Goal: Task Accomplishment & Management: Manage account settings

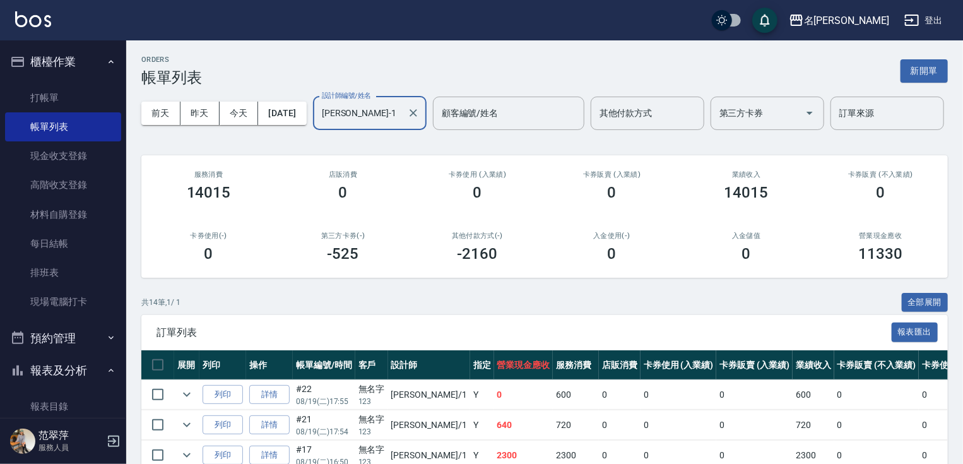
scroll to position [233, 0]
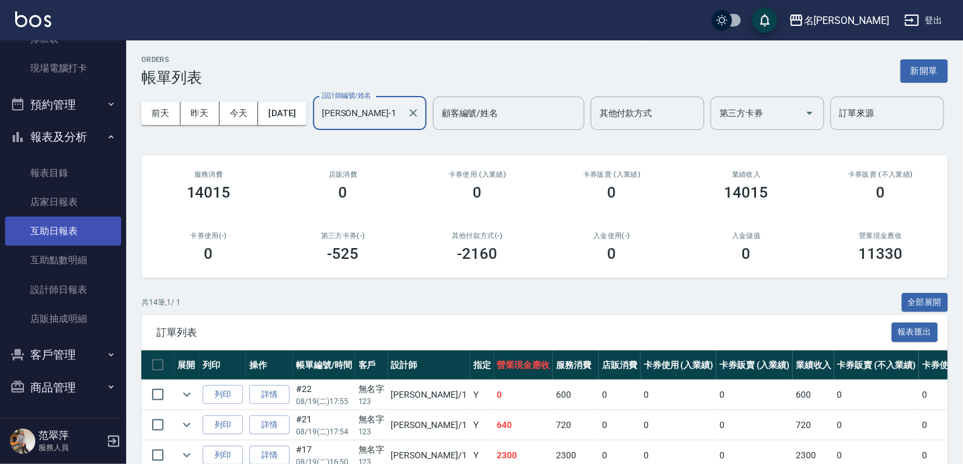
click at [71, 230] on link "互助日報表" at bounding box center [63, 230] width 116 height 29
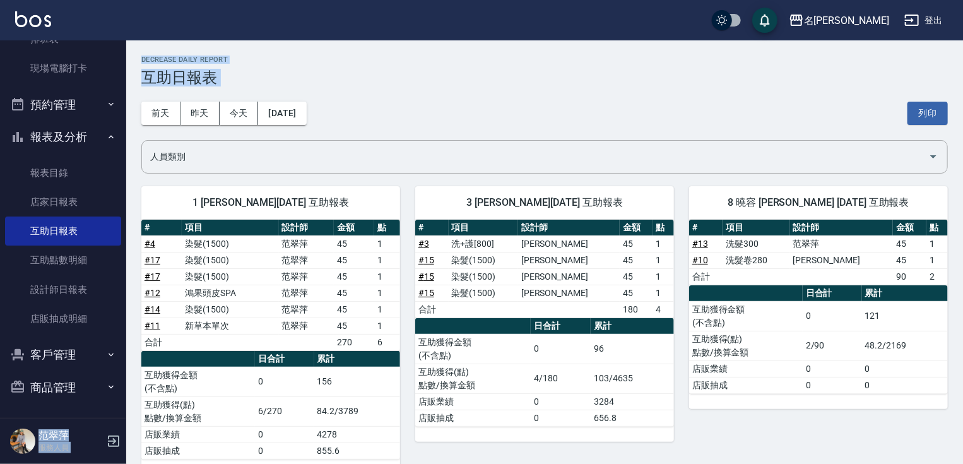
drag, startPoint x: 121, startPoint y: 189, endPoint x: 130, endPoint y: 97, distance: 93.2
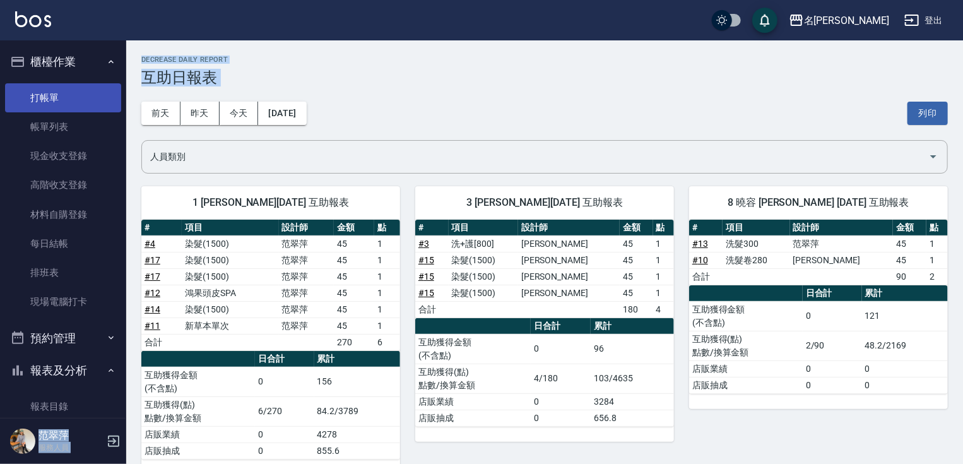
click at [54, 107] on link "打帳單" at bounding box center [63, 97] width 116 height 29
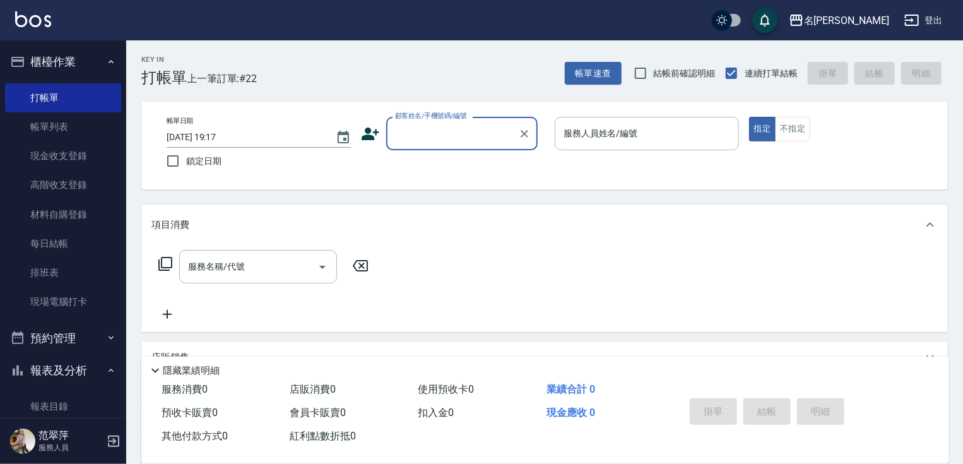
click at [402, 137] on input "顧客姓名/手機號碼/編號" at bounding box center [452, 133] width 121 height 22
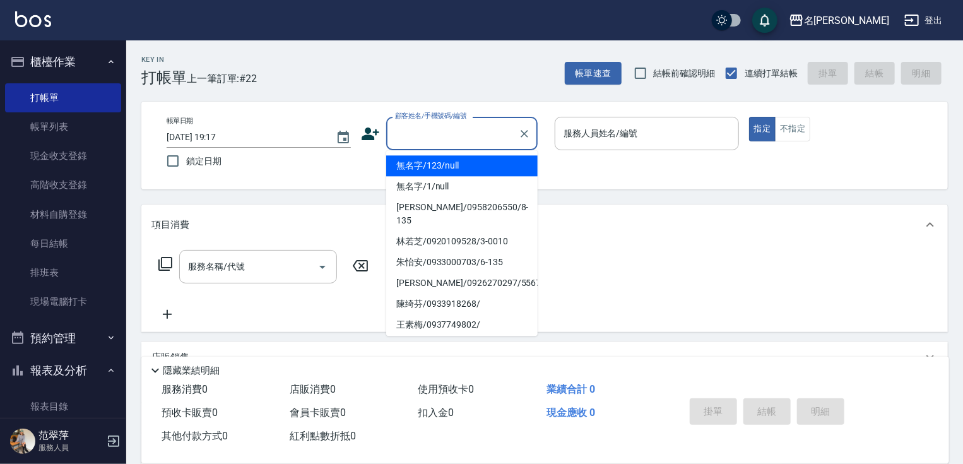
click at [420, 167] on li "無名字/123/null" at bounding box center [461, 165] width 151 height 21
type input "無名字/123/null"
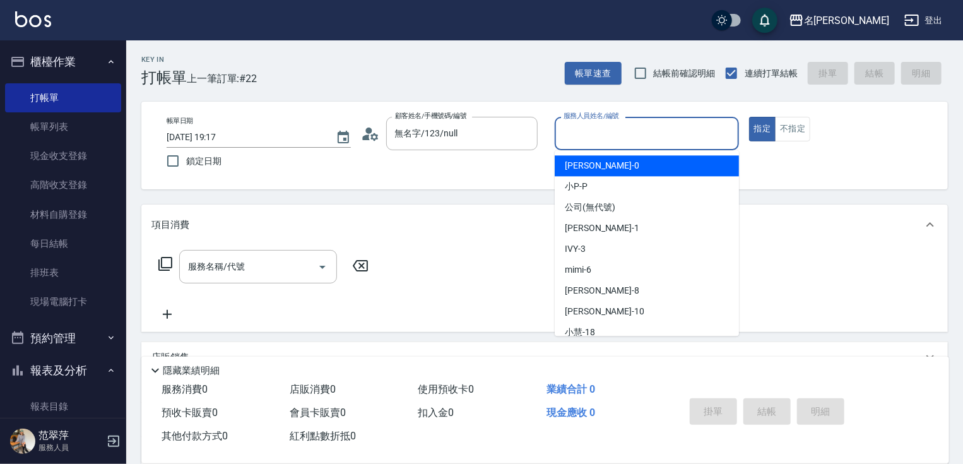
click at [600, 141] on input "服務人員姓名/編號" at bounding box center [646, 133] width 173 height 22
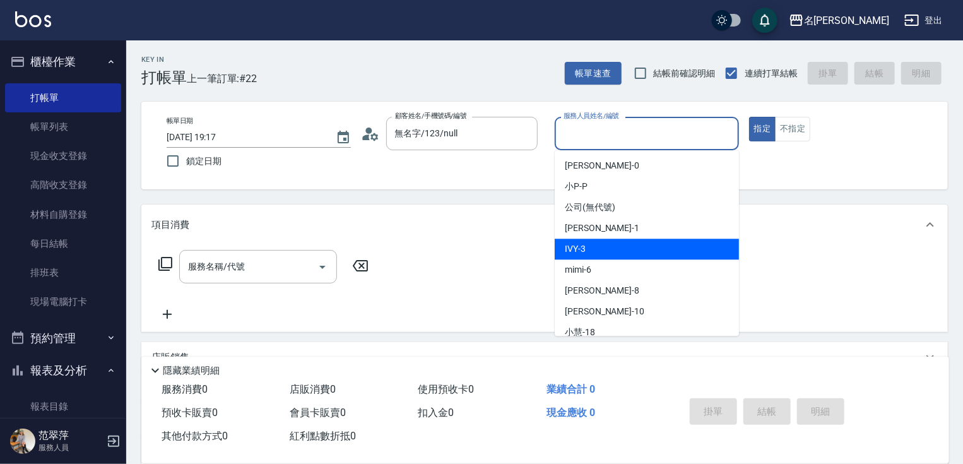
drag, startPoint x: 621, startPoint y: 245, endPoint x: 715, endPoint y: 197, distance: 105.5
click at [621, 245] on div "IVY -3" at bounding box center [647, 248] width 184 height 21
type input "IVY-3"
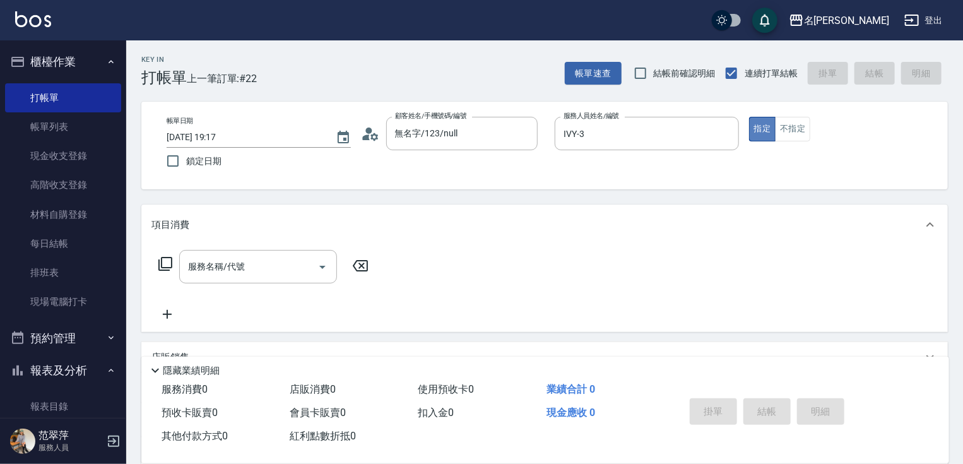
click at [761, 131] on button "指定" at bounding box center [762, 129] width 27 height 25
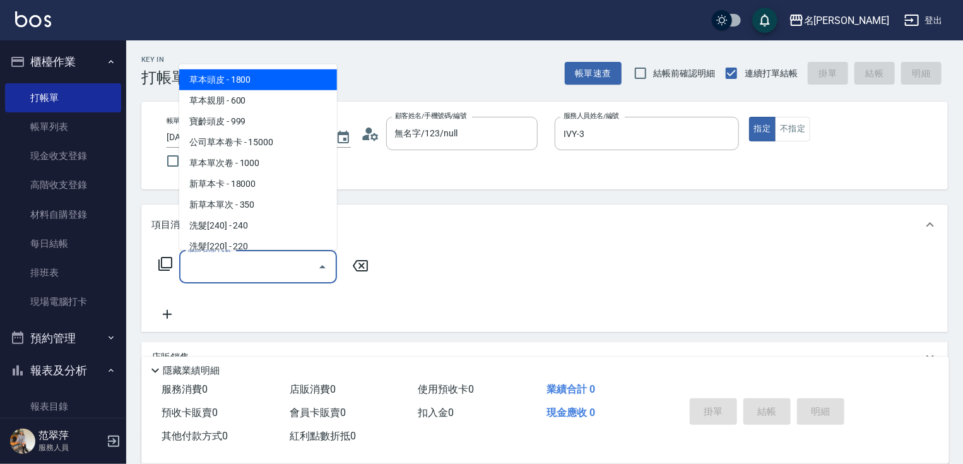
click at [285, 276] on input "服務名稱/代號" at bounding box center [248, 266] width 127 height 22
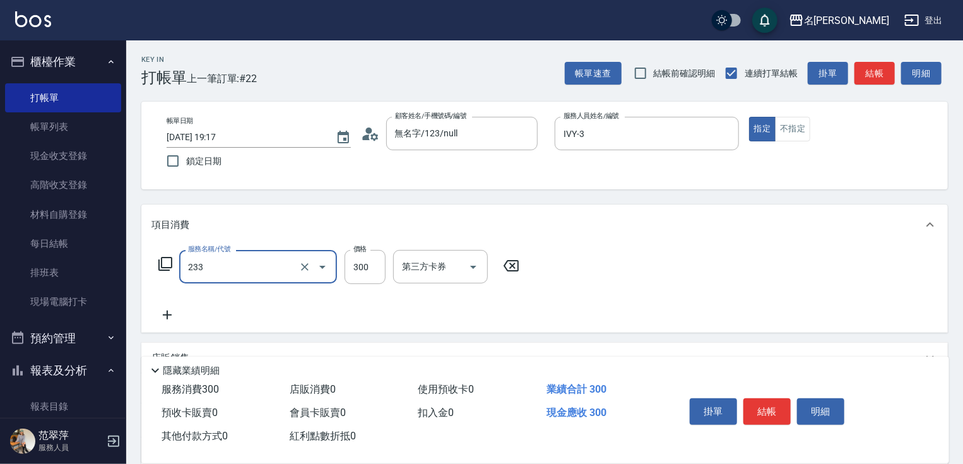
type input "洗髮300(233)"
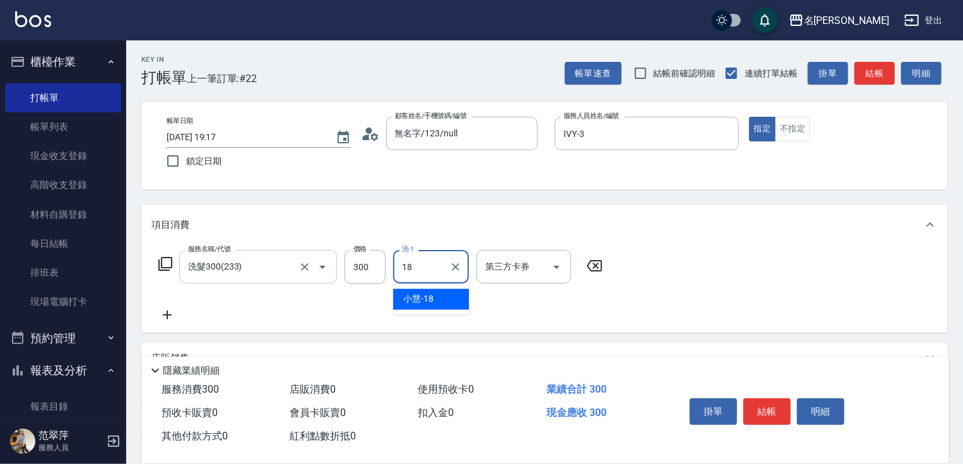
type input "[PERSON_NAME]-18"
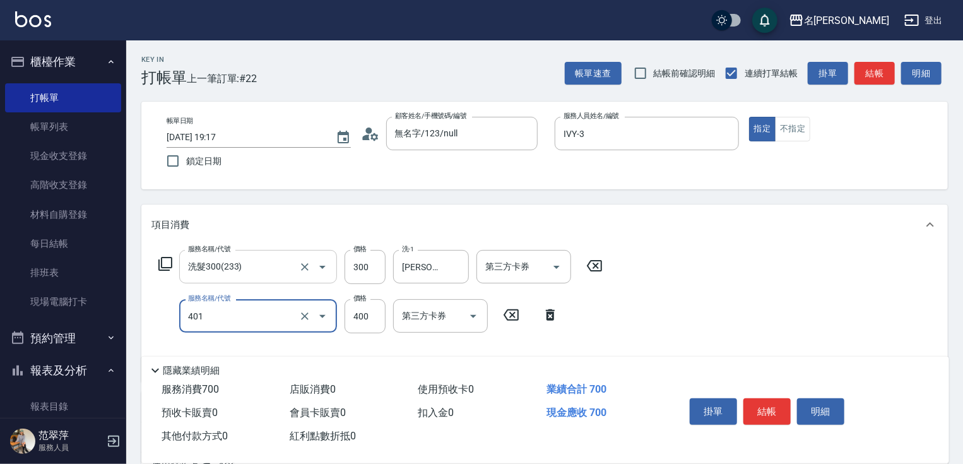
type input "剪髮(400)(401)"
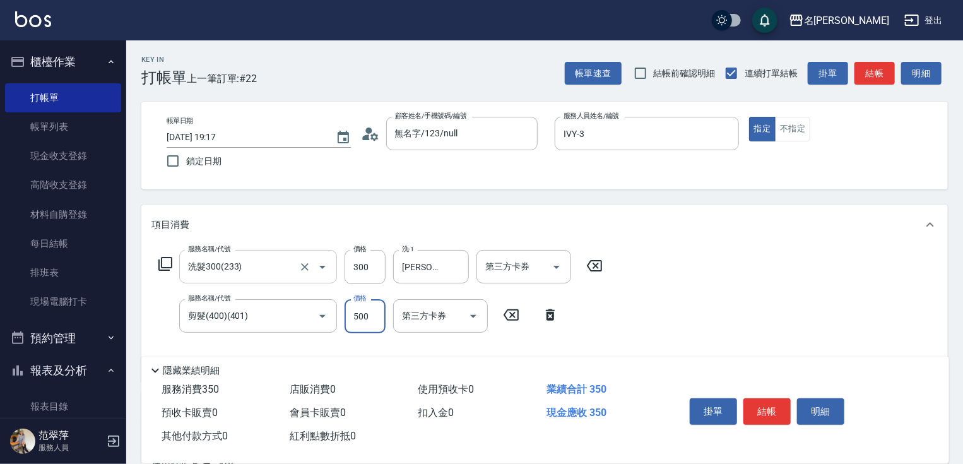
type input "500"
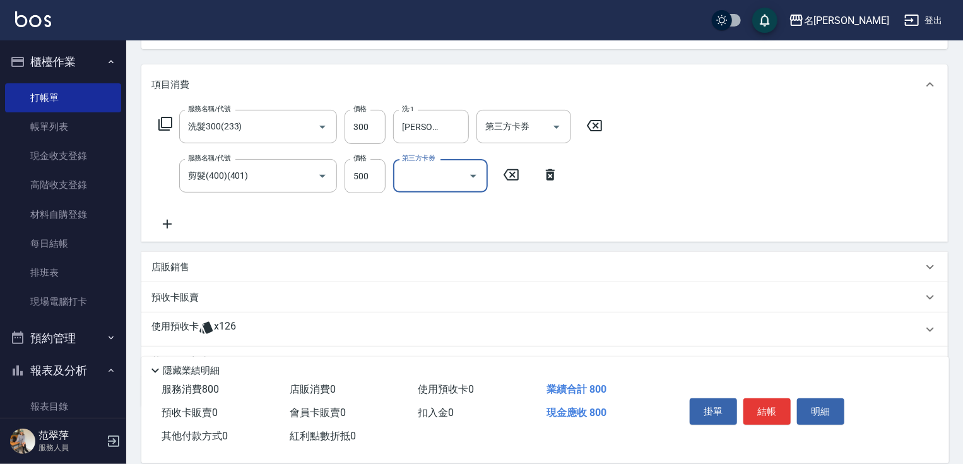
scroll to position [172, 0]
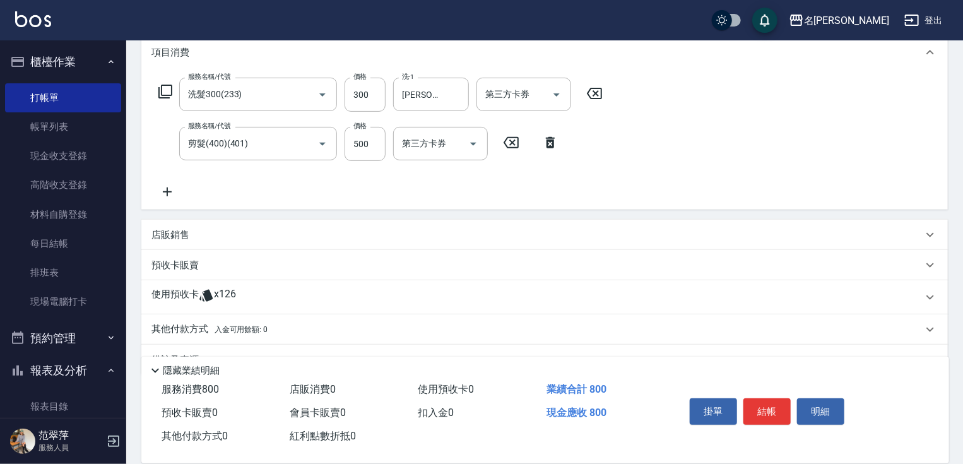
click at [164, 189] on icon at bounding box center [167, 191] width 32 height 15
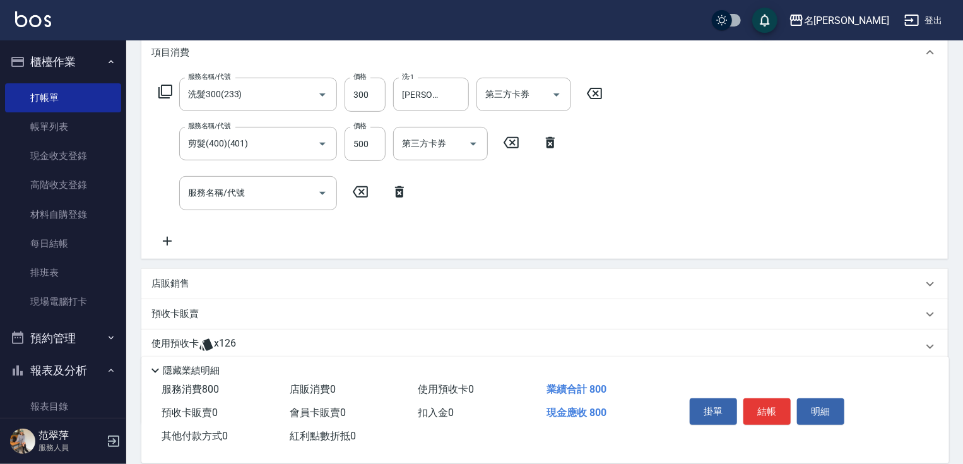
click at [165, 88] on icon at bounding box center [165, 91] width 15 height 15
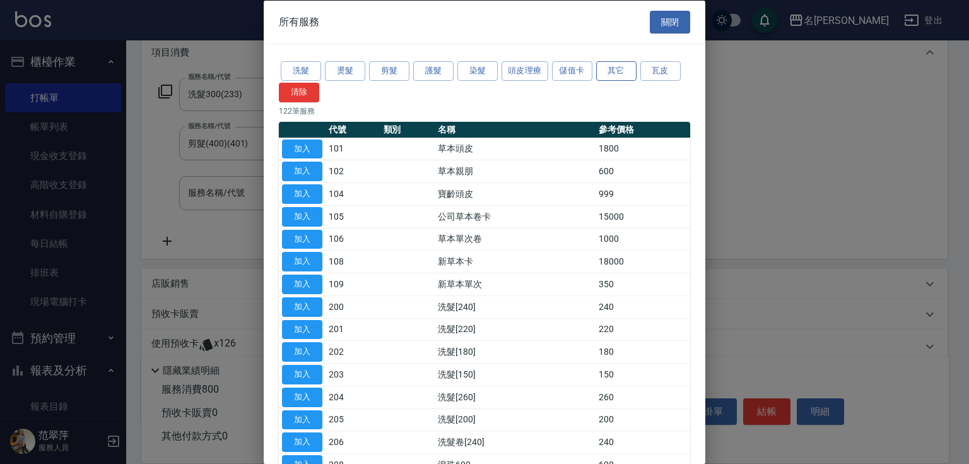
click at [626, 73] on button "其它" at bounding box center [616, 71] width 40 height 20
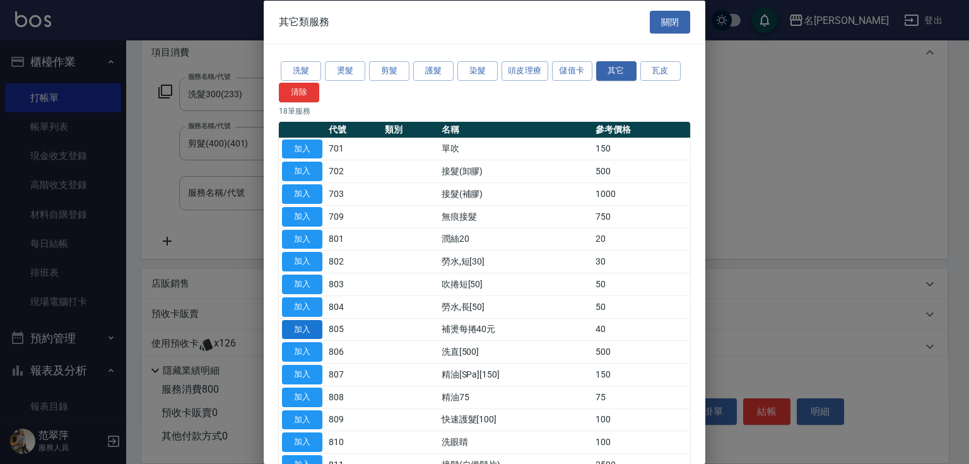
click at [301, 327] on button "加入" at bounding box center [302, 329] width 40 height 20
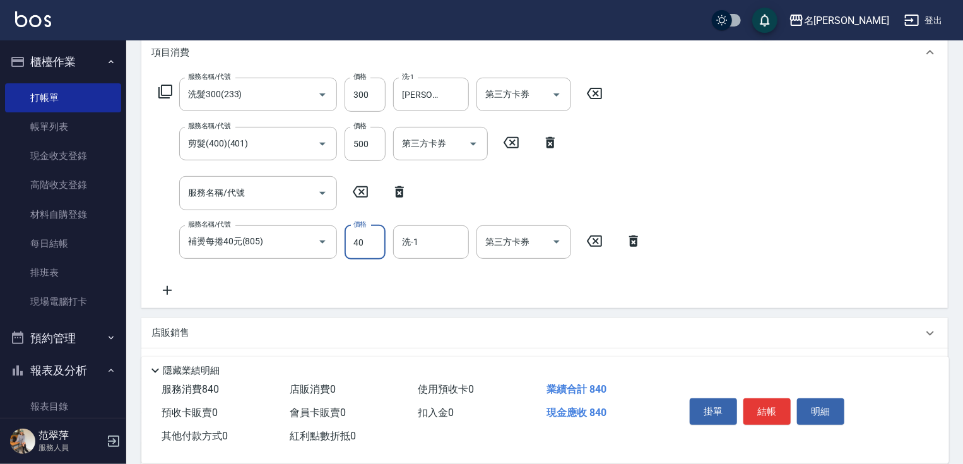
click at [366, 243] on input "40" at bounding box center [364, 242] width 41 height 34
type input "799"
click at [633, 235] on icon at bounding box center [633, 240] width 9 height 11
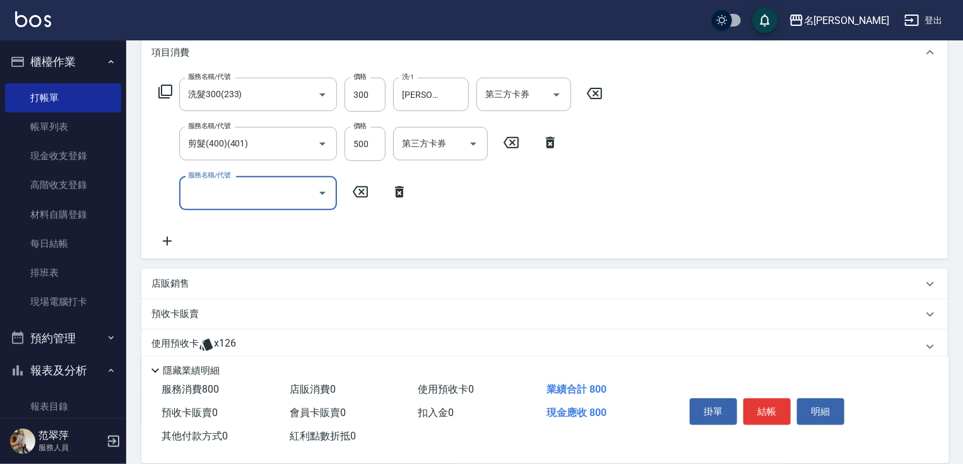
click at [242, 193] on input "服務名稱/代號" at bounding box center [248, 193] width 127 height 22
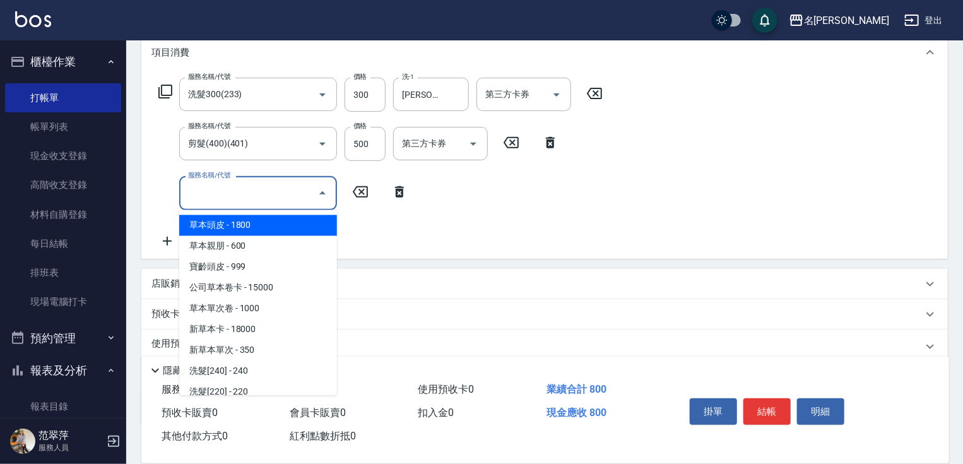
click at [167, 90] on icon at bounding box center [165, 91] width 15 height 15
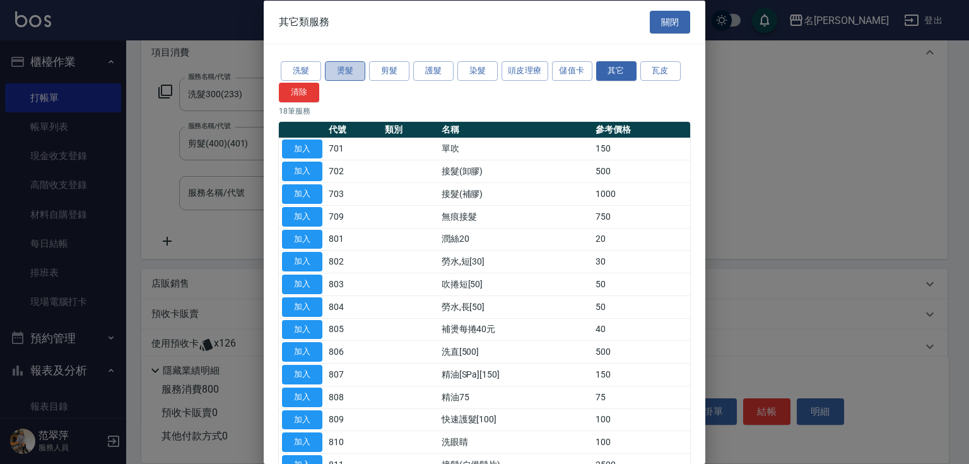
click at [342, 73] on button "燙髮" at bounding box center [345, 71] width 40 height 20
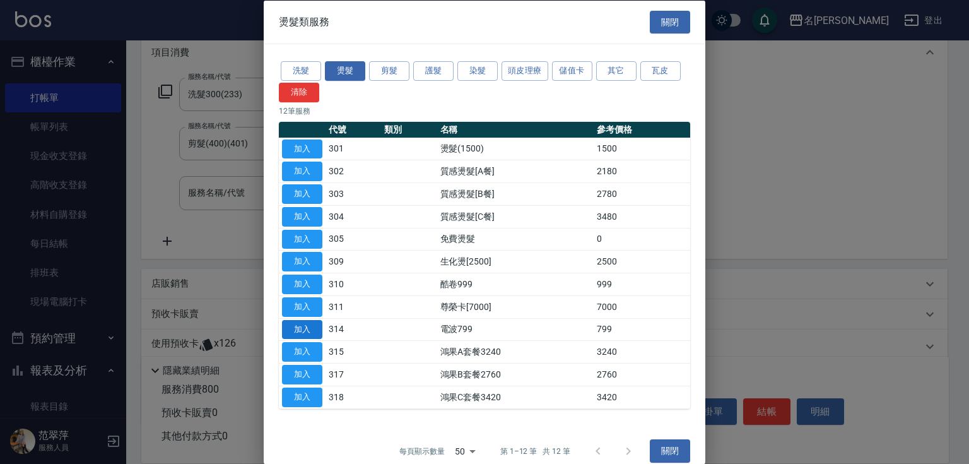
click at [312, 327] on button "加入" at bounding box center [302, 329] width 40 height 20
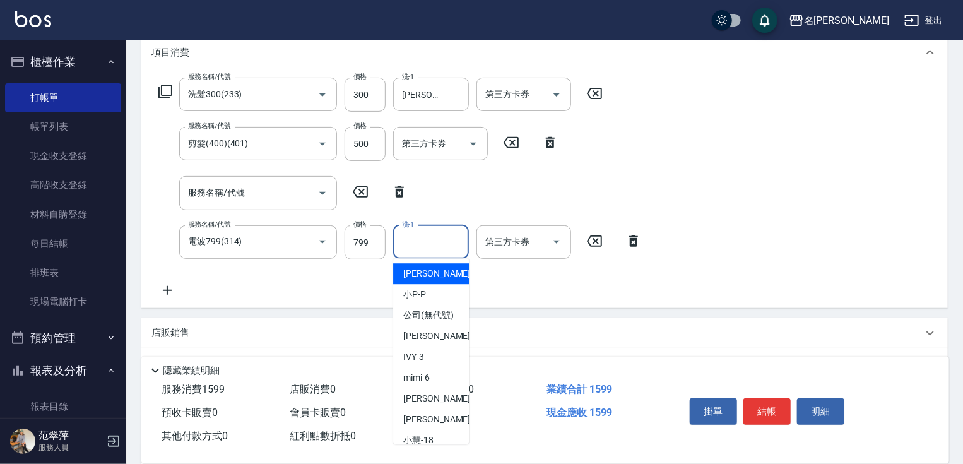
click at [416, 246] on input "洗-1" at bounding box center [431, 242] width 64 height 22
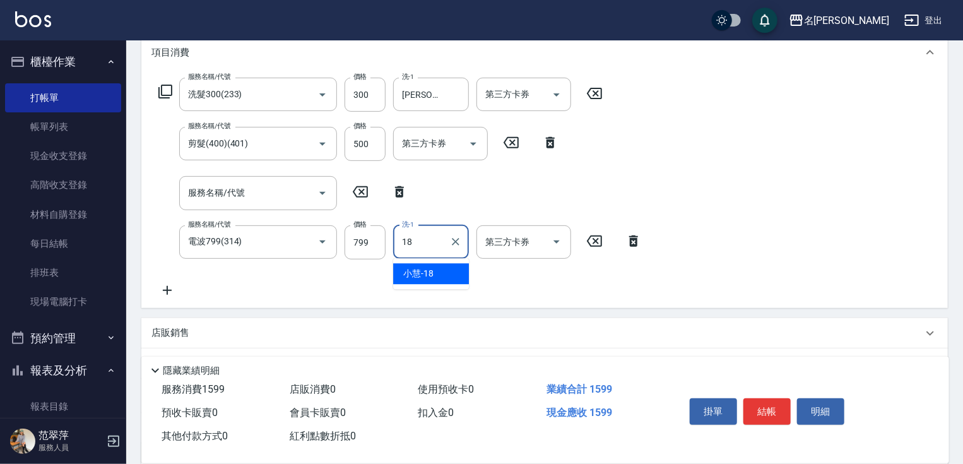
type input "[PERSON_NAME]-18"
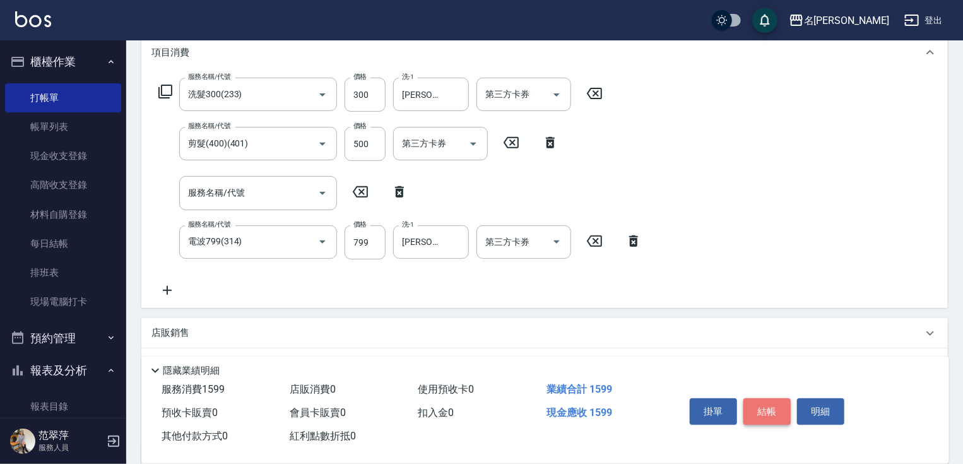
click at [767, 404] on button "結帳" at bounding box center [766, 411] width 47 height 26
type input "[DATE] 19:18"
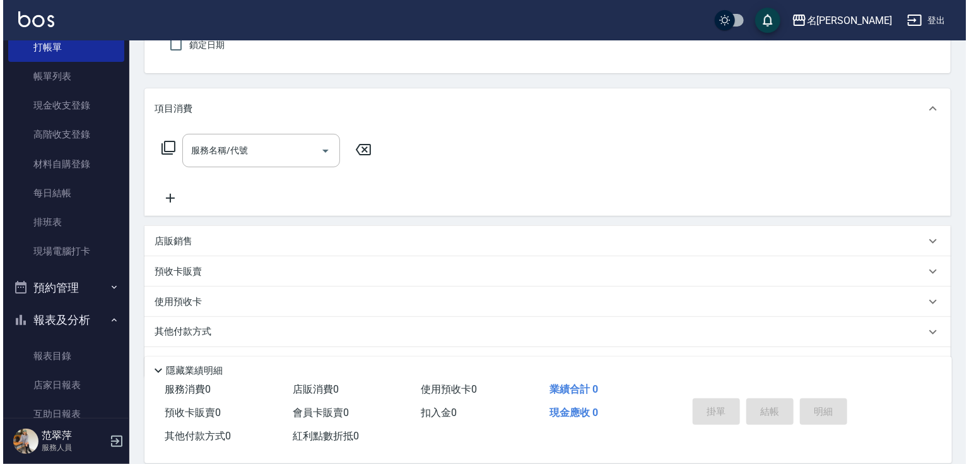
scroll to position [4, 0]
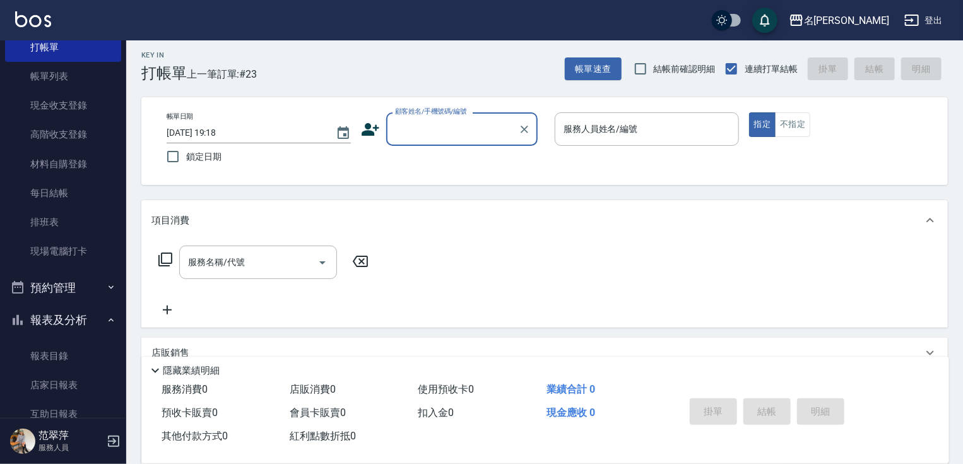
click at [452, 128] on input "顧客姓名/手機號碼/編號" at bounding box center [452, 129] width 121 height 22
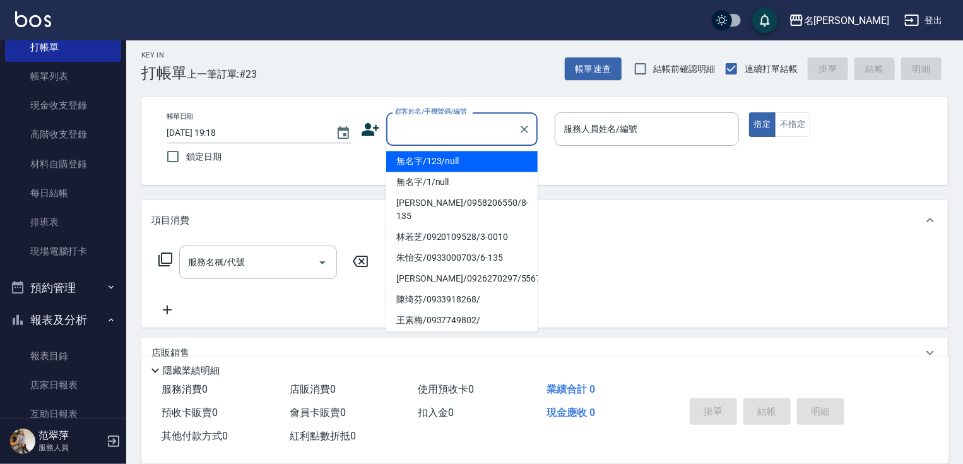
click at [459, 163] on li "無名字/123/null" at bounding box center [461, 161] width 151 height 21
type input "無名字/123/null"
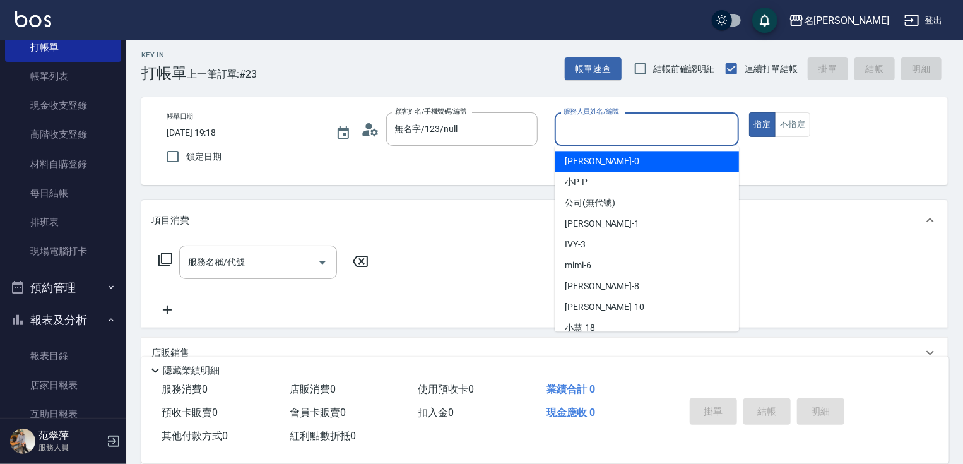
click at [582, 128] on input "服務人員姓名/編號" at bounding box center [646, 129] width 173 height 22
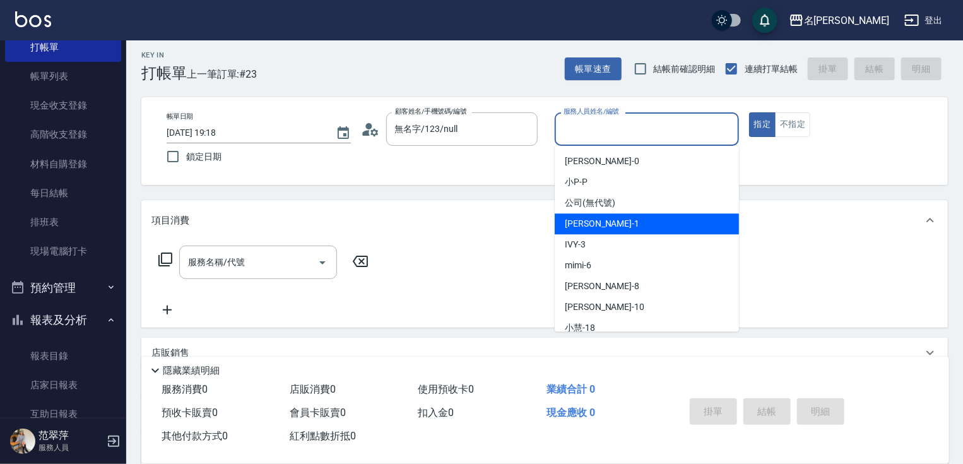
drag, startPoint x: 609, startPoint y: 214, endPoint x: 628, endPoint y: 211, distance: 19.3
click at [611, 214] on div "[PERSON_NAME] -1" at bounding box center [647, 223] width 184 height 21
type input "[PERSON_NAME]-1"
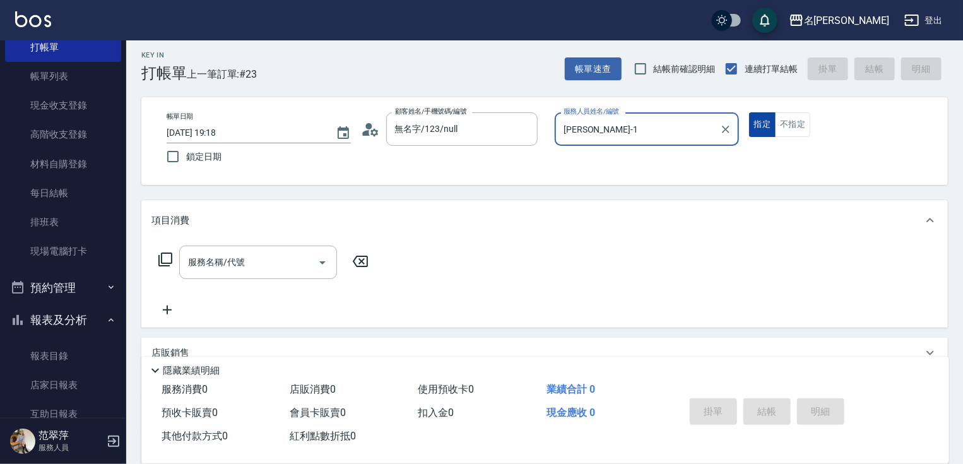
click at [761, 126] on button "指定" at bounding box center [762, 124] width 27 height 25
click at [166, 257] on icon at bounding box center [165, 259] width 15 height 15
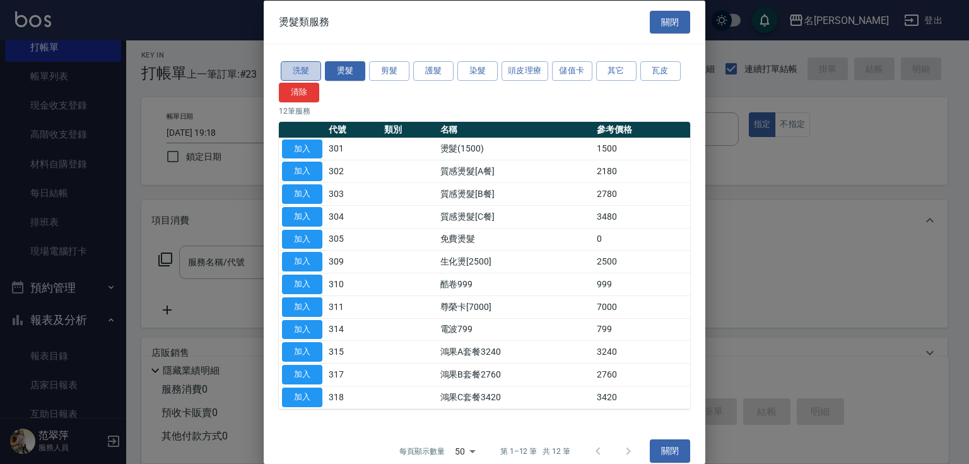
click at [319, 68] on button "洗髮" at bounding box center [301, 71] width 40 height 20
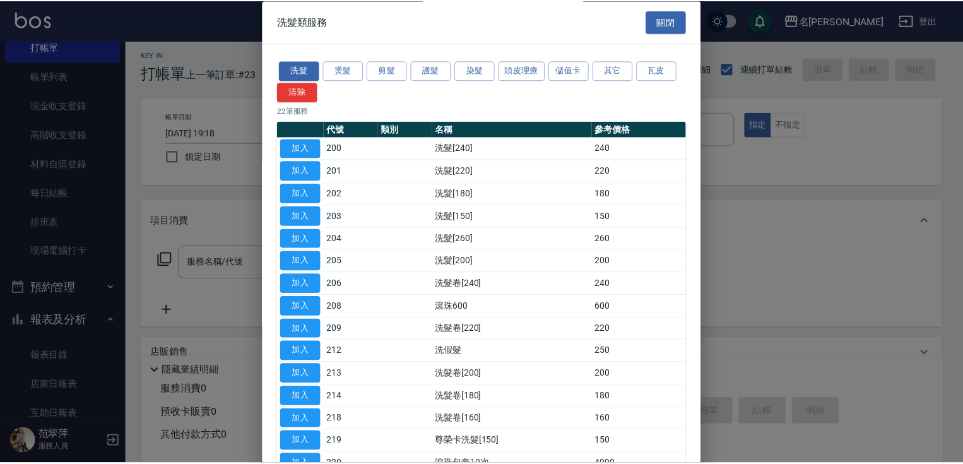
scroll to position [236, 0]
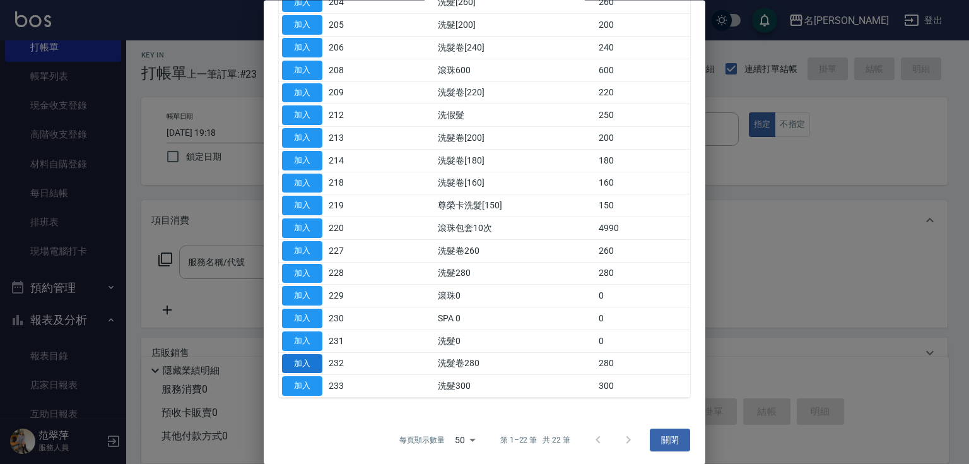
click at [302, 355] on button "加入" at bounding box center [302, 364] width 40 height 20
type input "洗髮卷280(232)"
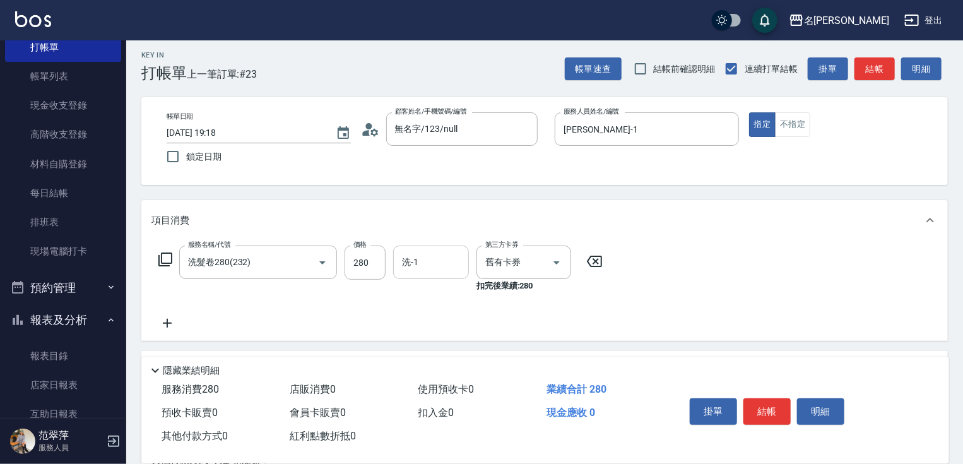
click at [426, 254] on input "洗-1" at bounding box center [431, 262] width 64 height 22
type input "[PERSON_NAME]-18"
click at [780, 409] on button "結帳" at bounding box center [766, 411] width 47 height 26
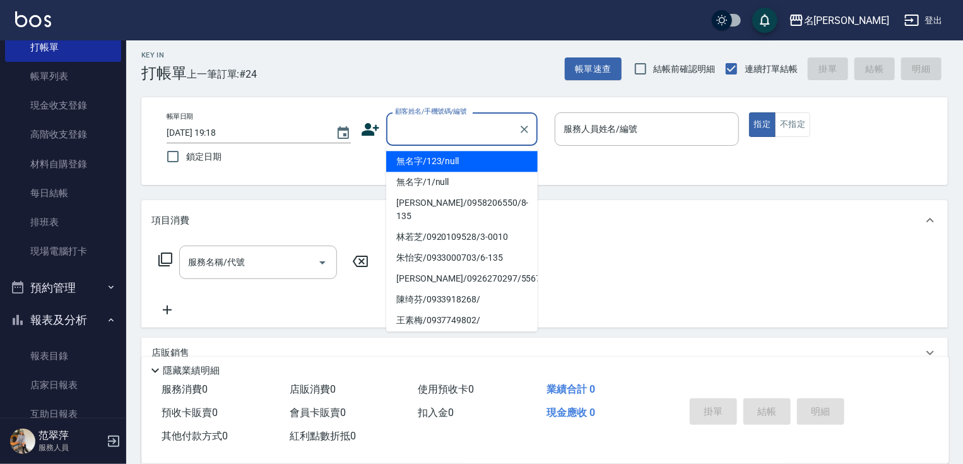
click at [421, 125] on input "顧客姓名/手機號碼/編號" at bounding box center [452, 129] width 121 height 22
drag, startPoint x: 446, startPoint y: 158, endPoint x: 645, endPoint y: 129, distance: 201.4
click at [445, 158] on li "無名字/123/null" at bounding box center [461, 161] width 151 height 21
type input "無名字/123/null"
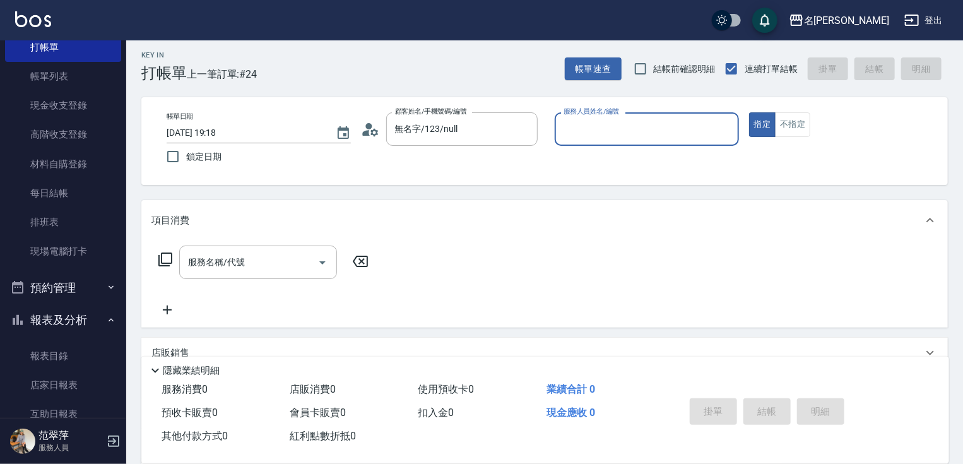
click at [622, 126] on input "服務人員姓名/編號" at bounding box center [646, 129] width 173 height 22
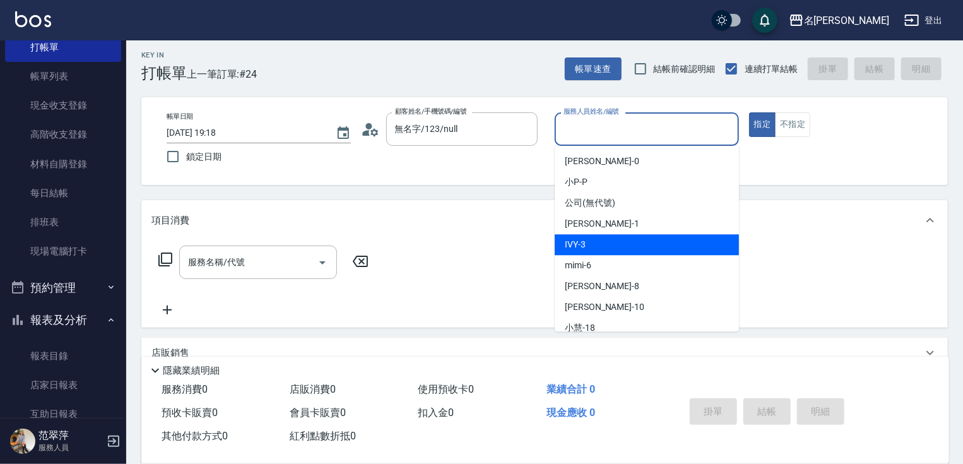
click at [600, 244] on div "IVY -3" at bounding box center [647, 244] width 184 height 21
type input "IVY-3"
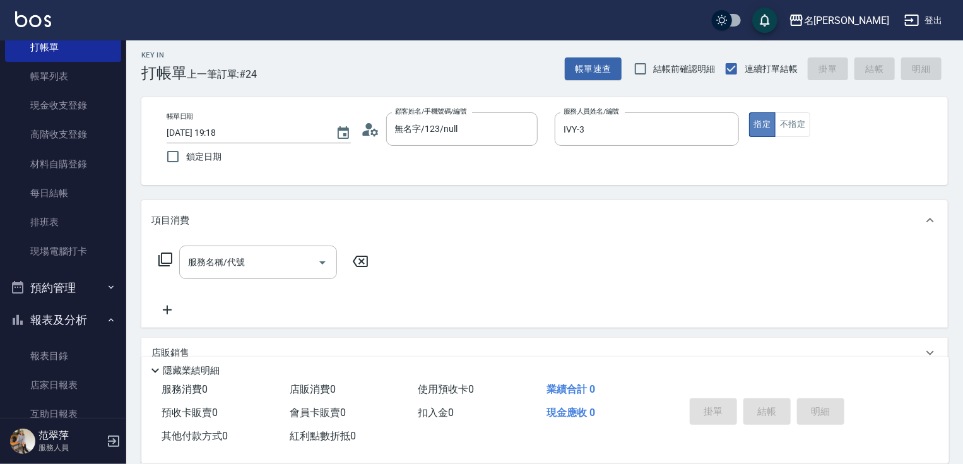
click at [766, 121] on button "指定" at bounding box center [762, 124] width 27 height 25
click at [151, 250] on div "服務名稱/代號 服務名稱/代號" at bounding box center [263, 261] width 225 height 33
click at [169, 254] on icon at bounding box center [165, 259] width 15 height 15
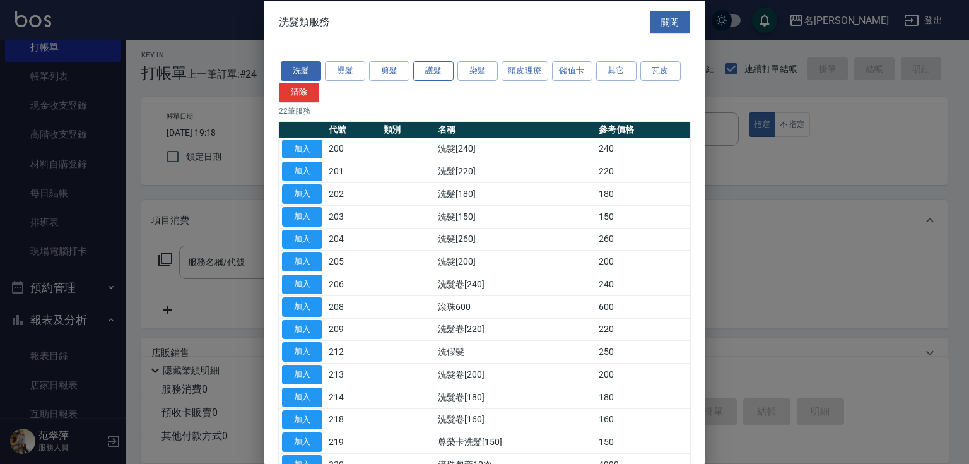
click at [439, 76] on button "護髮" at bounding box center [433, 71] width 40 height 20
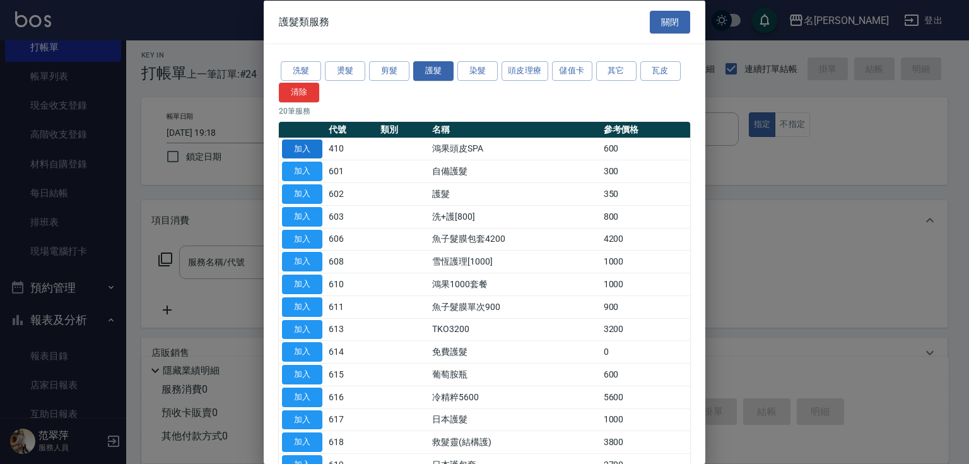
click at [308, 150] on button "加入" at bounding box center [302, 149] width 40 height 20
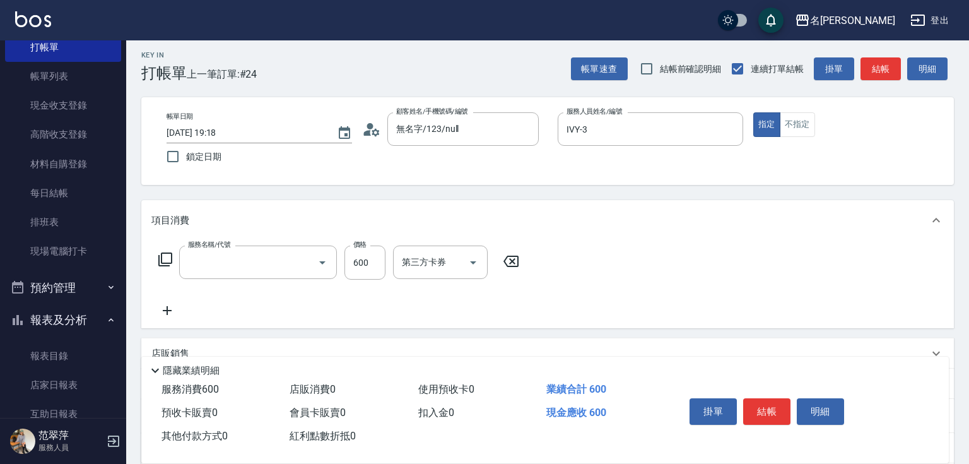
type input "鴻果頭皮SPA(410)"
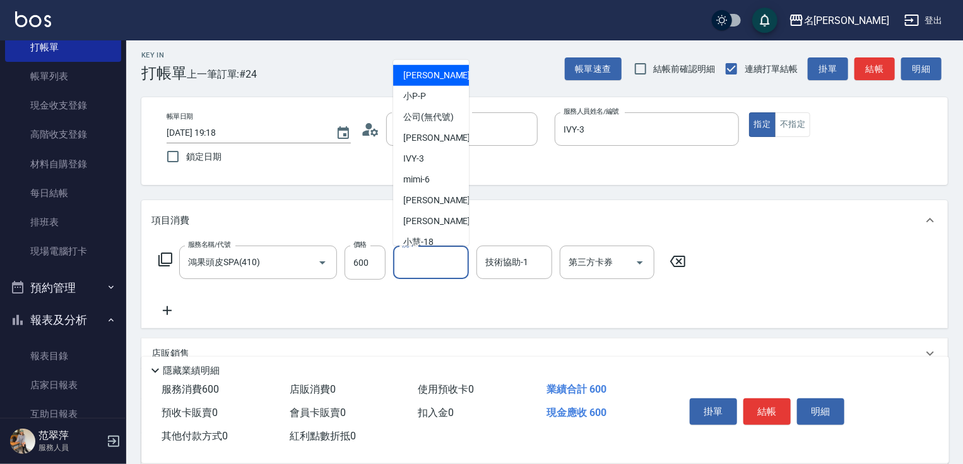
click at [431, 265] on input "洗-1" at bounding box center [431, 262] width 64 height 22
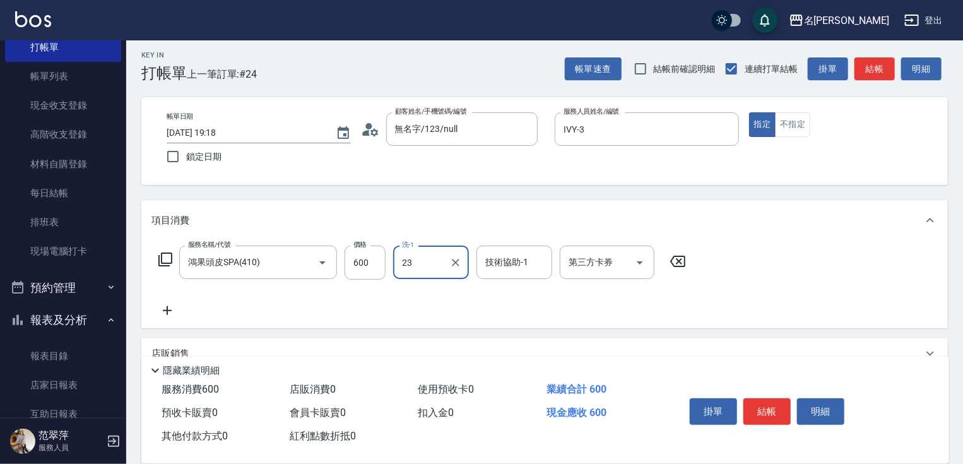
type input "鴨肉-23"
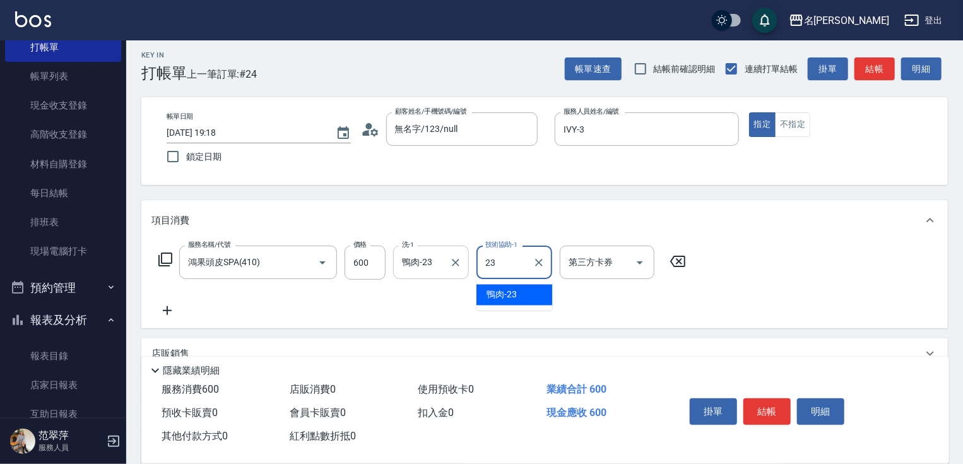
type input "鴨肉-23"
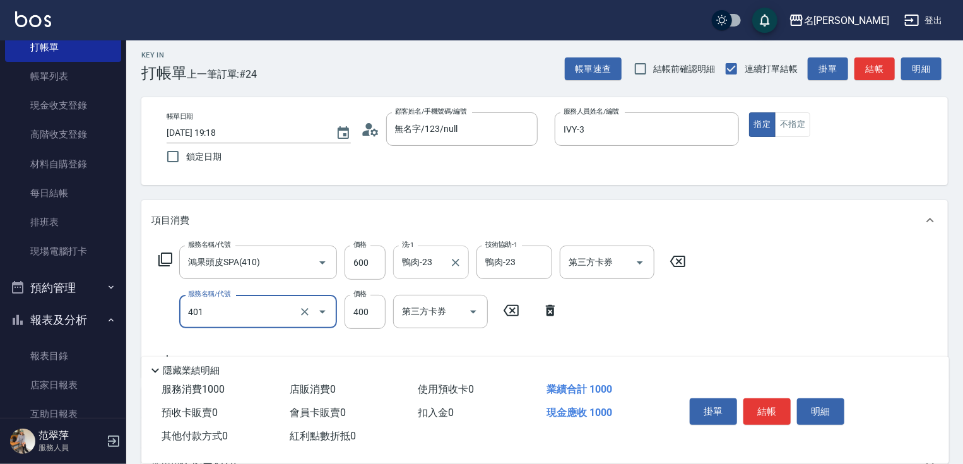
type input "剪髮(400)(401)"
type input "500"
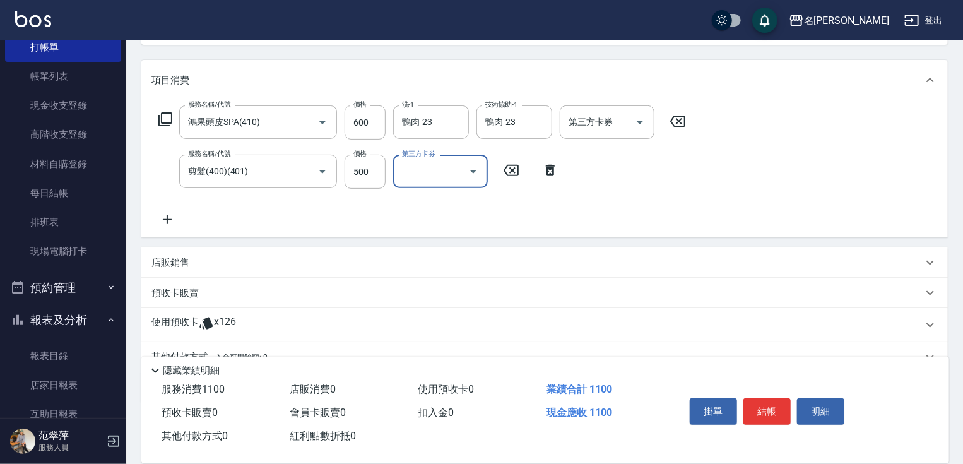
scroll to position [153, 0]
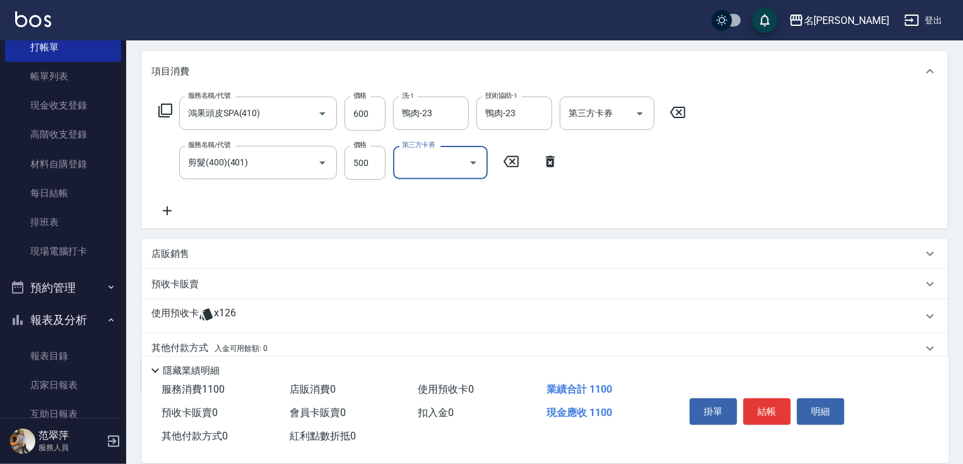
click at [170, 208] on icon at bounding box center [167, 210] width 32 height 15
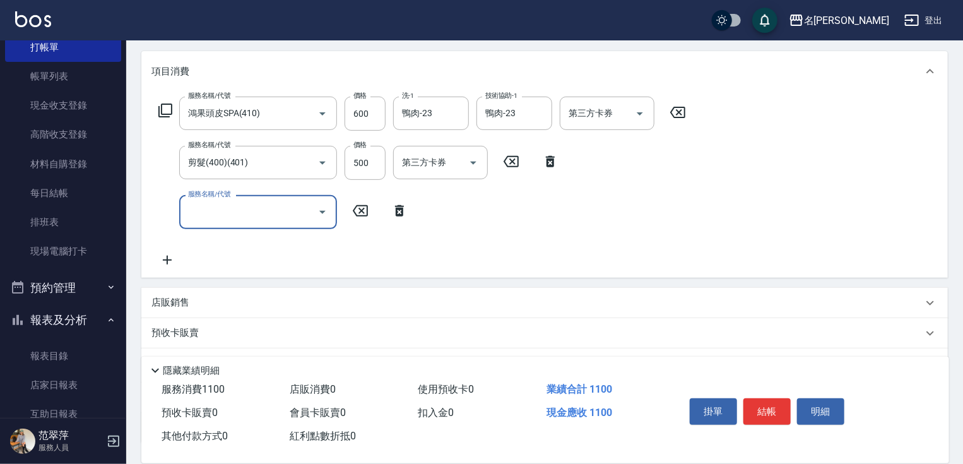
click at [169, 108] on icon at bounding box center [165, 110] width 15 height 15
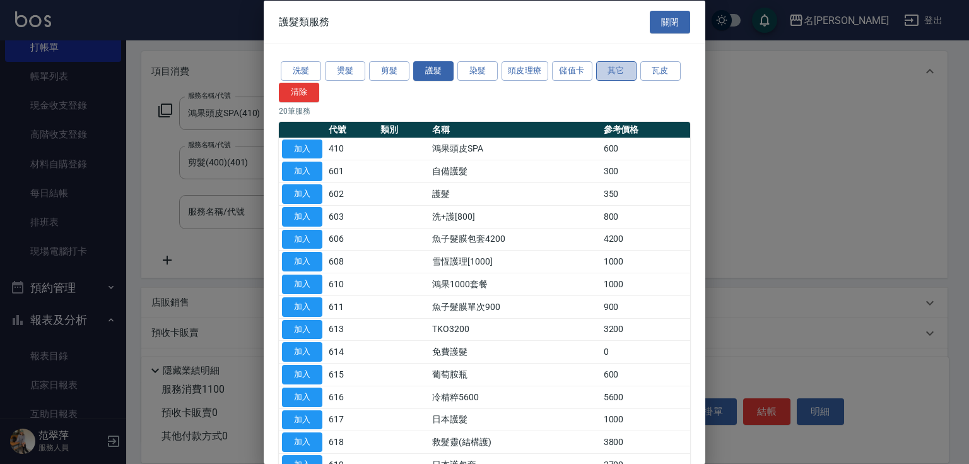
click at [617, 68] on button "其它" at bounding box center [616, 71] width 40 height 20
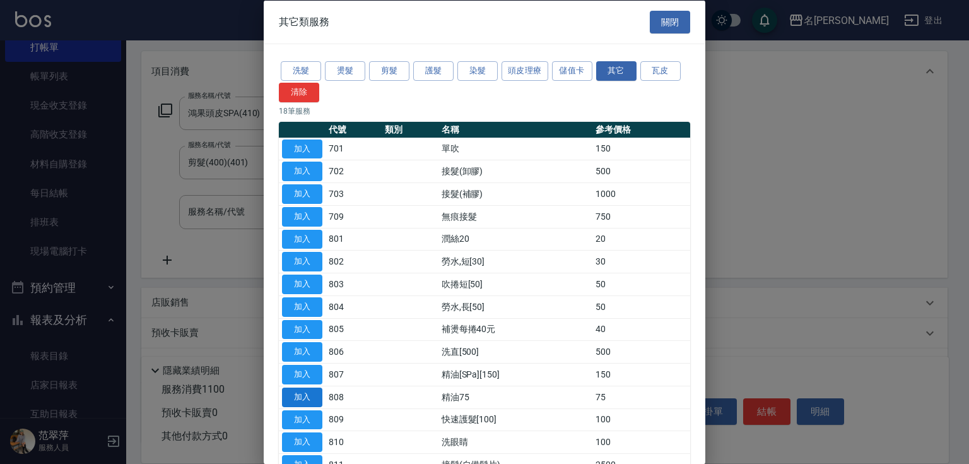
click at [316, 397] on button "加入" at bounding box center [302, 397] width 40 height 20
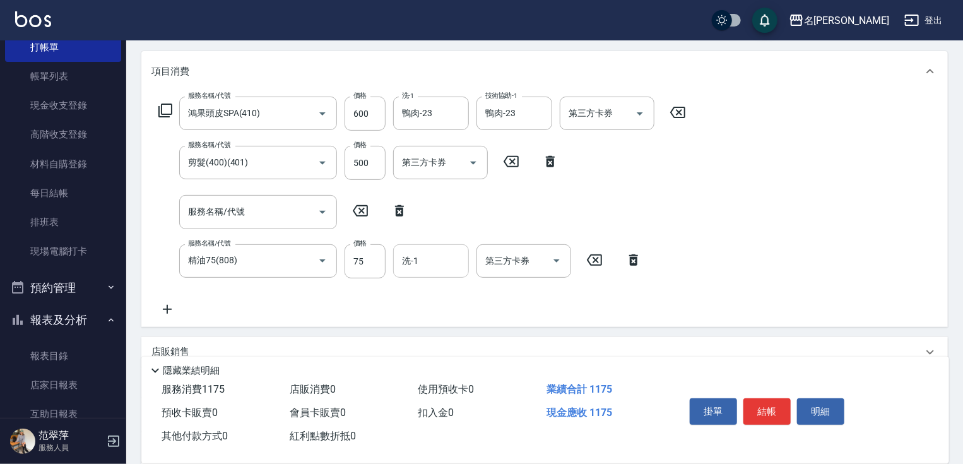
click at [437, 268] on input "洗-1" at bounding box center [431, 261] width 64 height 22
type input "鴨肉-23"
click at [763, 401] on button "結帳" at bounding box center [766, 411] width 47 height 26
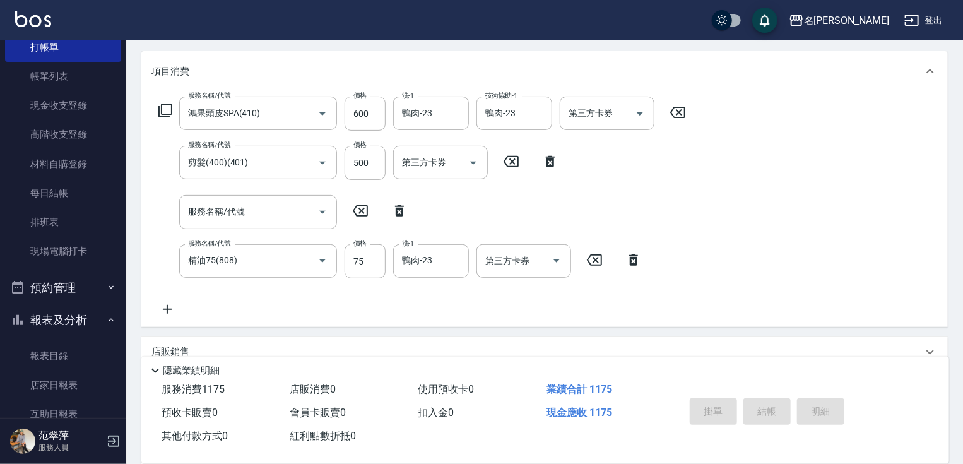
type input "[DATE] 19:19"
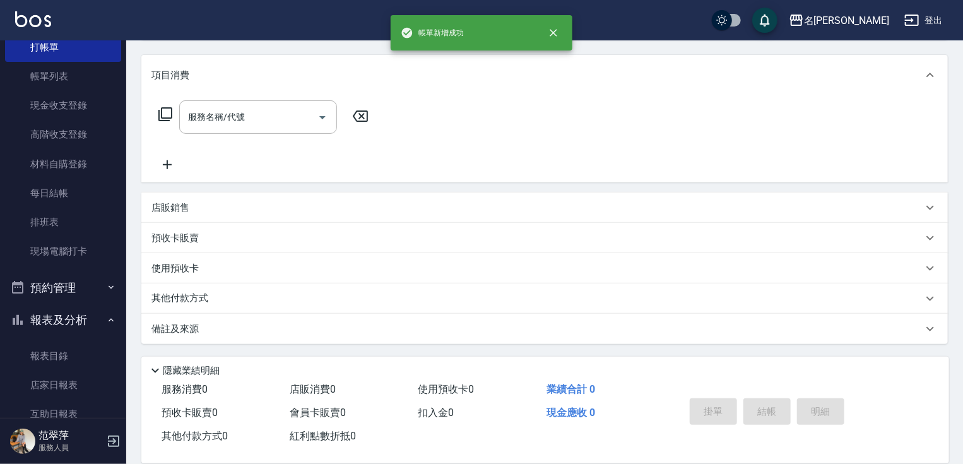
scroll to position [0, 0]
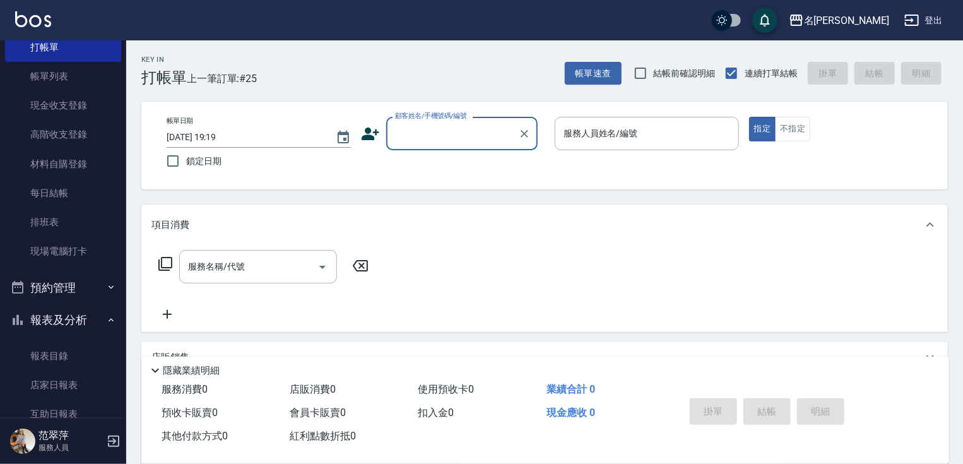
click at [399, 134] on input "顧客姓名/手機號碼/編號" at bounding box center [452, 133] width 121 height 22
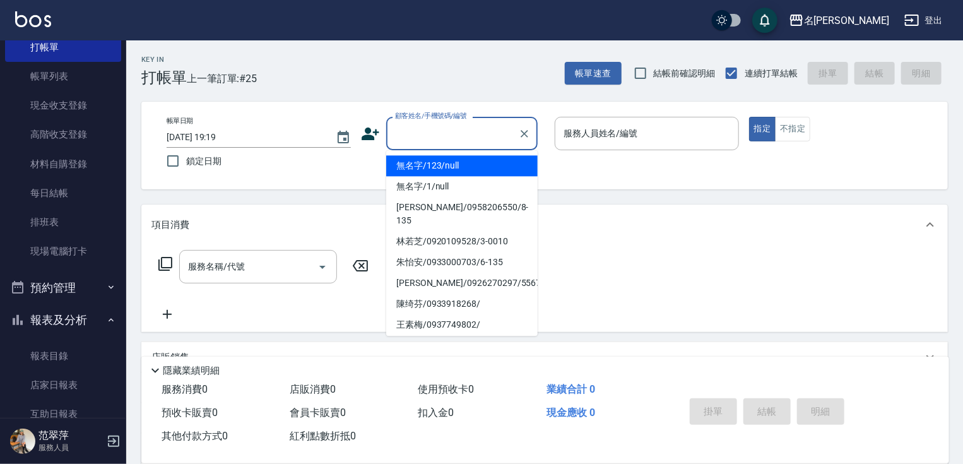
click at [437, 165] on li "無名字/123/null" at bounding box center [461, 165] width 151 height 21
type input "無名字/123/null"
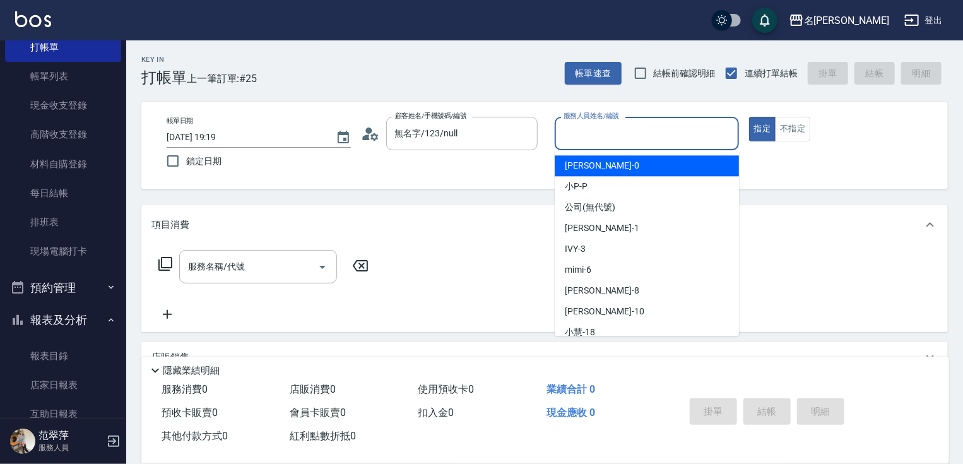
click at [593, 132] on input "服務人員姓名/編號" at bounding box center [646, 133] width 173 height 22
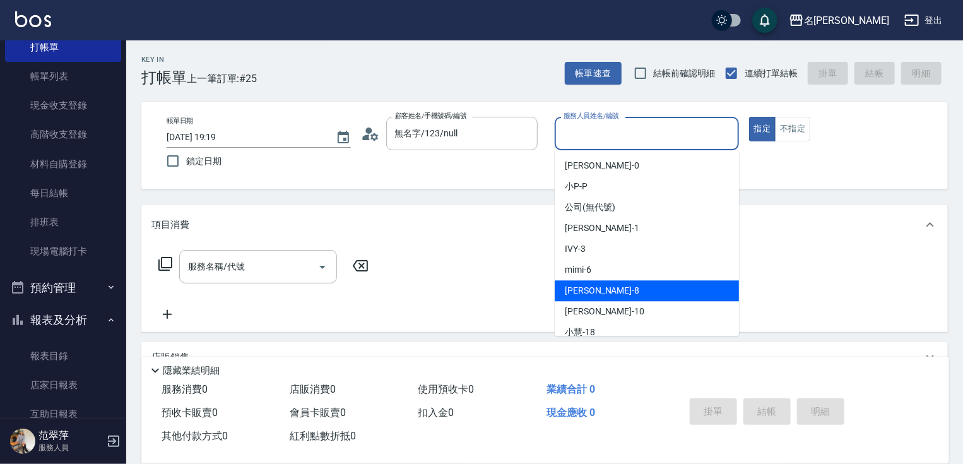
click at [607, 285] on div "曉容 -8" at bounding box center [647, 290] width 184 height 21
type input "曉容-8"
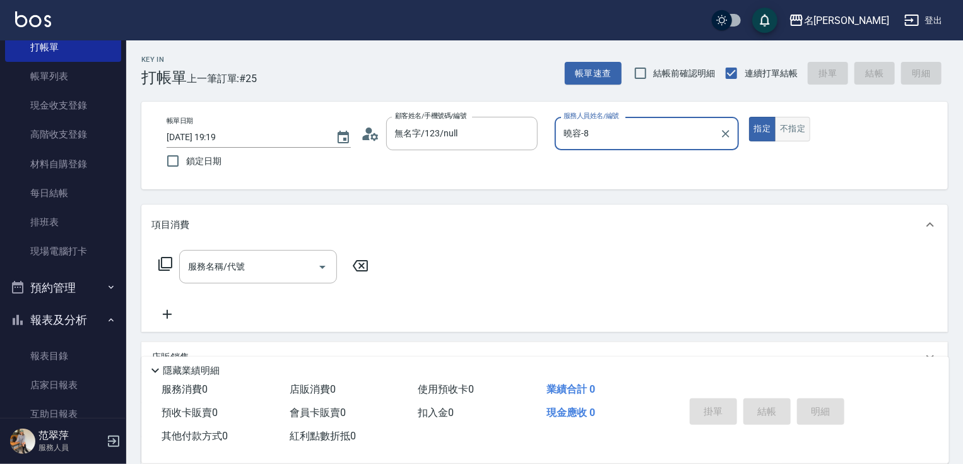
click at [785, 134] on button "不指定" at bounding box center [792, 129] width 35 height 25
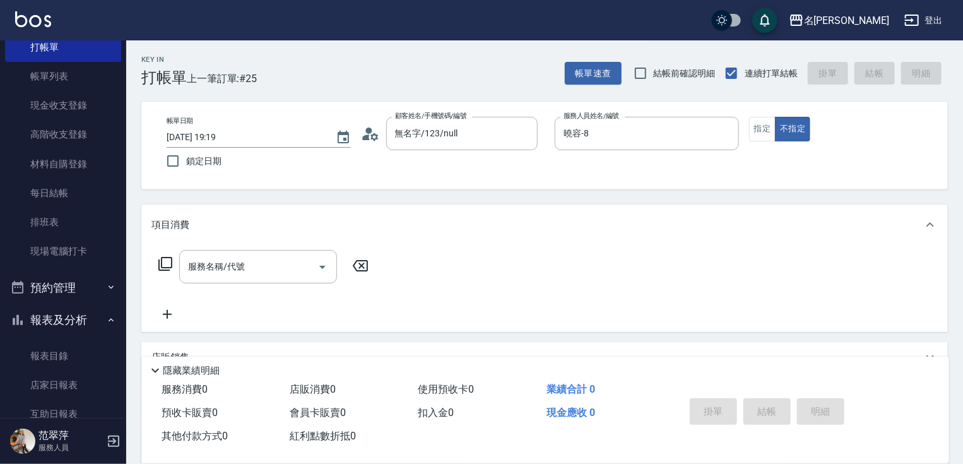
click at [161, 260] on icon at bounding box center [165, 264] width 14 height 14
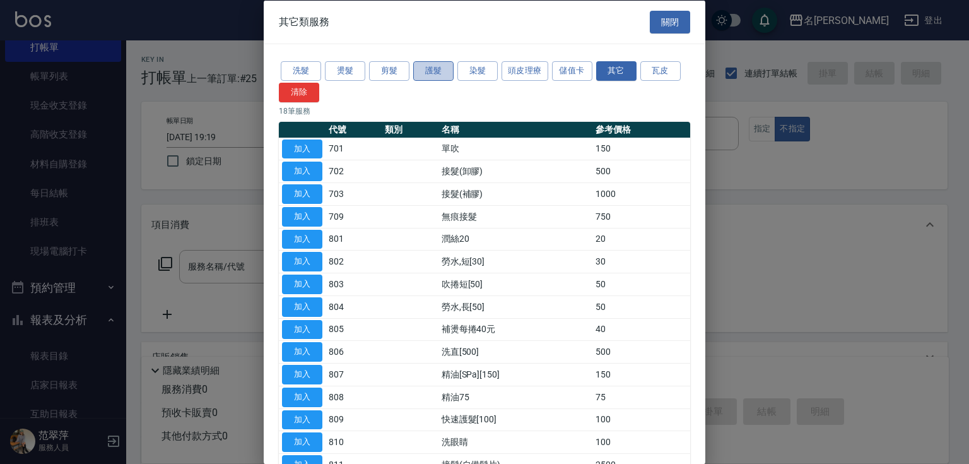
click at [431, 75] on button "護髮" at bounding box center [433, 71] width 40 height 20
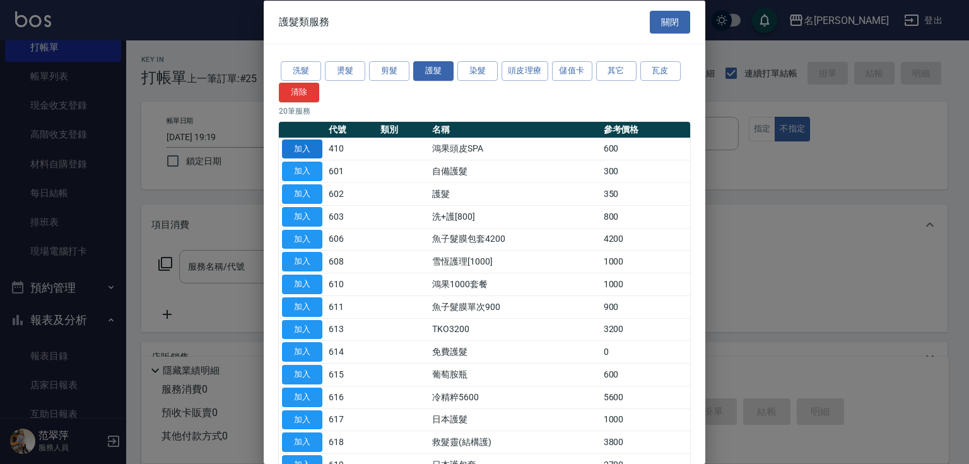
click at [303, 151] on button "加入" at bounding box center [302, 149] width 40 height 20
type input "鴻果頭皮SPA(410)"
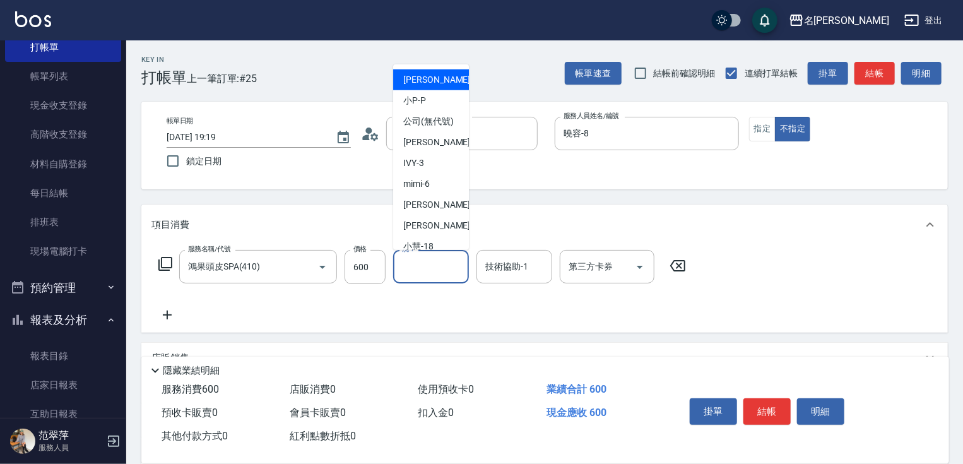
click at [430, 274] on input "洗-1" at bounding box center [431, 266] width 64 height 22
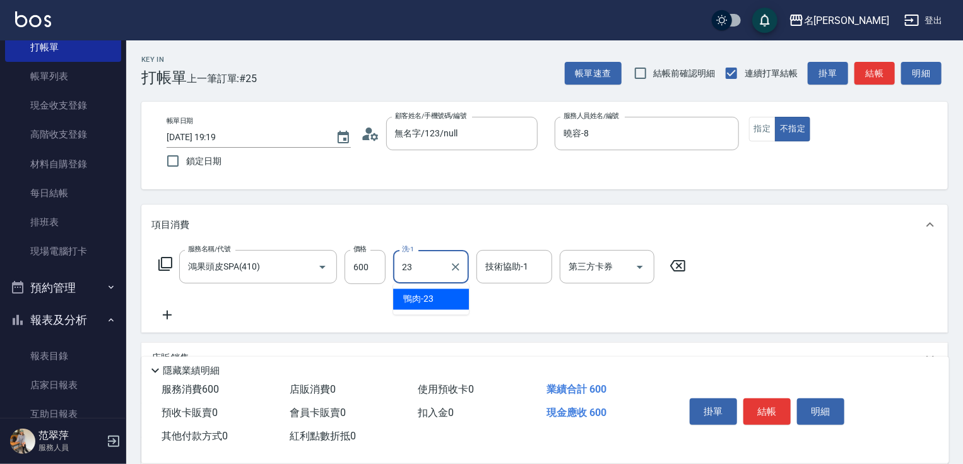
type input "鴨肉-23"
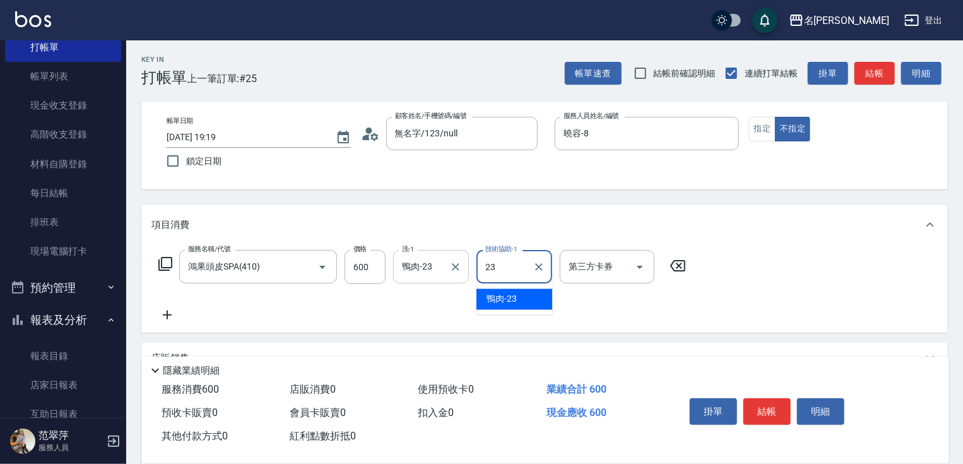
type input "鴨肉-23"
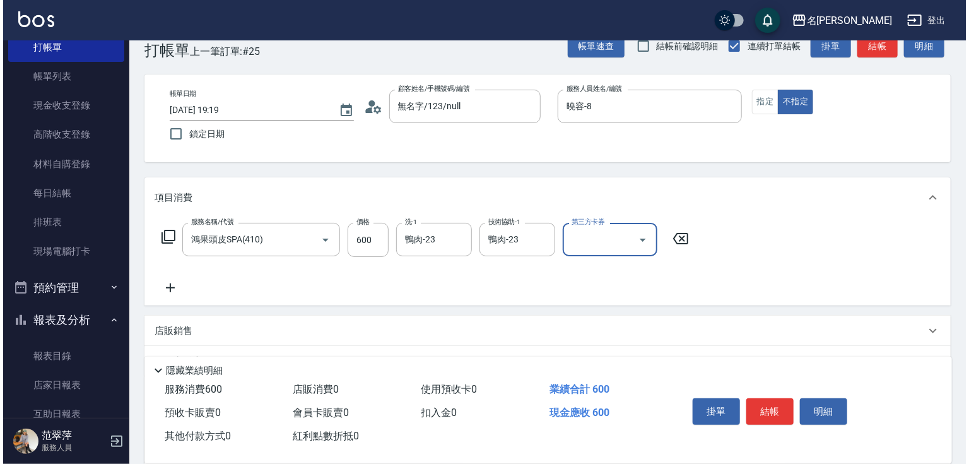
scroll to position [38, 0]
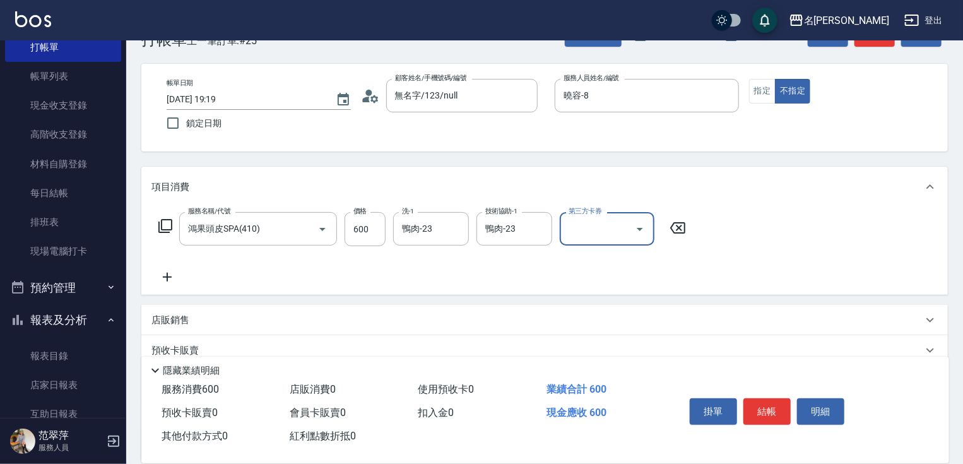
click at [167, 276] on icon at bounding box center [167, 277] width 9 height 9
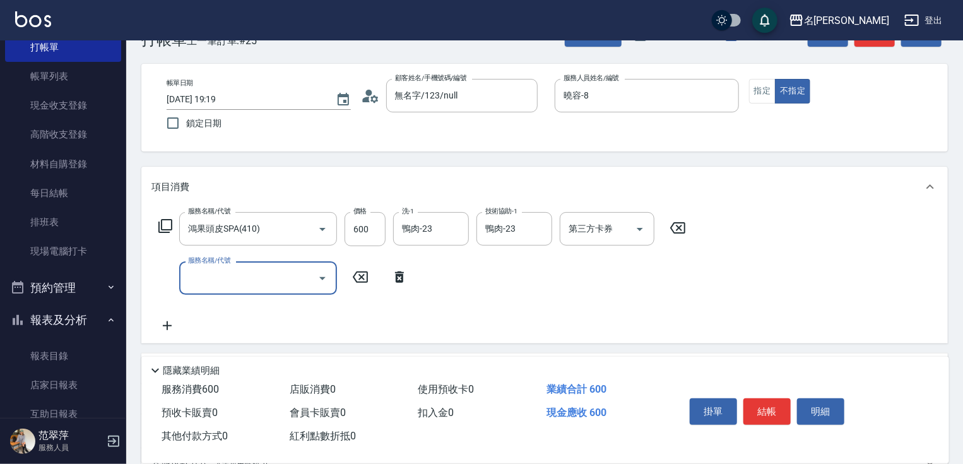
click at [168, 230] on icon at bounding box center [165, 226] width 14 height 14
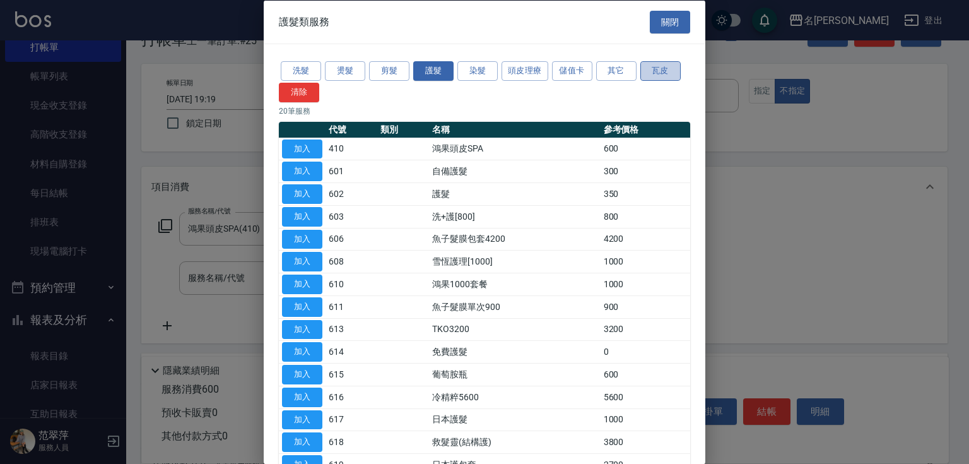
click at [657, 75] on button "瓦皮" at bounding box center [660, 71] width 40 height 20
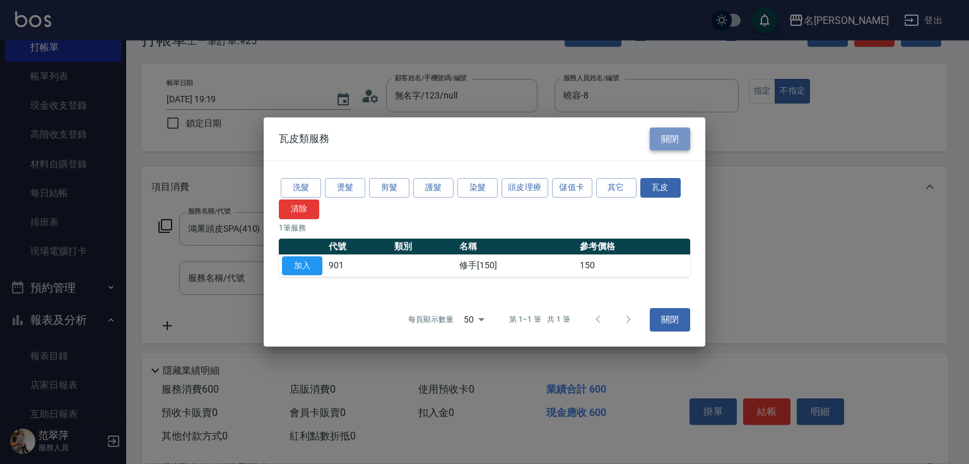
click at [672, 142] on button "關閉" at bounding box center [670, 138] width 40 height 23
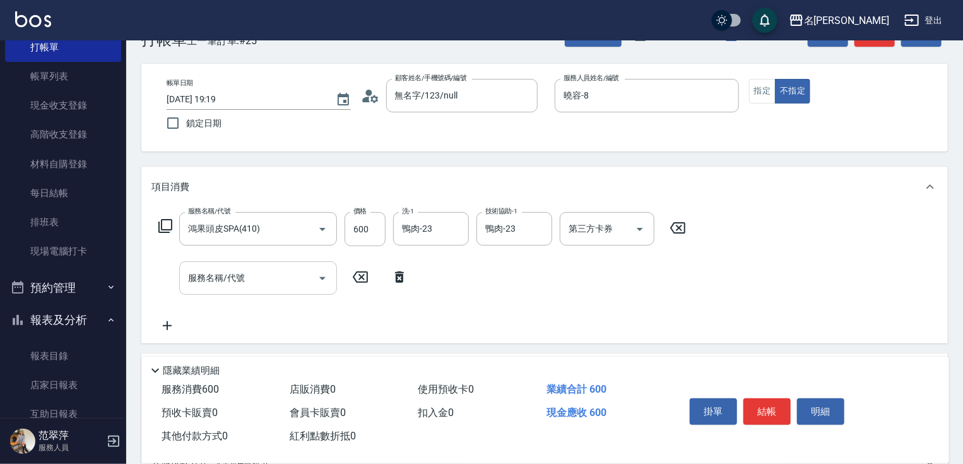
click at [218, 281] on input "服務名稱/代號" at bounding box center [248, 278] width 127 height 22
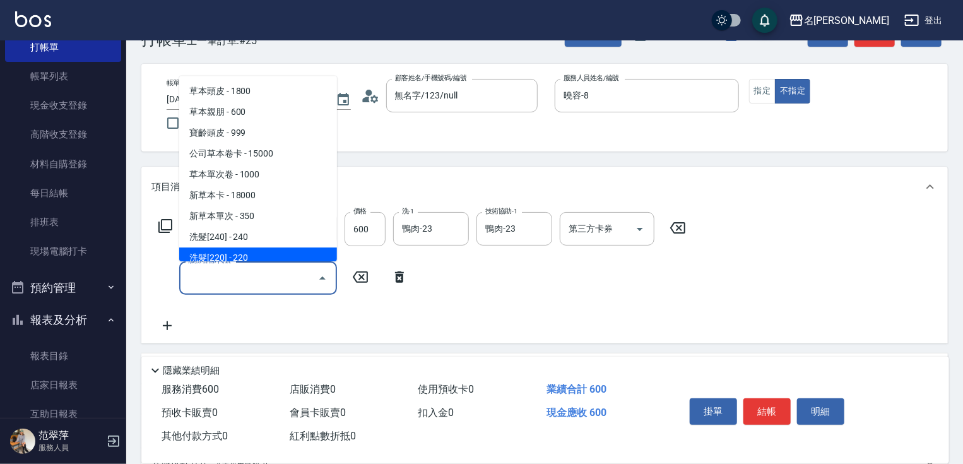
click at [167, 225] on icon at bounding box center [165, 225] width 15 height 15
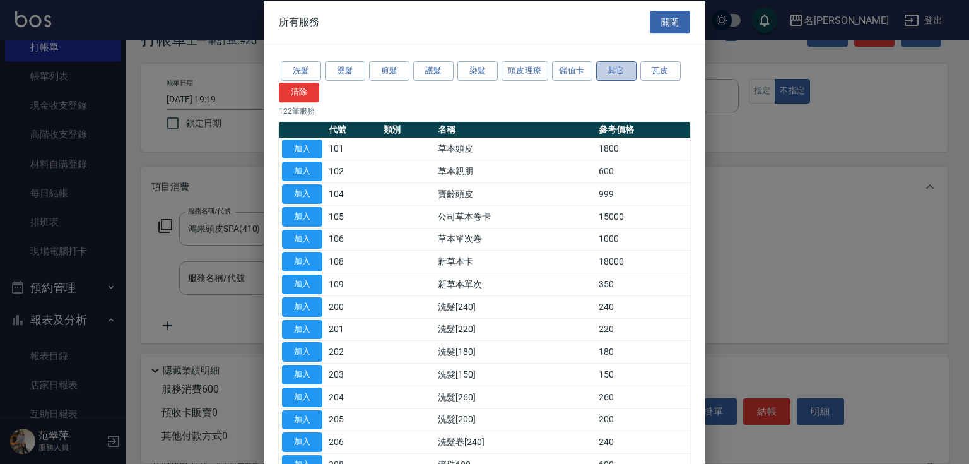
click at [613, 68] on button "其它" at bounding box center [616, 71] width 40 height 20
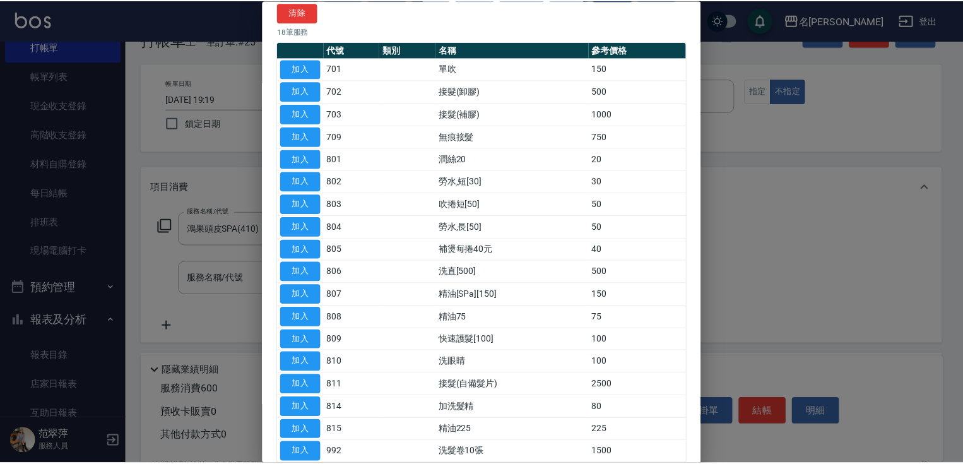
scroll to position [146, 0]
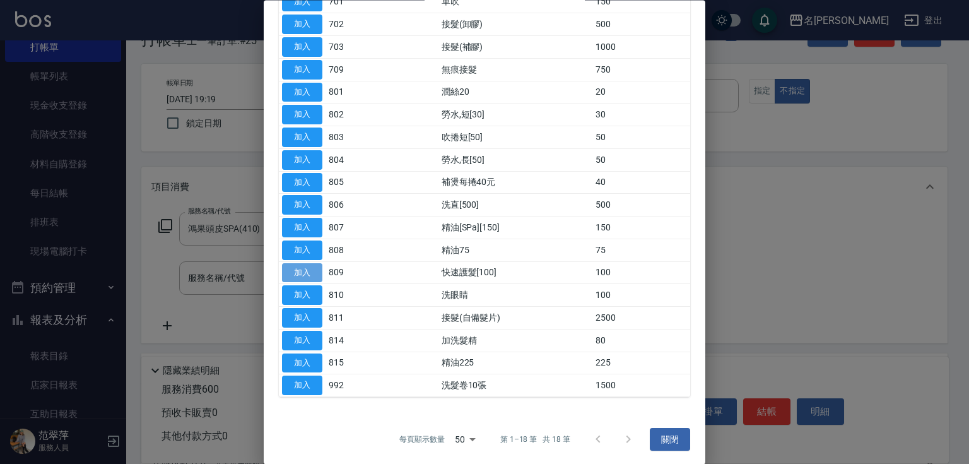
click at [287, 264] on button "加入" at bounding box center [302, 273] width 40 height 20
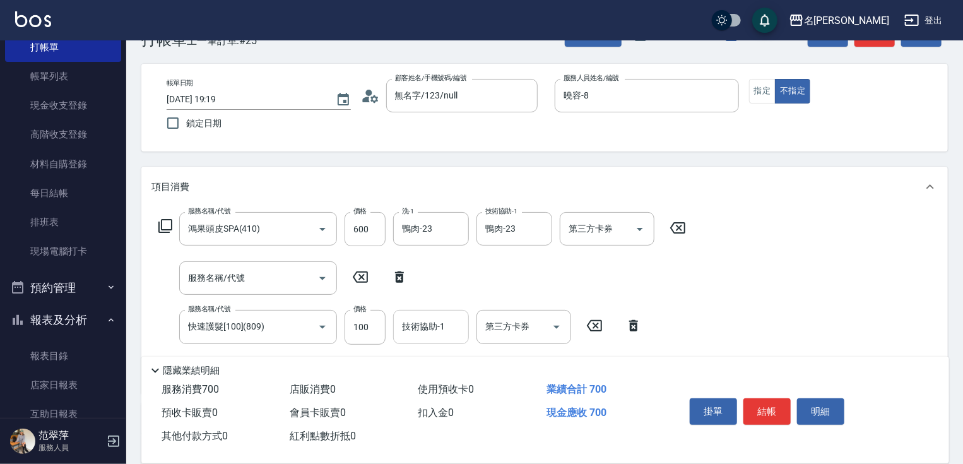
click at [444, 337] on input "技術協助-1" at bounding box center [431, 326] width 64 height 22
type input "鴨肉-23"
click at [760, 408] on button "結帳" at bounding box center [766, 411] width 47 height 26
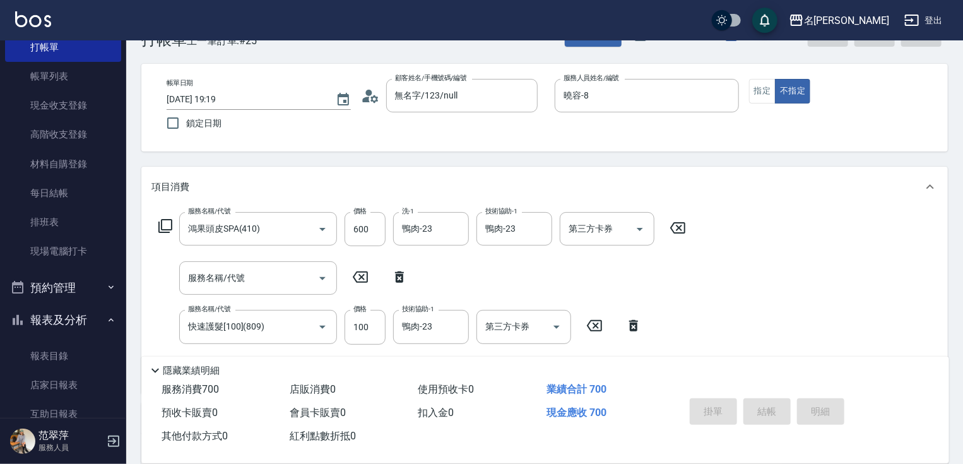
type input "[DATE] 19:20"
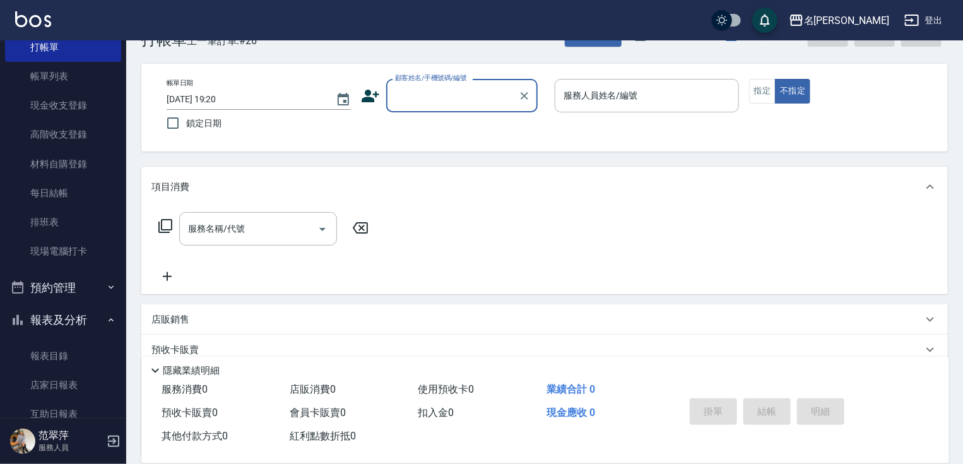
click at [415, 96] on input "顧客姓名/手機號碼/編號" at bounding box center [452, 96] width 121 height 22
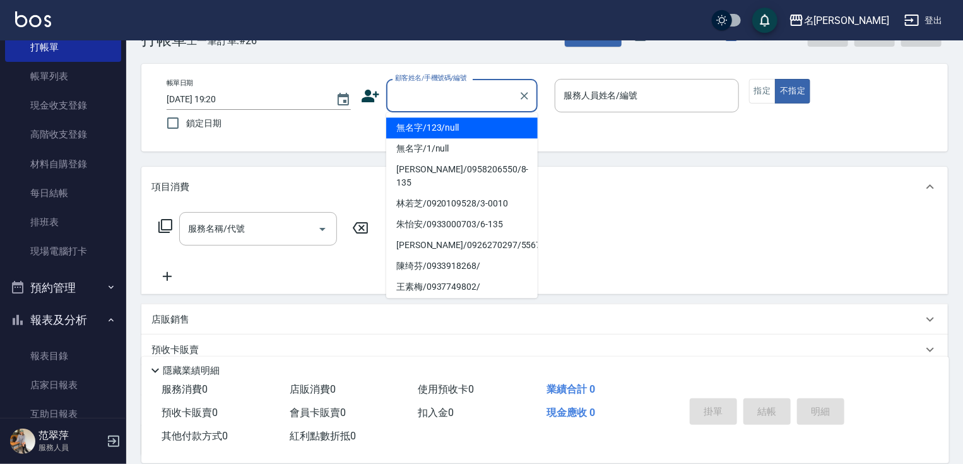
click at [432, 126] on li "無名字/123/null" at bounding box center [461, 127] width 151 height 21
type input "無名字/123/null"
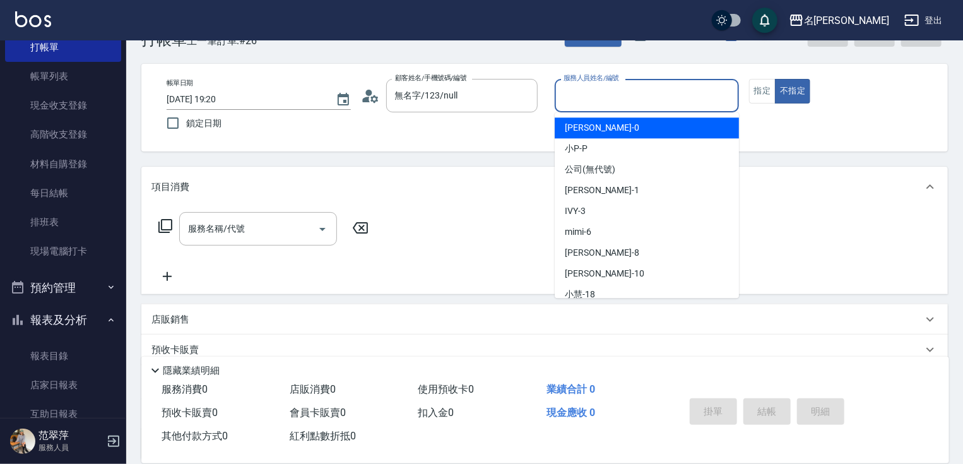
click at [575, 103] on input "服務人員姓名/編號" at bounding box center [646, 96] width 173 height 22
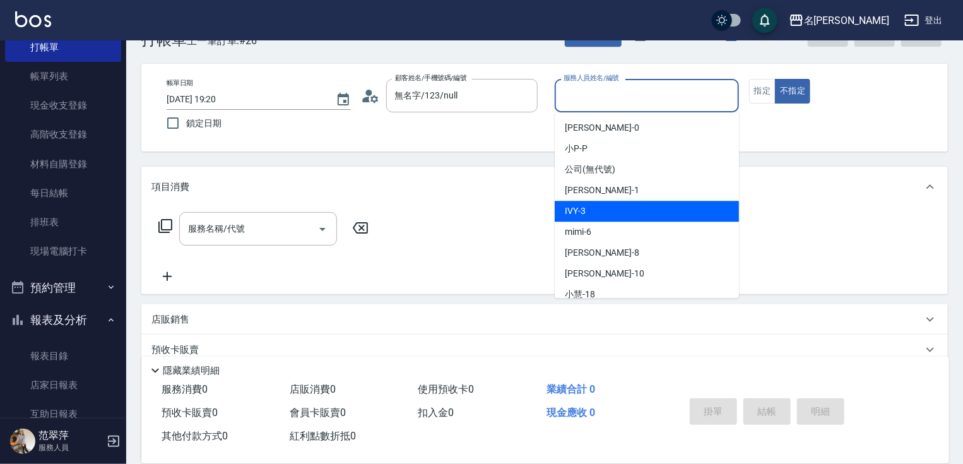
click at [579, 204] on span "IVY -3" at bounding box center [575, 210] width 21 height 13
type input "IVY-3"
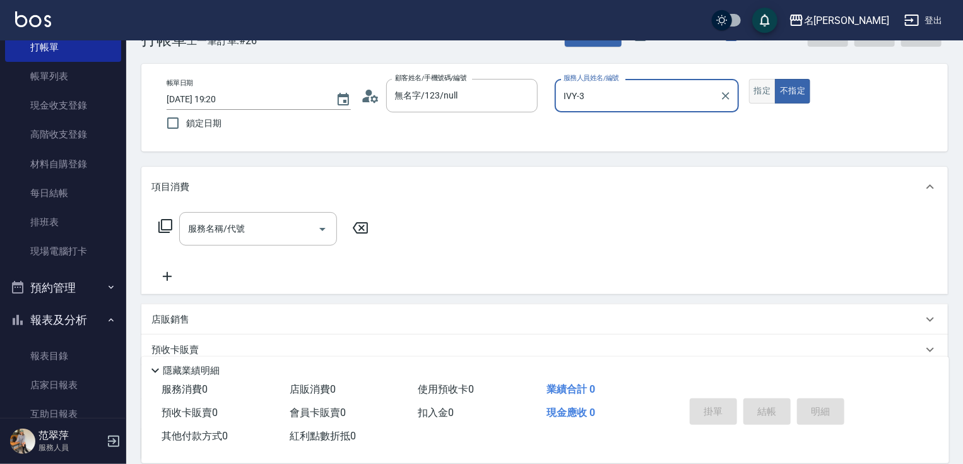
click at [756, 93] on button "指定" at bounding box center [762, 91] width 27 height 25
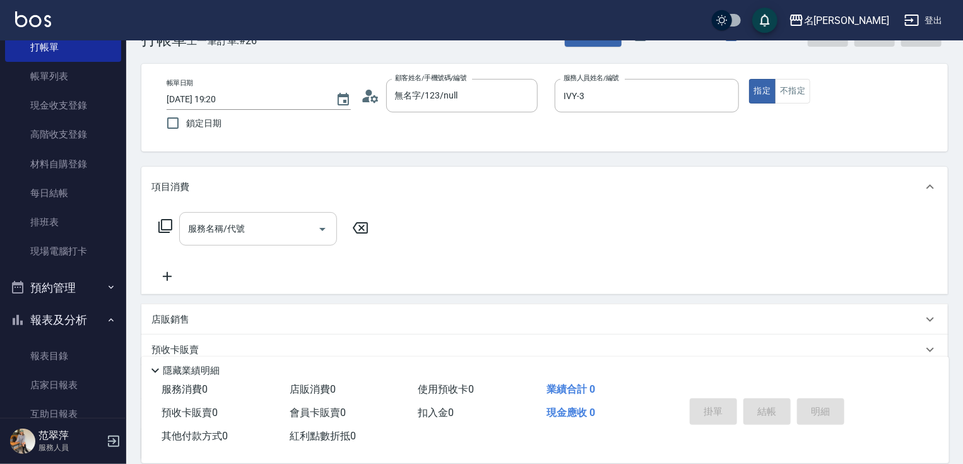
click at [289, 237] on div "服務名稱/代號" at bounding box center [258, 228] width 158 height 33
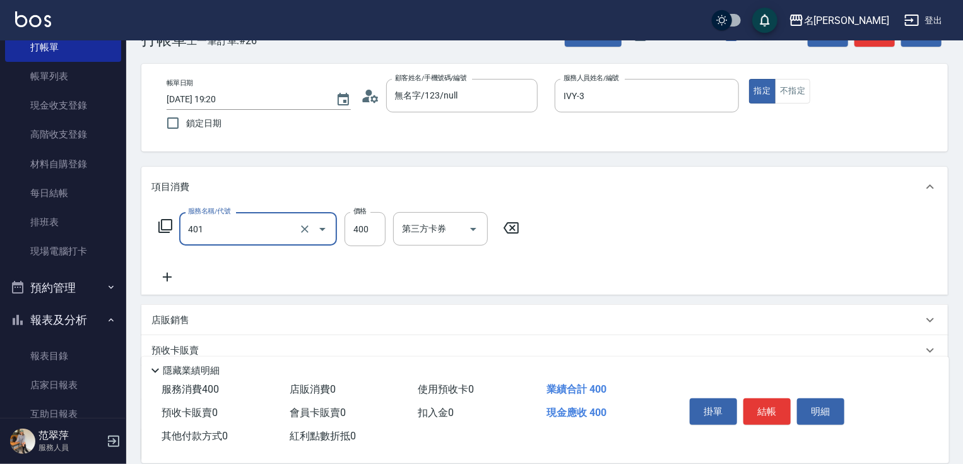
type input "剪髮(400)(401)"
type input "500"
click at [170, 278] on icon at bounding box center [167, 276] width 32 height 15
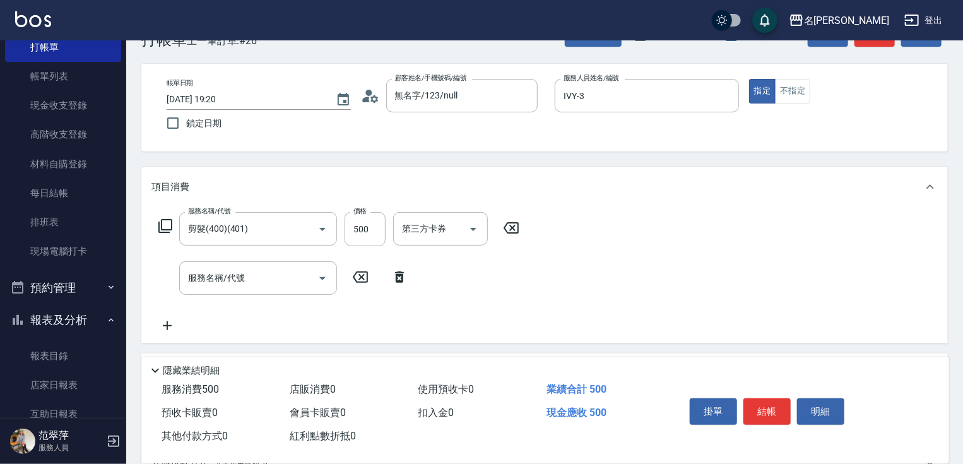
click at [167, 223] on icon at bounding box center [165, 225] width 15 height 15
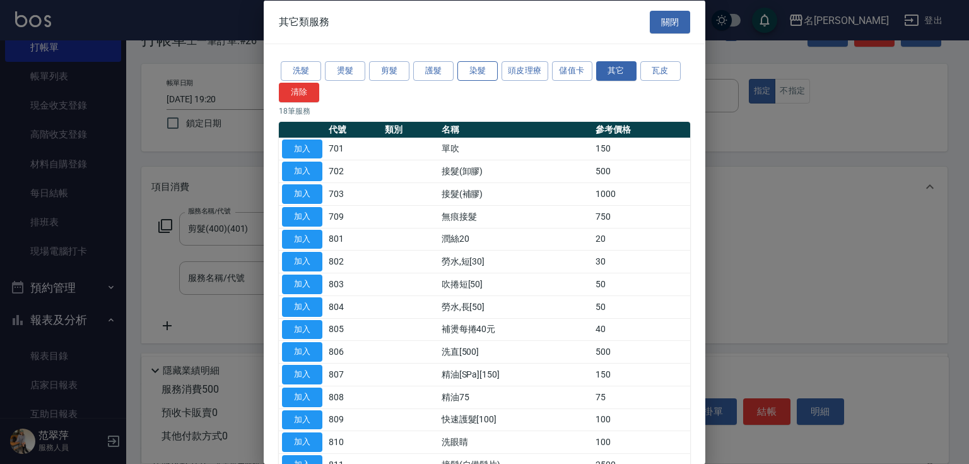
click at [484, 73] on button "染髮" at bounding box center [477, 71] width 40 height 20
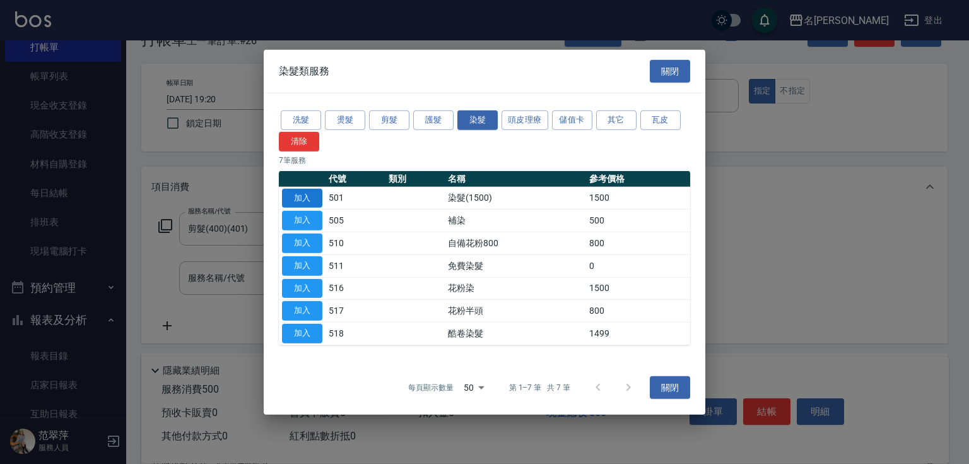
click at [310, 202] on button "加入" at bounding box center [302, 198] width 40 height 20
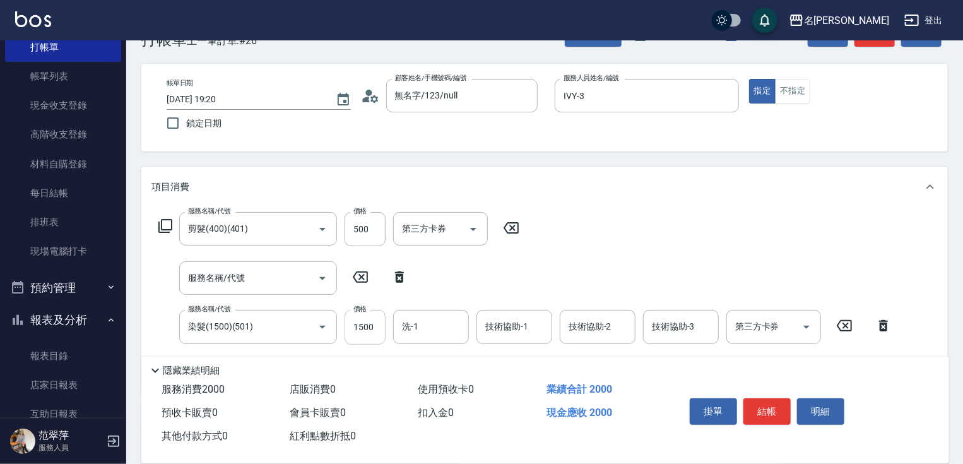
click at [367, 320] on input "1500" at bounding box center [364, 327] width 41 height 34
type input "2800"
type input "[PERSON_NAME]-18"
type input "IVY-3"
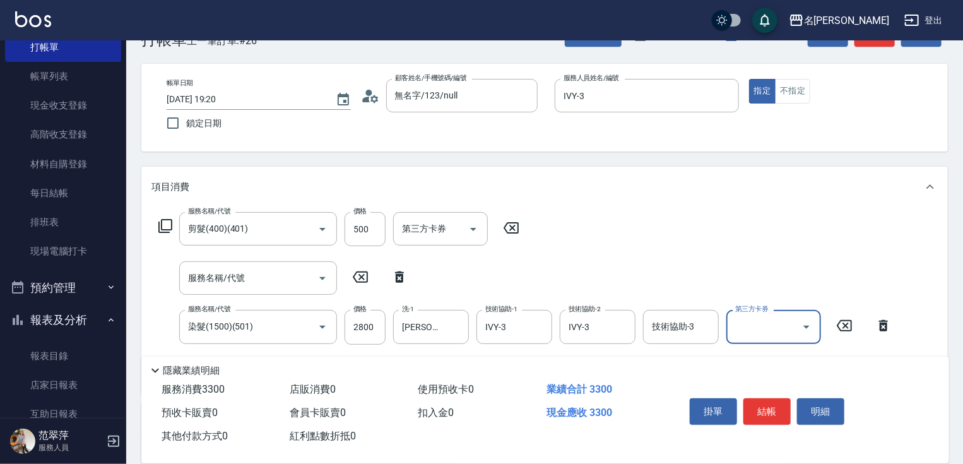
click at [679, 328] on div "技術協助-3 技術協助-3" at bounding box center [681, 326] width 76 height 33
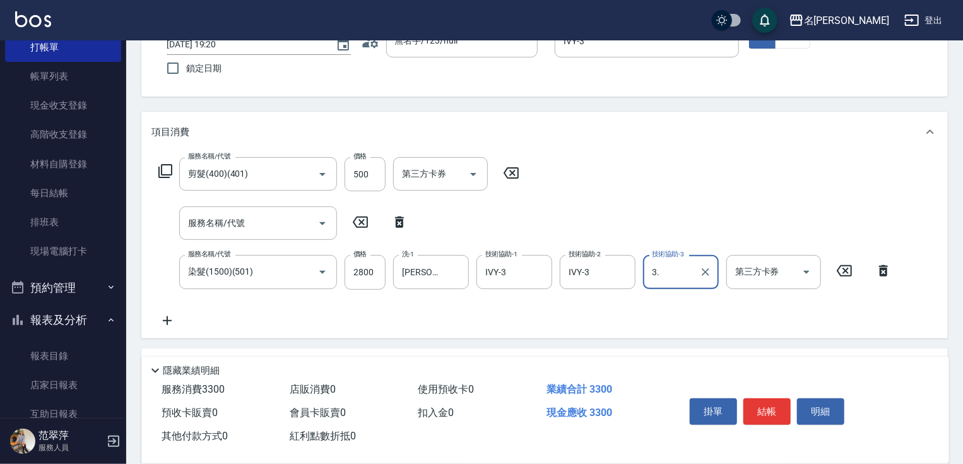
scroll to position [252, 0]
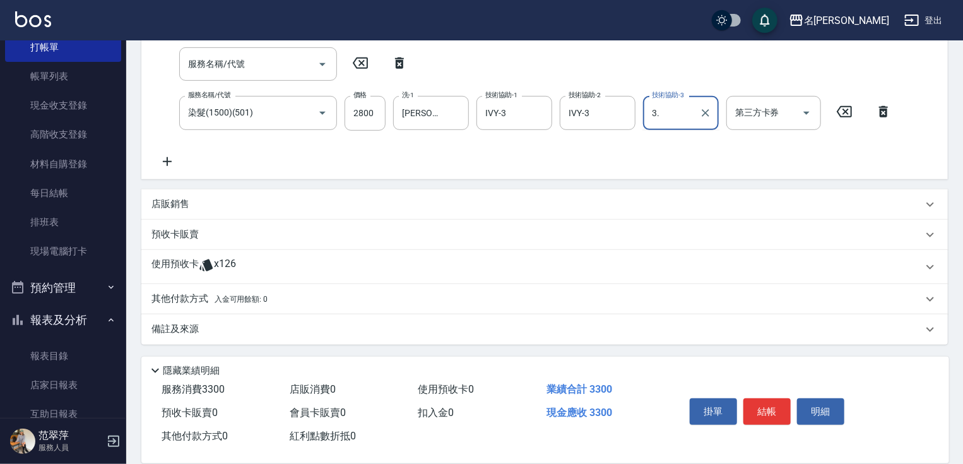
type input "3."
click at [162, 159] on icon at bounding box center [167, 161] width 32 height 15
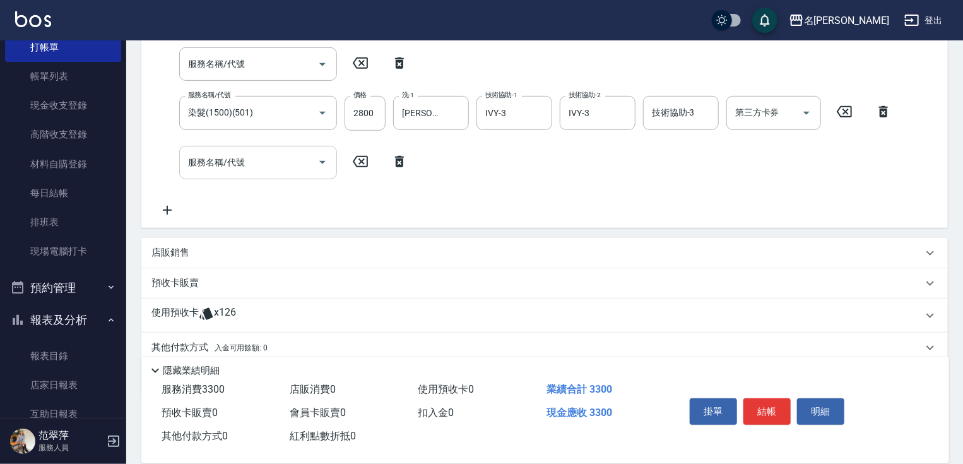
click at [191, 164] on div "服務名稱/代號 服務名稱/代號" at bounding box center [258, 162] width 158 height 33
click at [220, 164] on input "服務名稱/代號" at bounding box center [248, 162] width 127 height 22
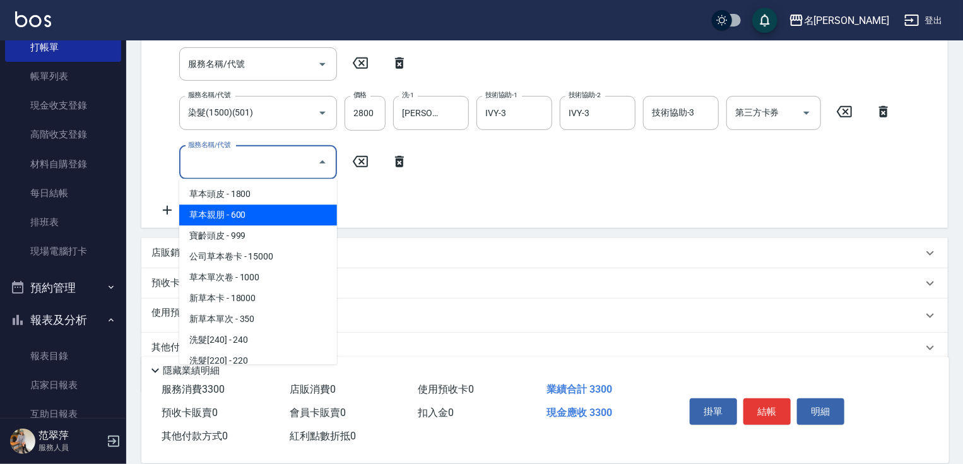
click at [283, 167] on input "服務名稱/代號" at bounding box center [248, 162] width 127 height 22
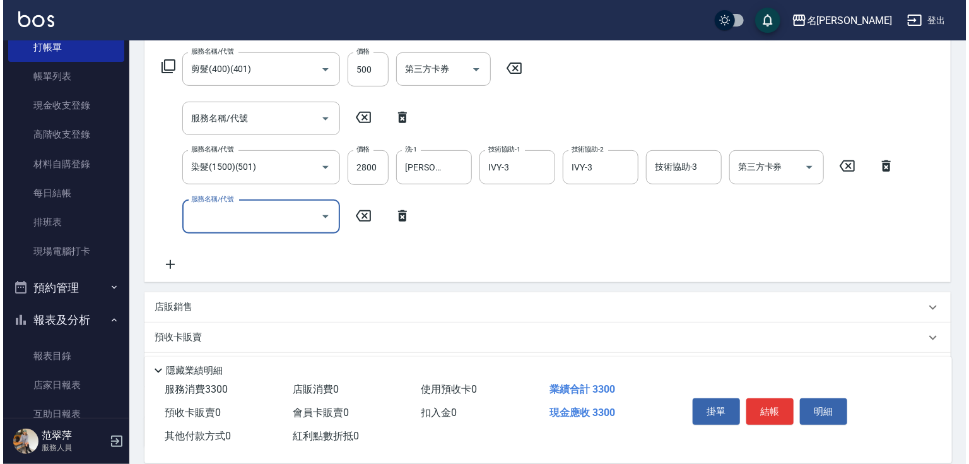
scroll to position [177, 0]
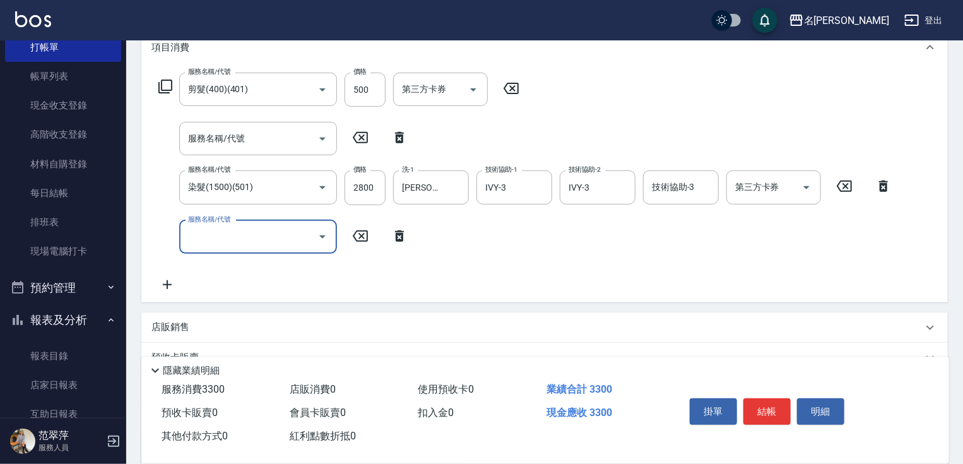
click at [166, 91] on icon at bounding box center [165, 86] width 15 height 15
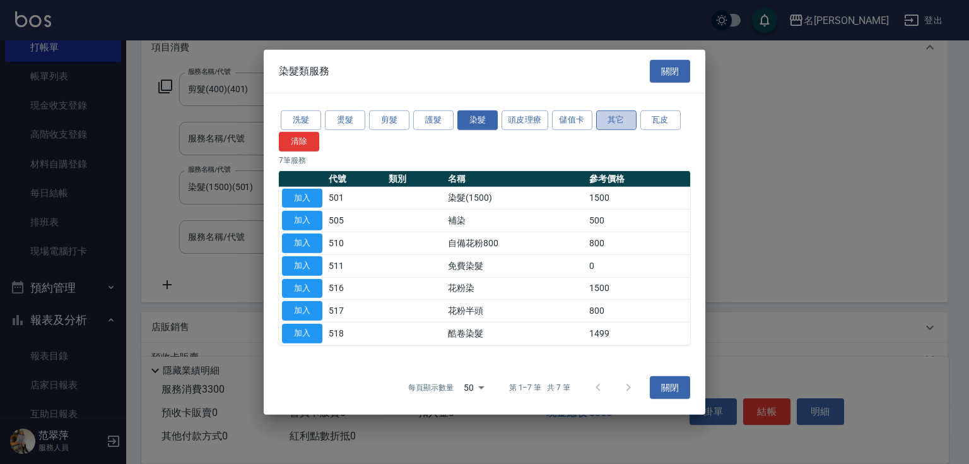
click at [607, 123] on button "其它" at bounding box center [616, 120] width 40 height 20
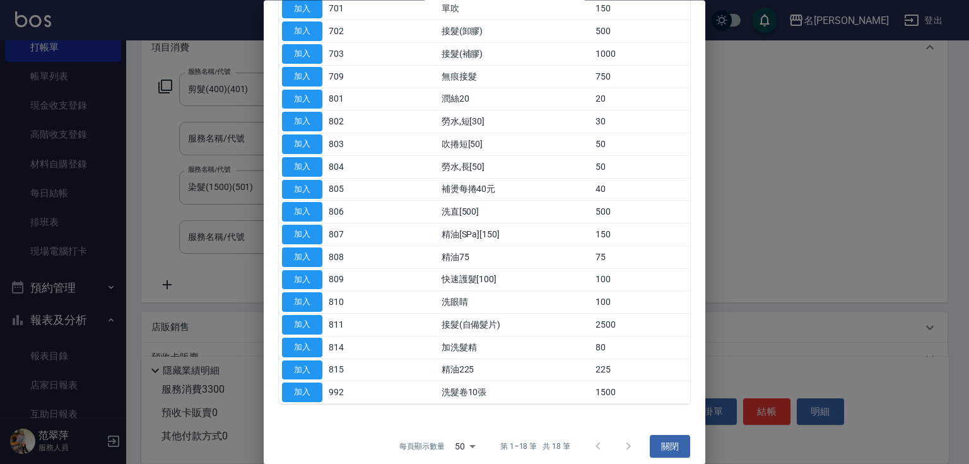
scroll to position [146, 0]
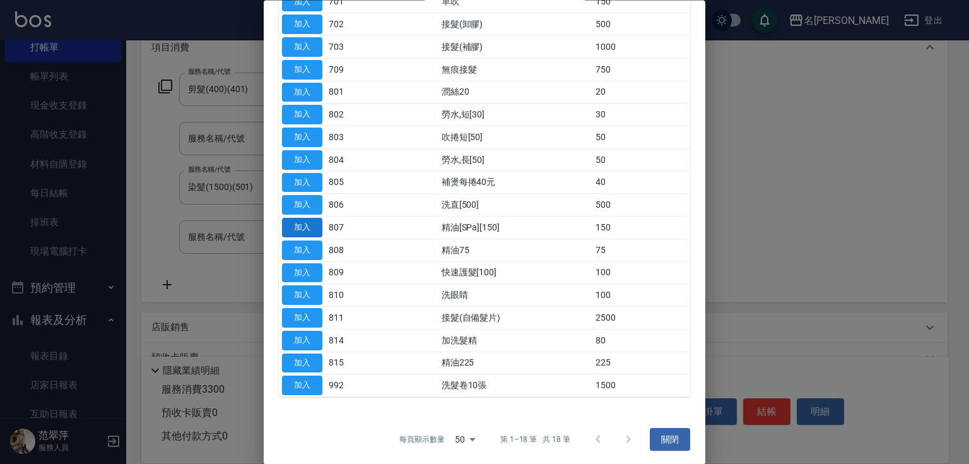
click at [295, 233] on button "加入" at bounding box center [302, 228] width 40 height 20
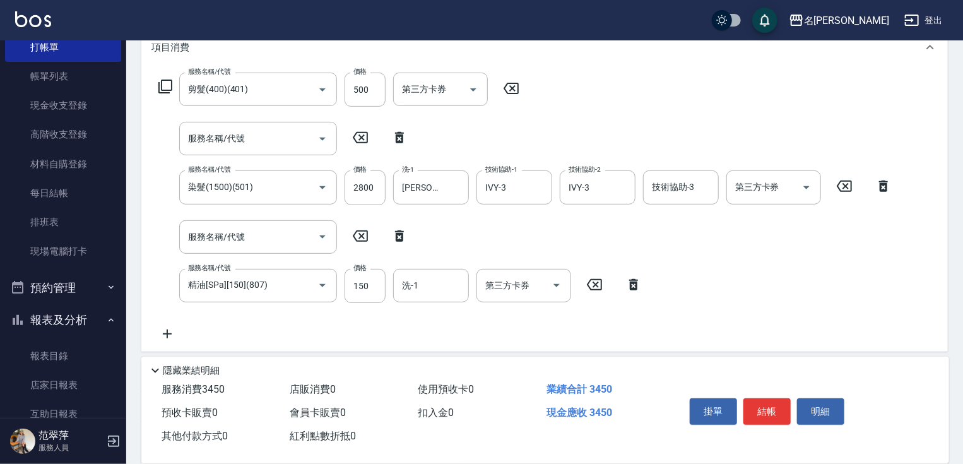
click at [635, 285] on icon at bounding box center [633, 284] width 9 height 11
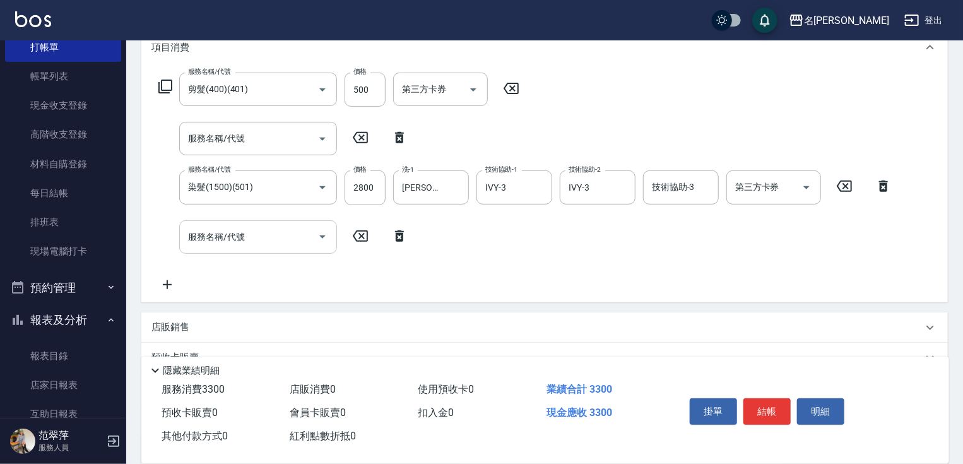
click at [287, 232] on input "服務名稱/代號" at bounding box center [248, 237] width 127 height 22
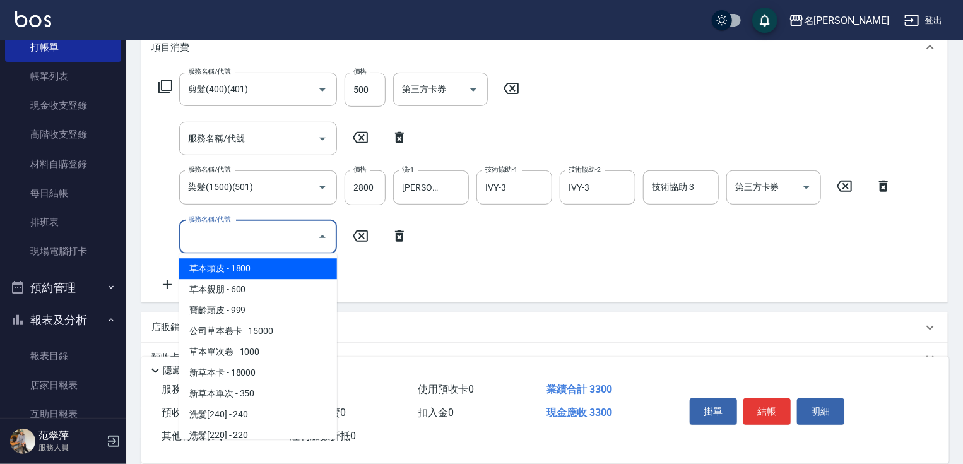
click at [168, 78] on div "服務名稱/代號 剪髮(400)(401) 服務名稱/代號 價格 500 價格 第三方卡券 第三方卡券" at bounding box center [338, 90] width 375 height 34
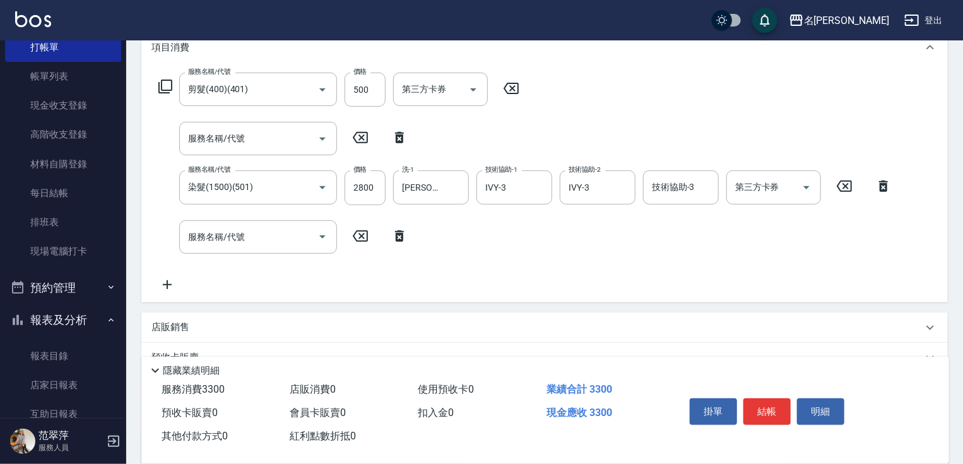
click at [162, 87] on icon at bounding box center [165, 86] width 15 height 15
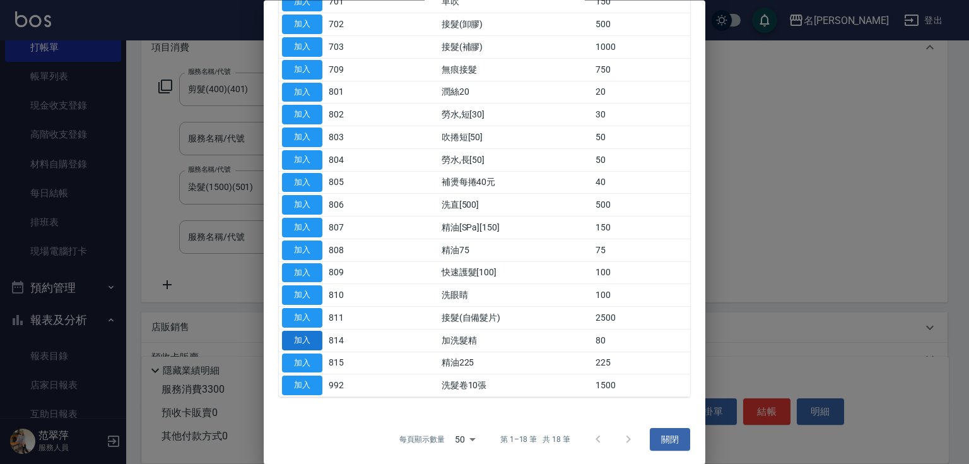
click at [297, 334] on button "加入" at bounding box center [302, 341] width 40 height 20
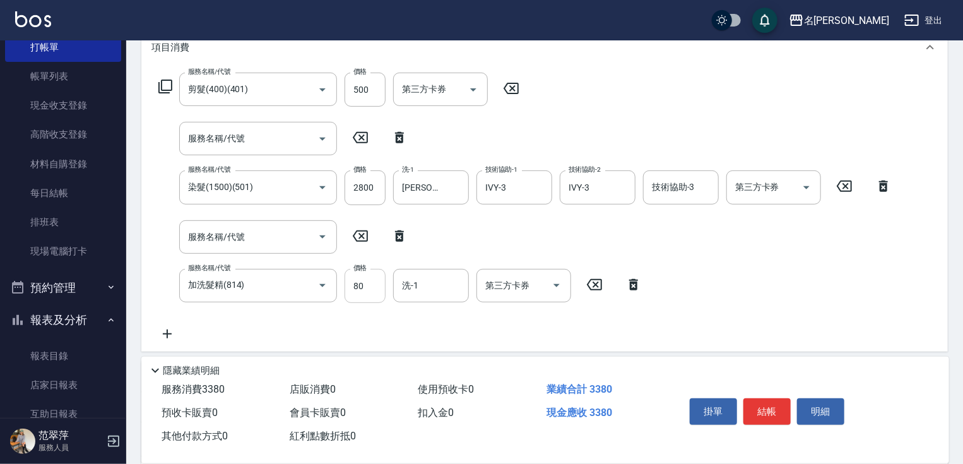
click at [373, 283] on input "80" at bounding box center [364, 286] width 41 height 34
type input "100"
type input "[PERSON_NAME]-18"
click at [756, 406] on button "結帳" at bounding box center [766, 411] width 47 height 26
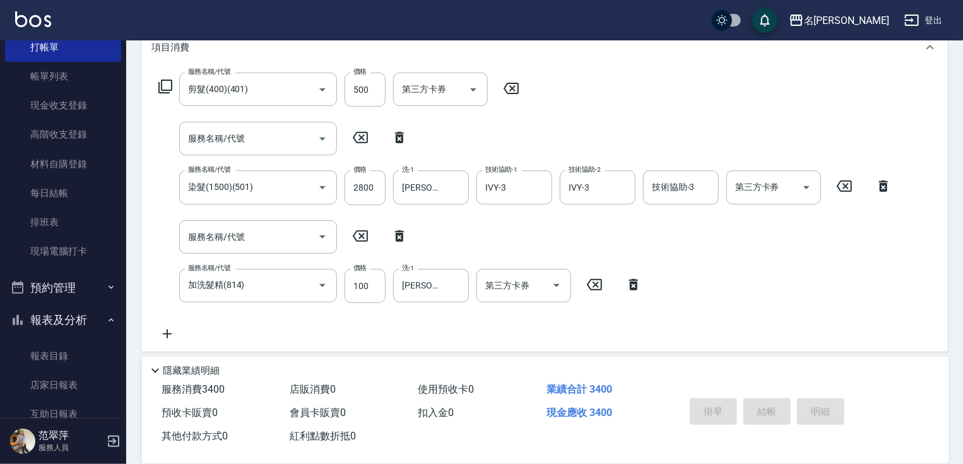
type input "[DATE] 19:21"
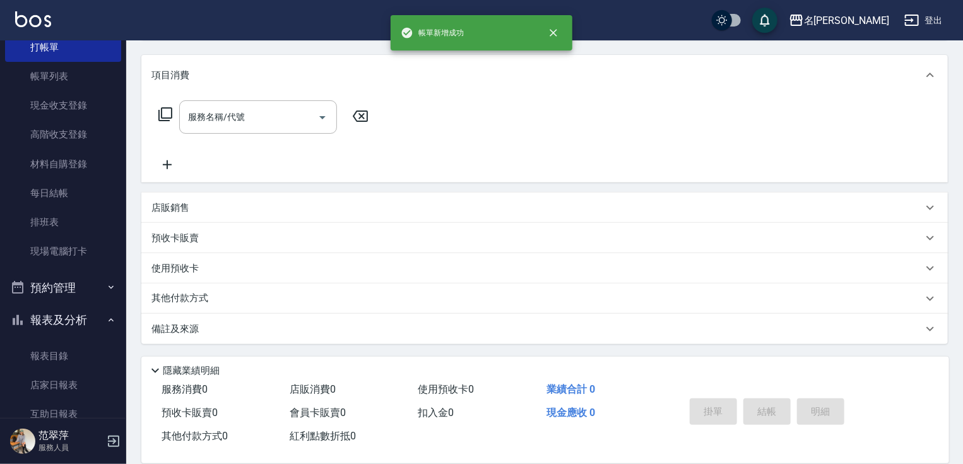
scroll to position [0, 0]
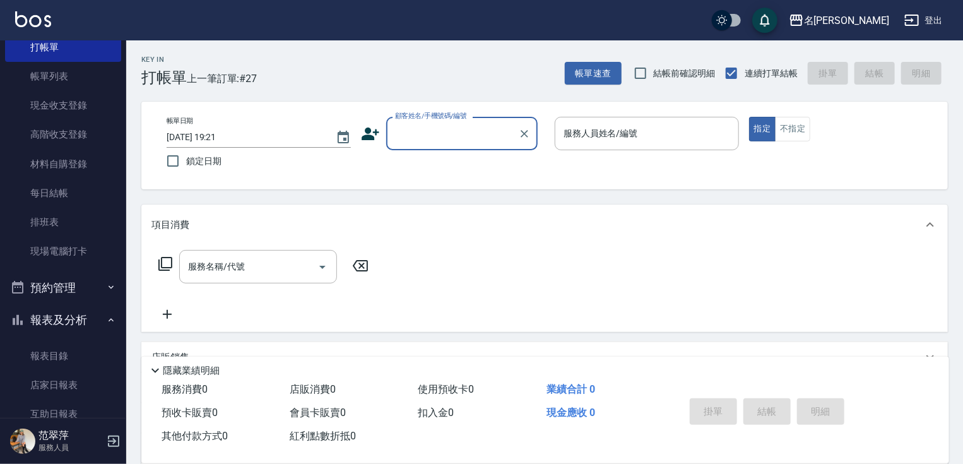
click at [435, 132] on input "顧客姓名/手機號碼/編號" at bounding box center [452, 133] width 121 height 22
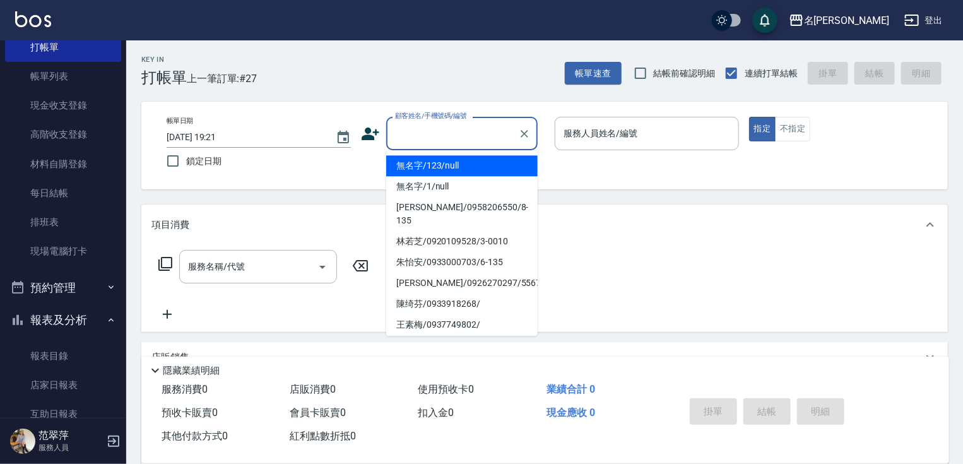
click at [447, 165] on li "無名字/123/null" at bounding box center [461, 165] width 151 height 21
type input "無名字/123/null"
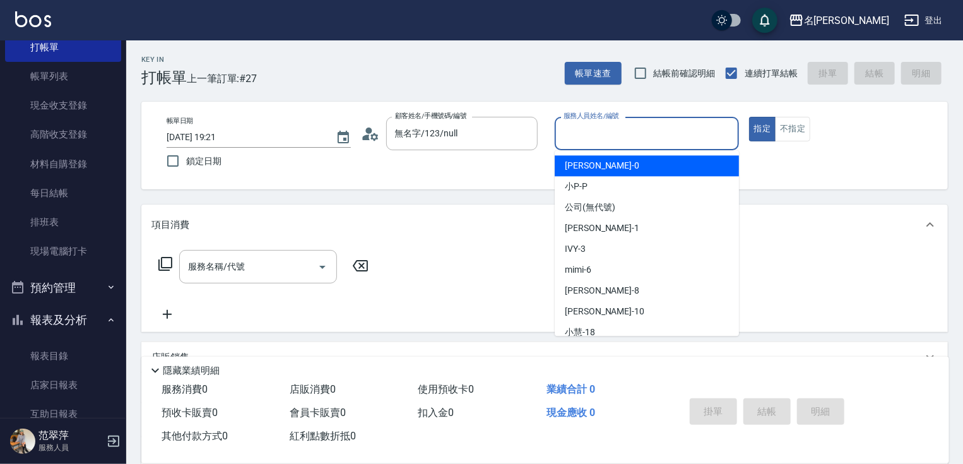
click at [623, 127] on input "服務人員姓名/編號" at bounding box center [646, 133] width 173 height 22
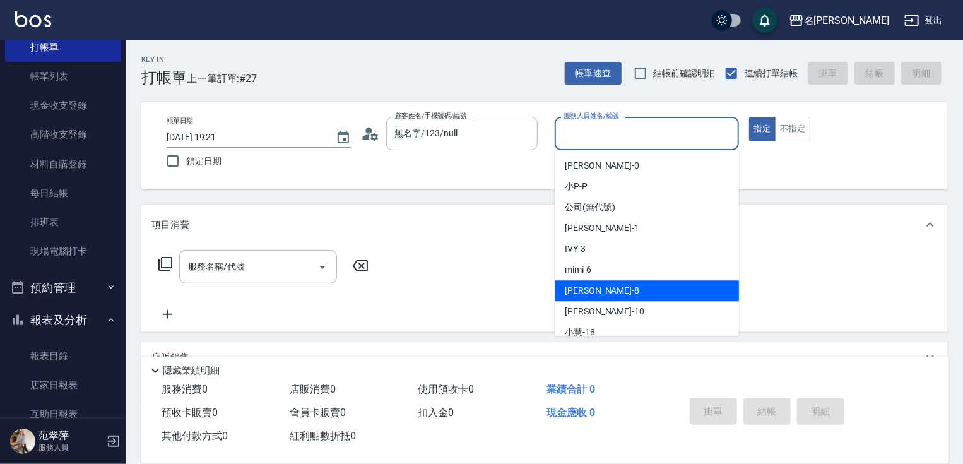
click at [630, 294] on div "曉容 -8" at bounding box center [647, 290] width 184 height 21
type input "曉容-8"
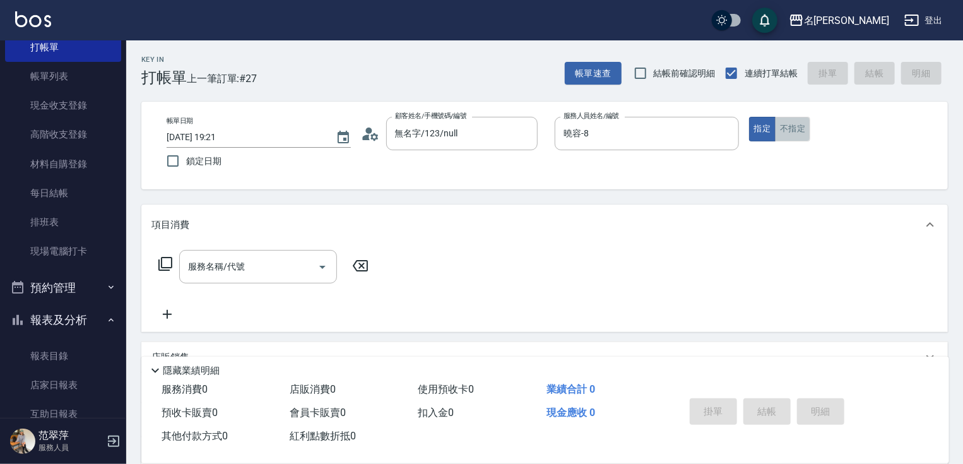
click at [794, 135] on button "不指定" at bounding box center [792, 129] width 35 height 25
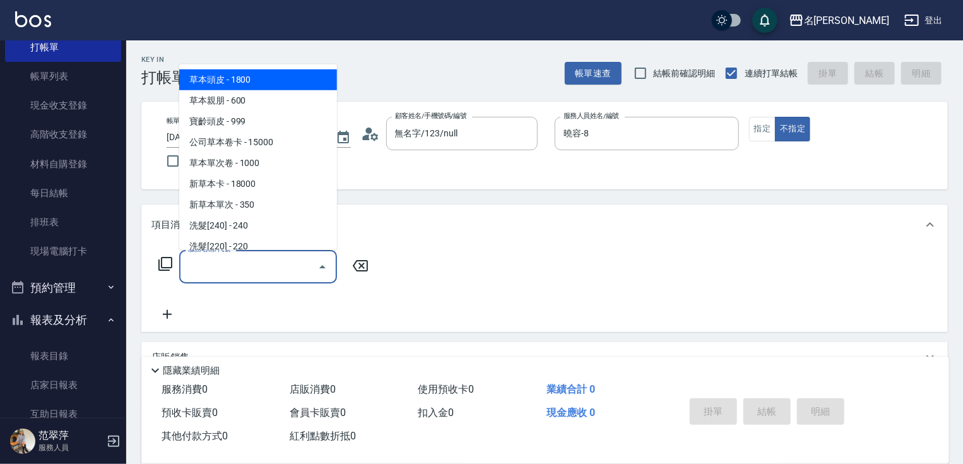
click at [279, 270] on input "服務名稱/代號" at bounding box center [248, 266] width 127 height 22
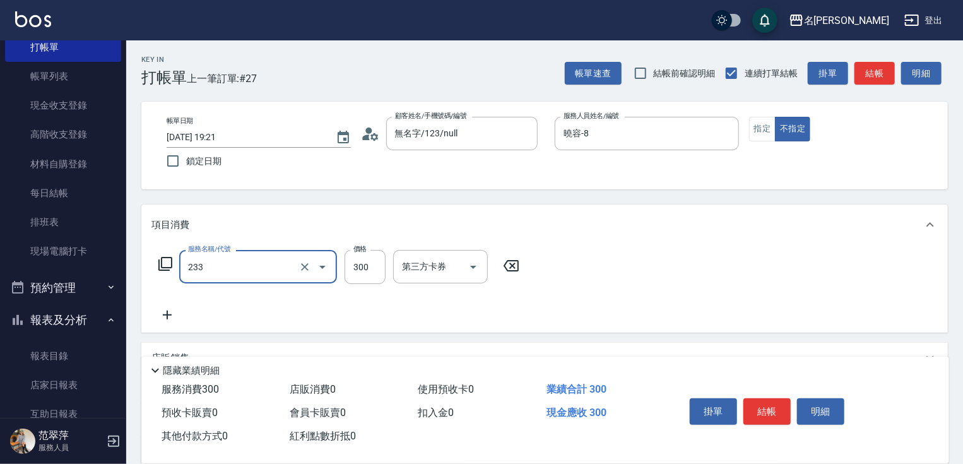
type input "洗髮300(233)"
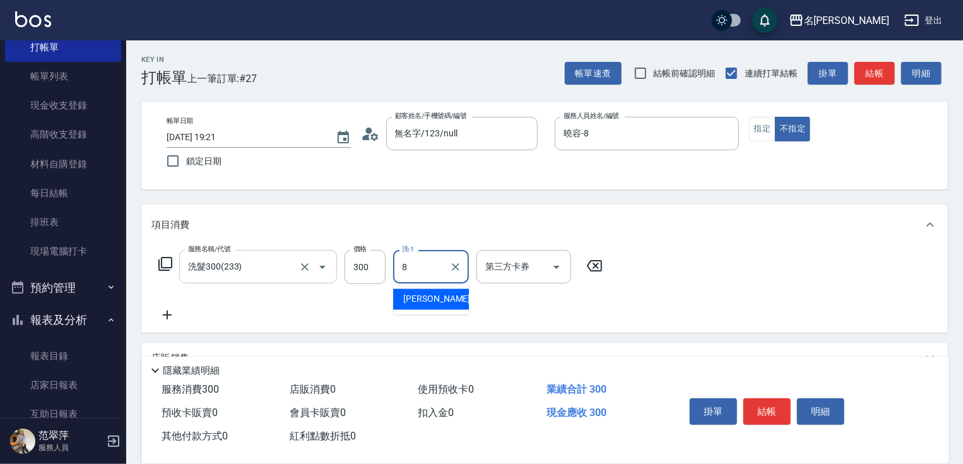
type input "曉容-8"
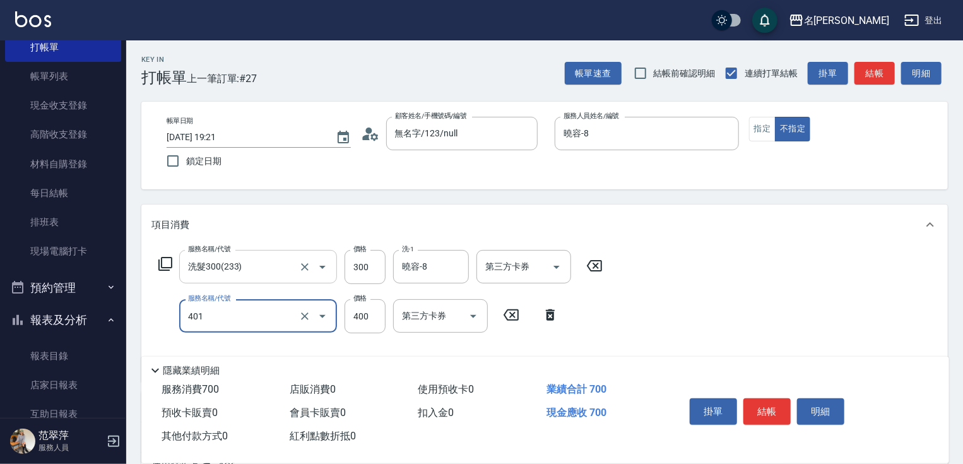
type input "剪髮(400)(401)"
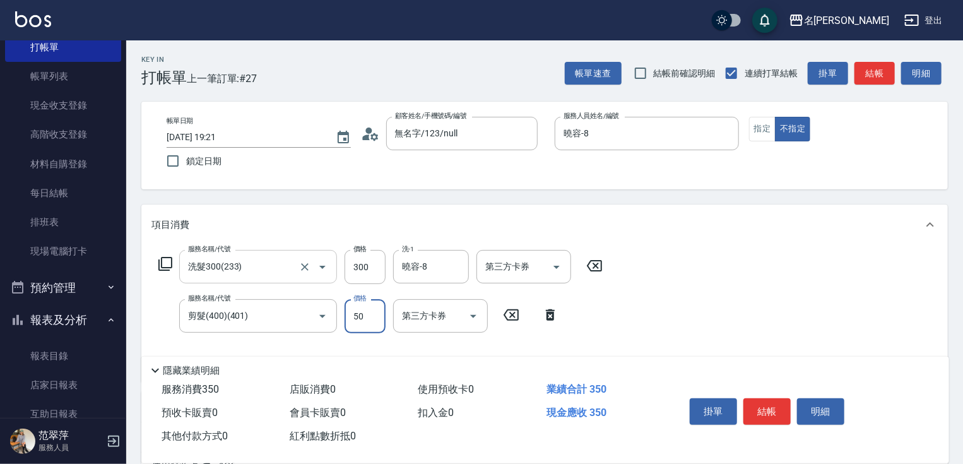
type input "50"
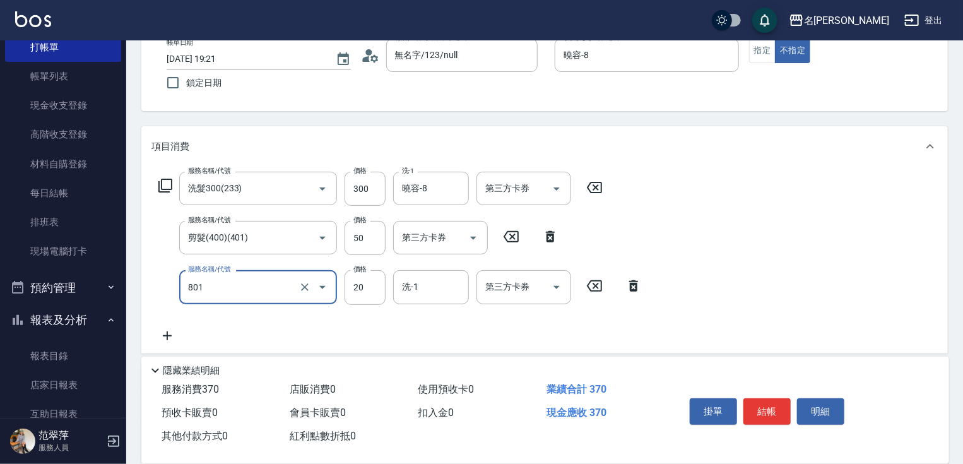
scroll to position [91, 0]
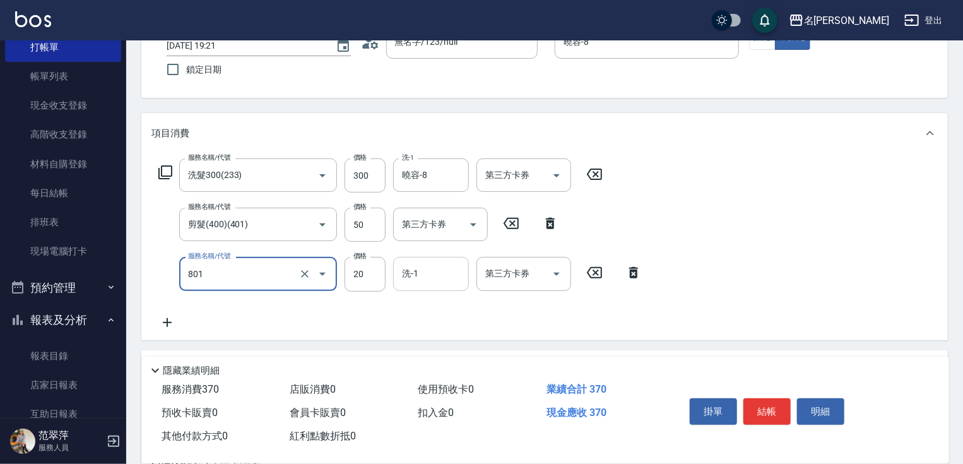
type input "潤絲20(801)"
click at [422, 273] on input "洗-1" at bounding box center [431, 273] width 64 height 22
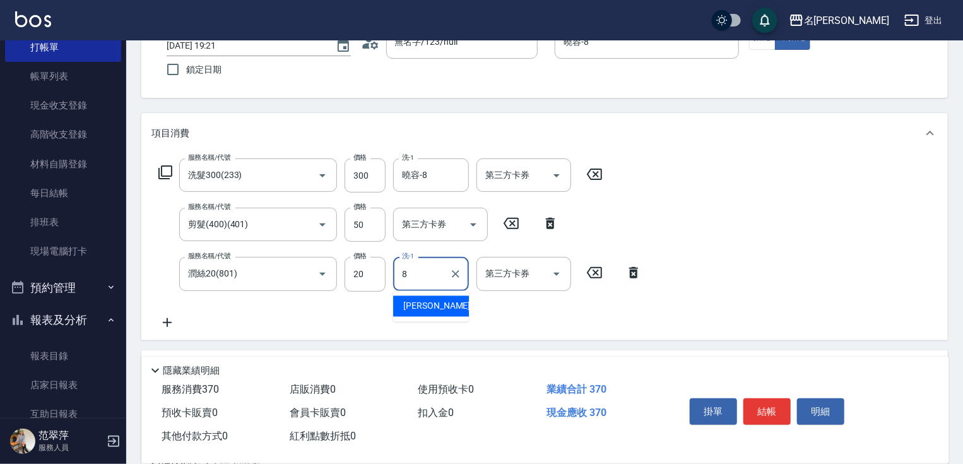
type input "曉容-8"
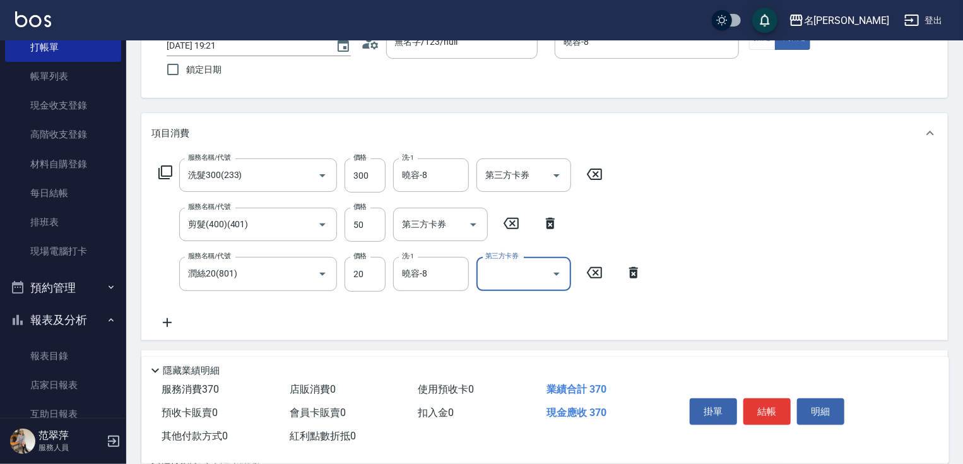
click at [768, 408] on button "結帳" at bounding box center [766, 411] width 47 height 26
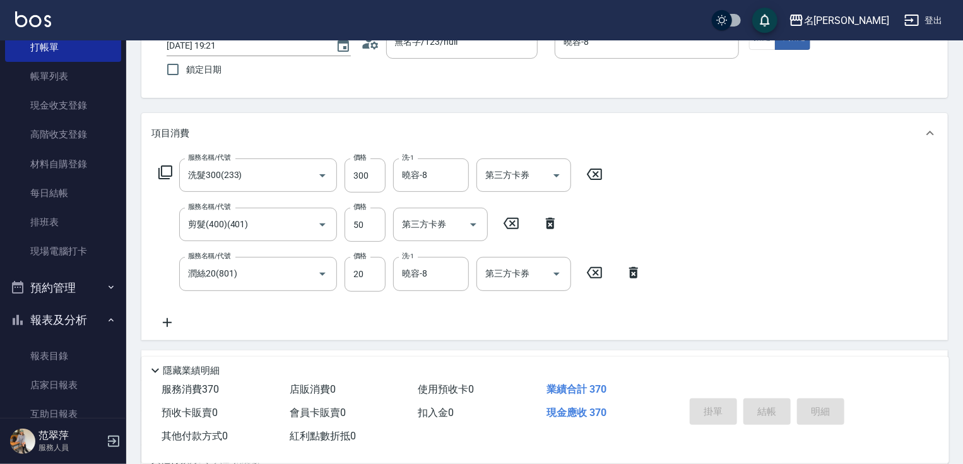
type input "[DATE] 19:22"
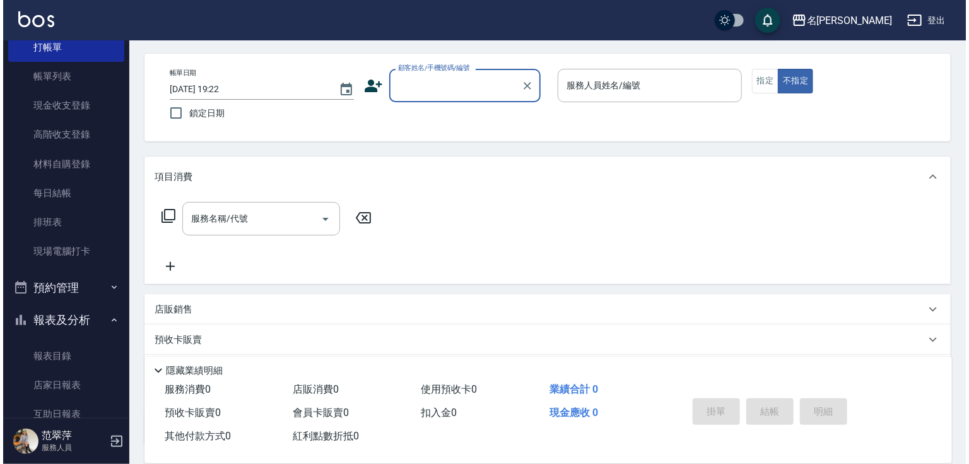
scroll to position [31, 0]
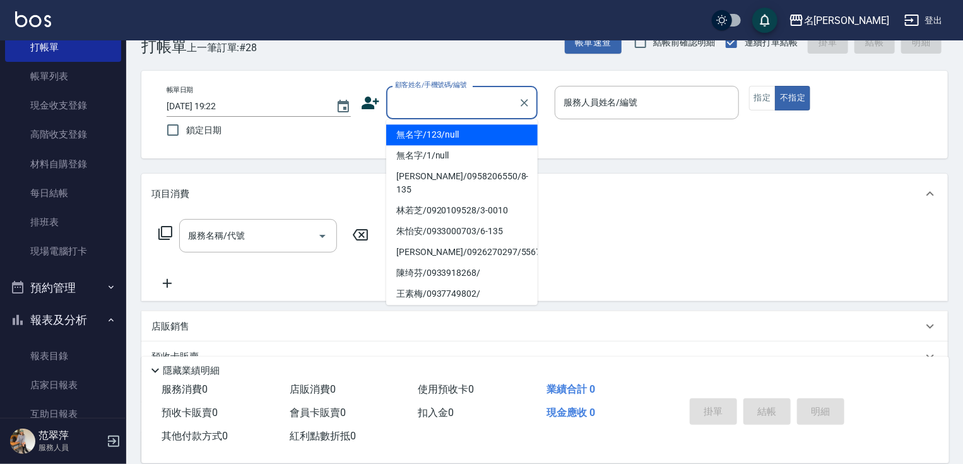
click at [430, 103] on input "顧客姓名/手機號碼/編號" at bounding box center [452, 102] width 121 height 22
click at [447, 133] on li "無名字/123/null" at bounding box center [461, 134] width 151 height 21
type input "無名字/123/null"
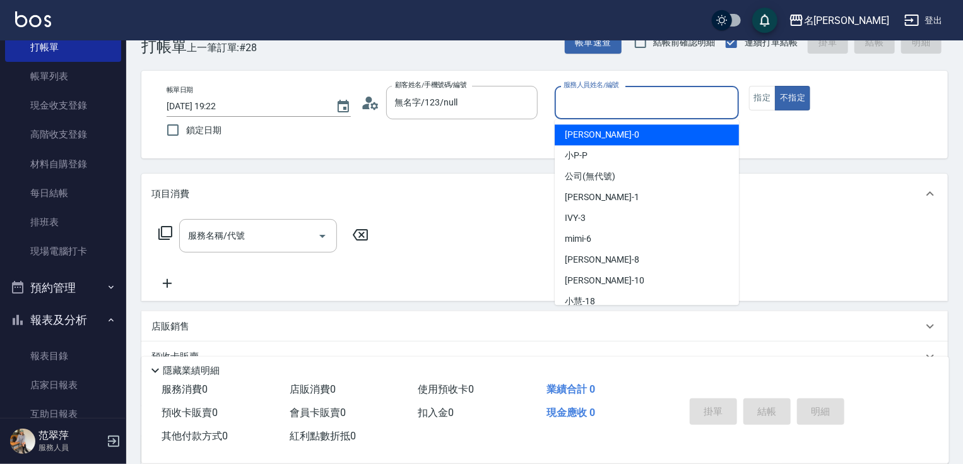
click at [584, 105] on input "服務人員姓名/編號" at bounding box center [646, 102] width 173 height 22
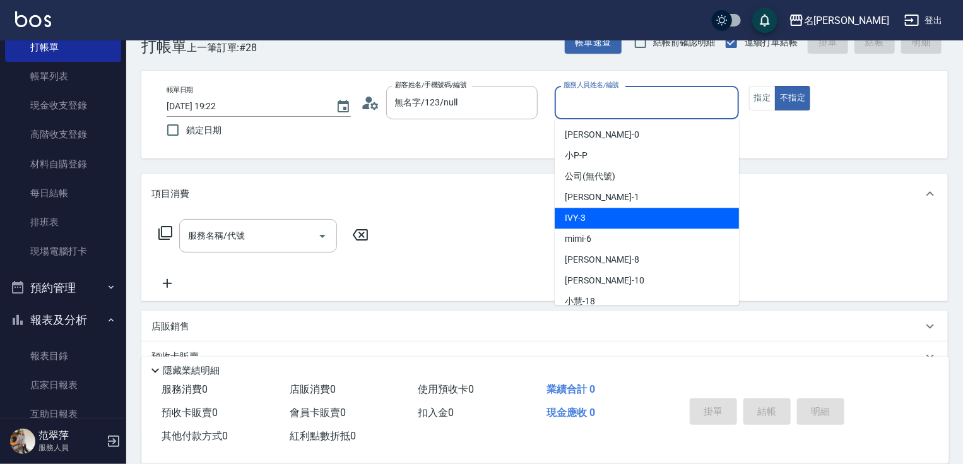
drag, startPoint x: 590, startPoint y: 219, endPoint x: 604, endPoint y: 208, distance: 17.0
click at [590, 220] on div "IVY -3" at bounding box center [647, 218] width 184 height 21
type input "IVY-3"
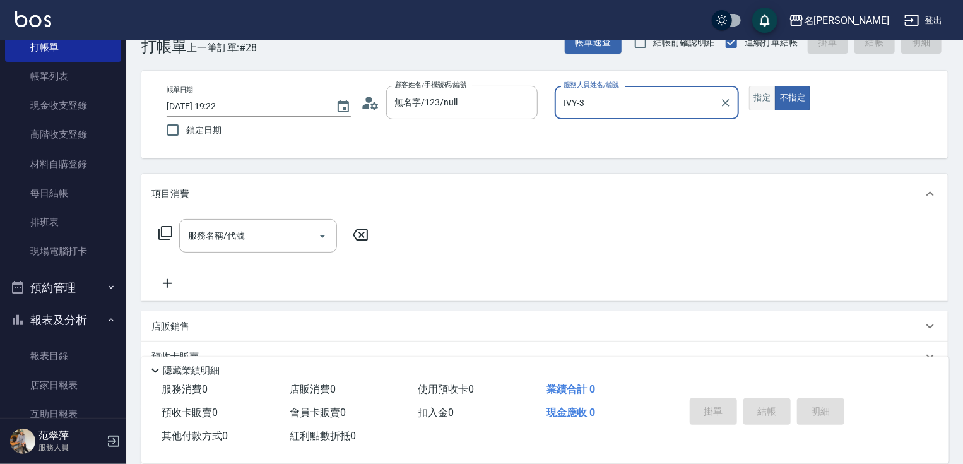
click at [763, 102] on button "指定" at bounding box center [762, 98] width 27 height 25
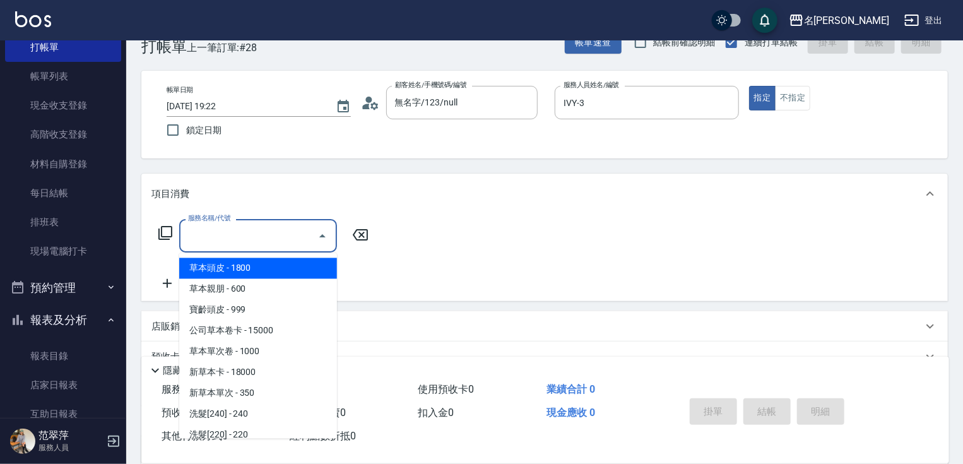
click at [285, 239] on input "服務名稱/代號" at bounding box center [248, 236] width 127 height 22
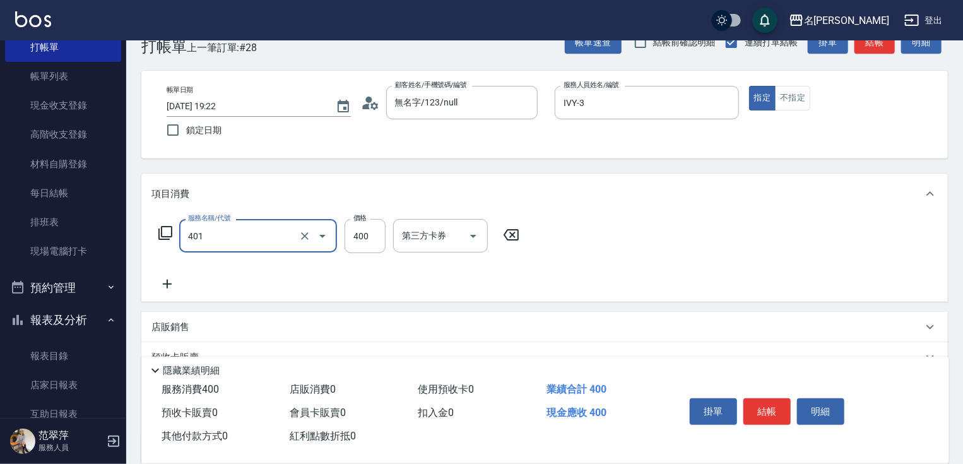
type input "剪髮(400)(401)"
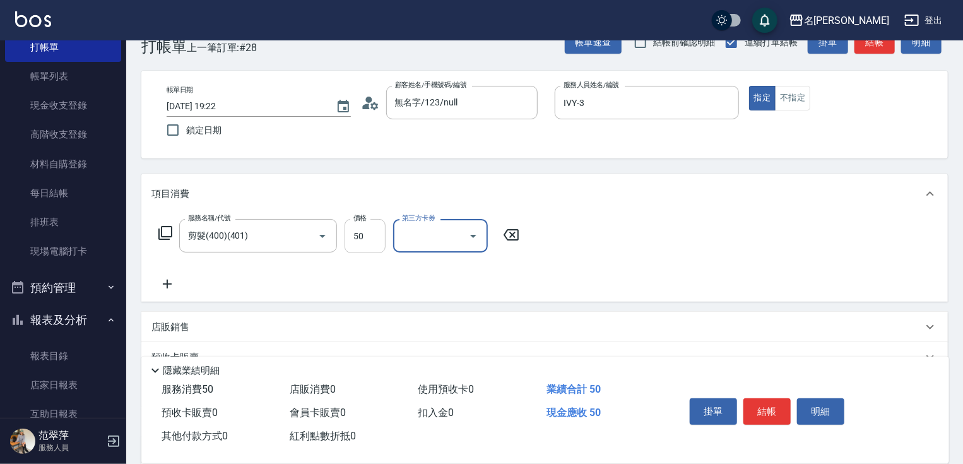
click at [365, 237] on input "50" at bounding box center [364, 236] width 41 height 34
type input "500"
click at [762, 404] on button "結帳" at bounding box center [766, 411] width 47 height 26
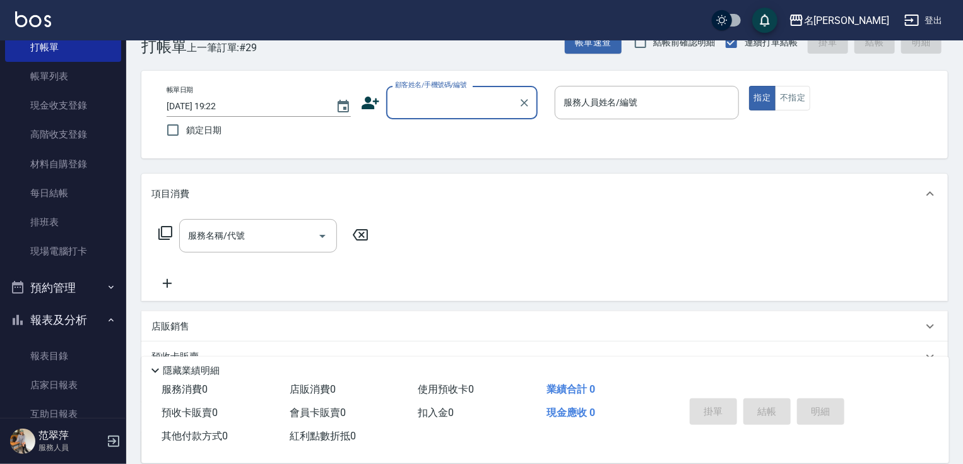
click at [450, 105] on input "顧客姓名/手機號碼/編號" at bounding box center [452, 102] width 121 height 22
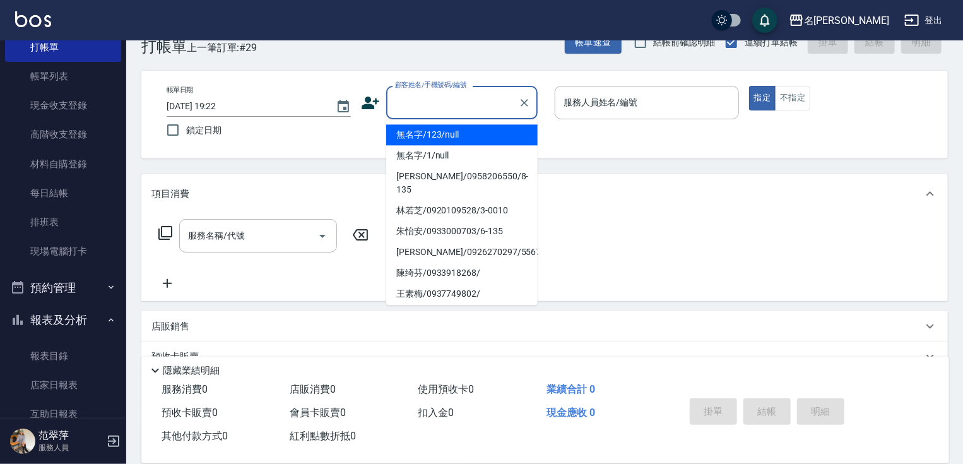
click at [449, 138] on li "無名字/123/null" at bounding box center [461, 134] width 151 height 21
type input "無名字/123/null"
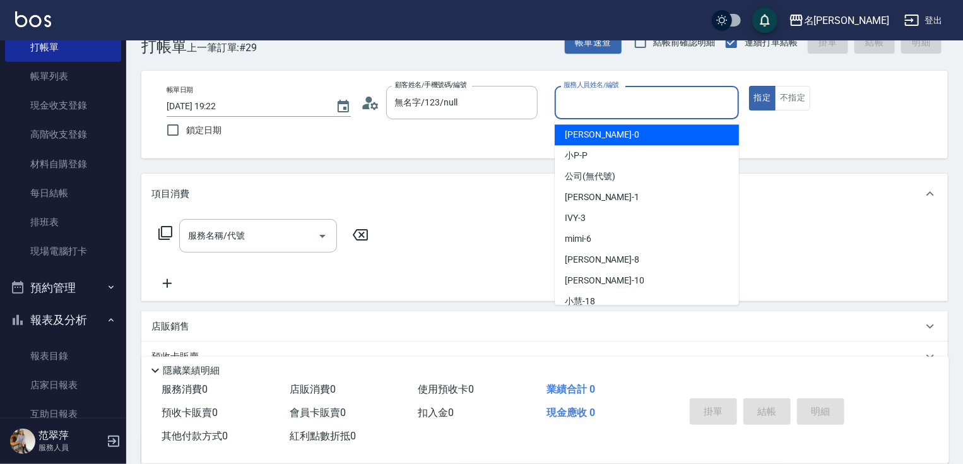
click at [567, 103] on input "服務人員姓名/編號" at bounding box center [646, 102] width 173 height 22
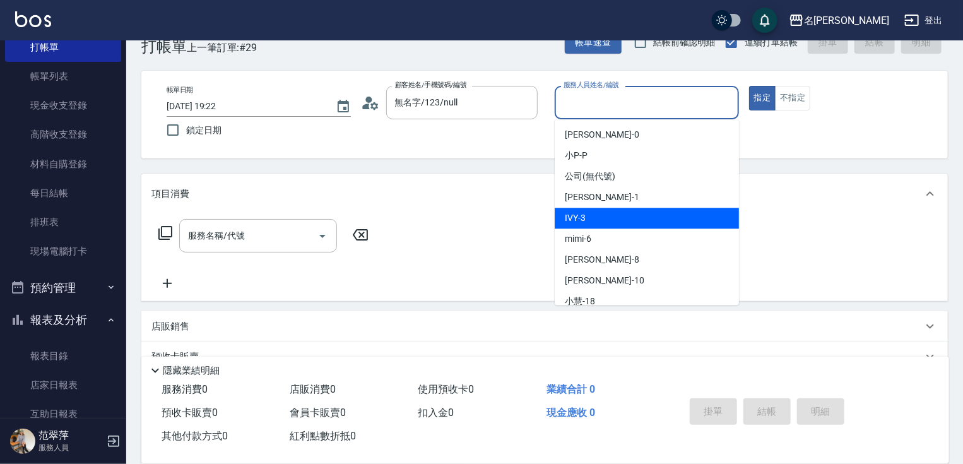
click at [596, 216] on div "IVY -3" at bounding box center [647, 218] width 184 height 21
type input "IVY-3"
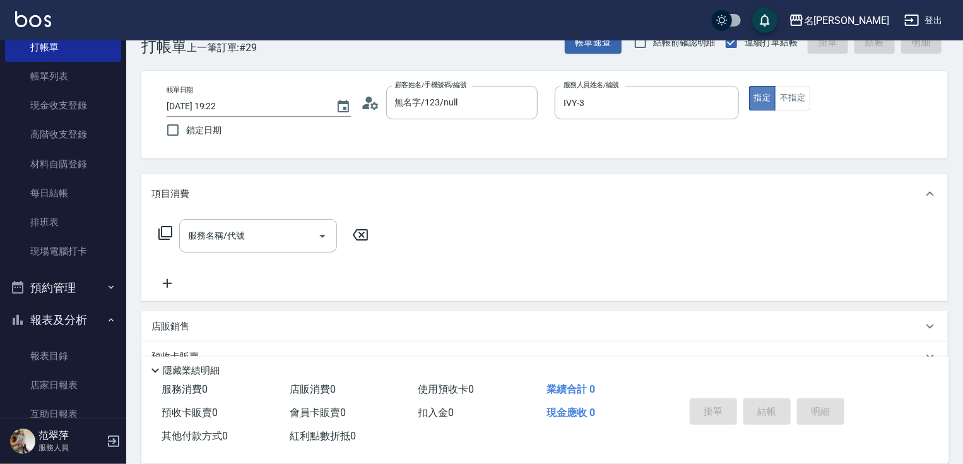
click at [761, 101] on button "指定" at bounding box center [762, 98] width 27 height 25
click at [166, 229] on icon at bounding box center [165, 232] width 15 height 15
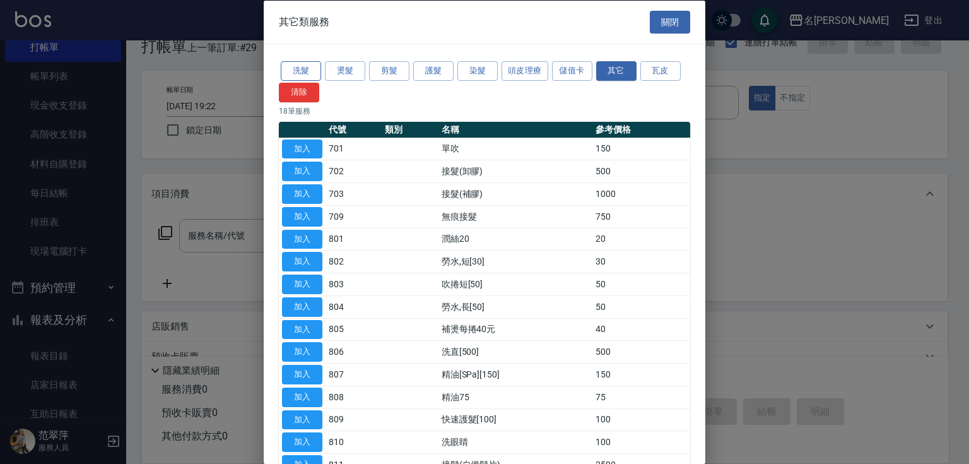
click at [298, 71] on button "洗髮" at bounding box center [301, 71] width 40 height 20
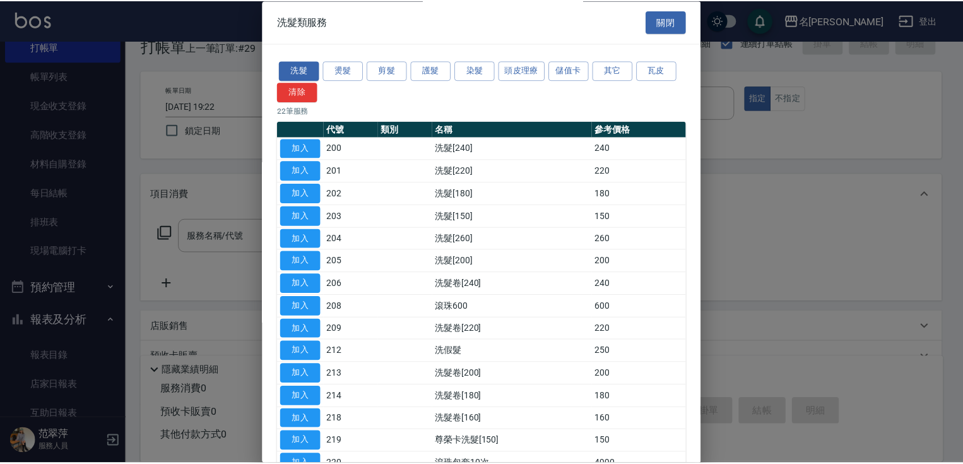
scroll to position [236, 0]
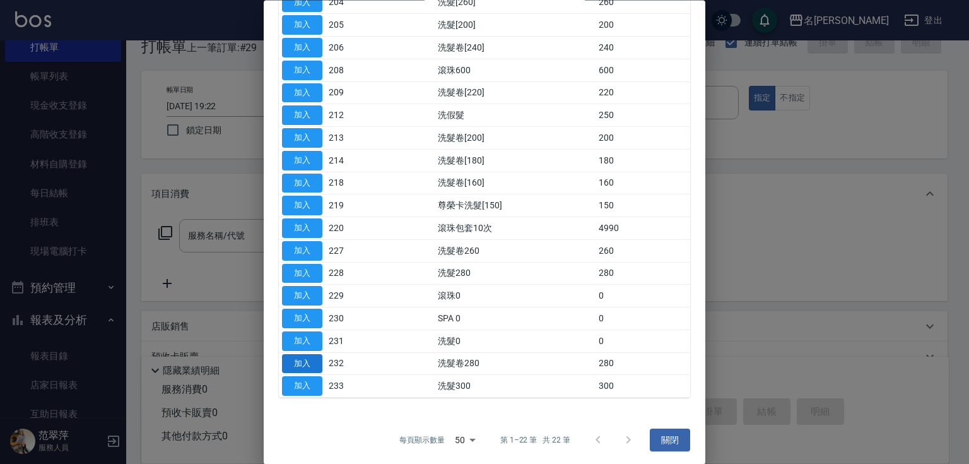
click at [304, 358] on button "加入" at bounding box center [302, 364] width 40 height 20
type input "洗髮卷280(232)"
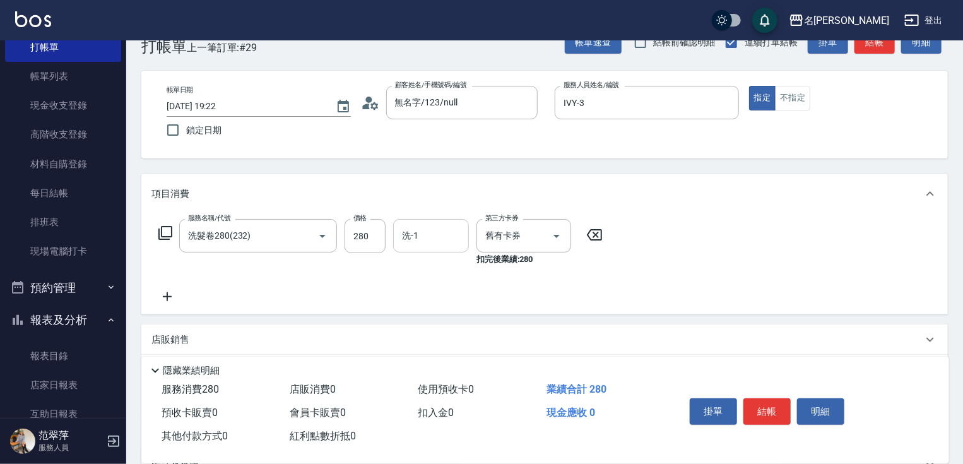
click at [428, 240] on input "洗-1" at bounding box center [431, 236] width 64 height 22
type input "[PERSON_NAME]-18"
click at [765, 408] on button "結帳" at bounding box center [766, 411] width 47 height 26
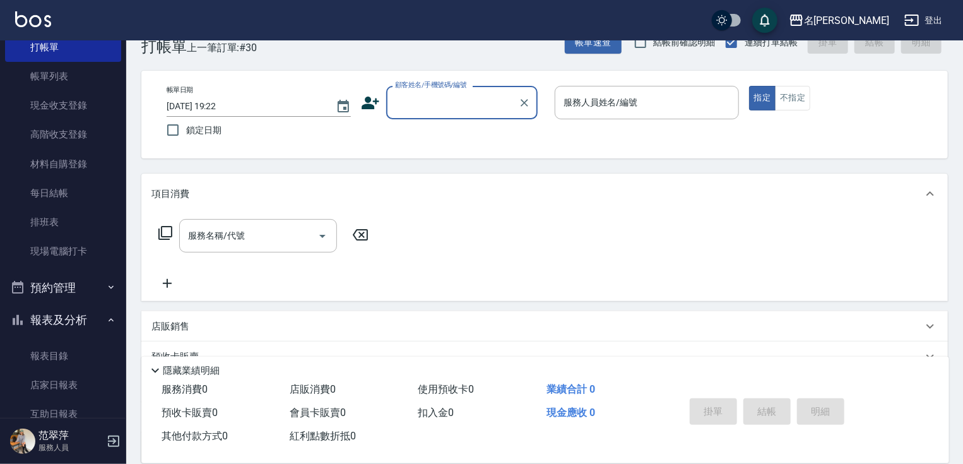
click at [471, 107] on input "顧客姓名/手機號碼/編號" at bounding box center [452, 102] width 121 height 22
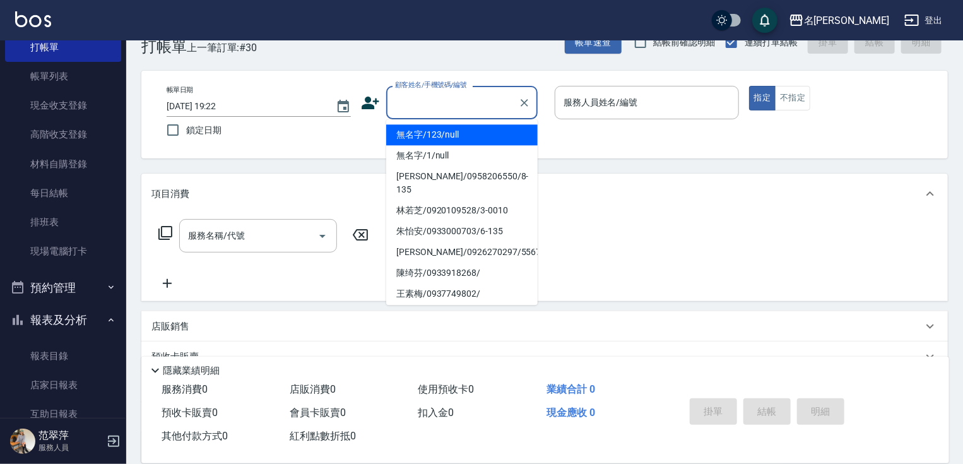
click at [444, 138] on li "無名字/123/null" at bounding box center [461, 134] width 151 height 21
type input "無名字/123/null"
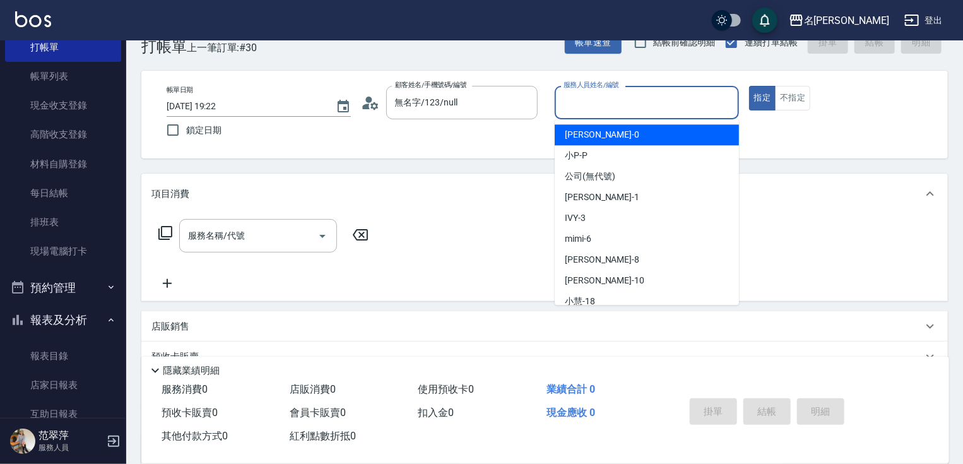
click at [629, 102] on input "服務人員姓名/編號" at bounding box center [646, 102] width 173 height 22
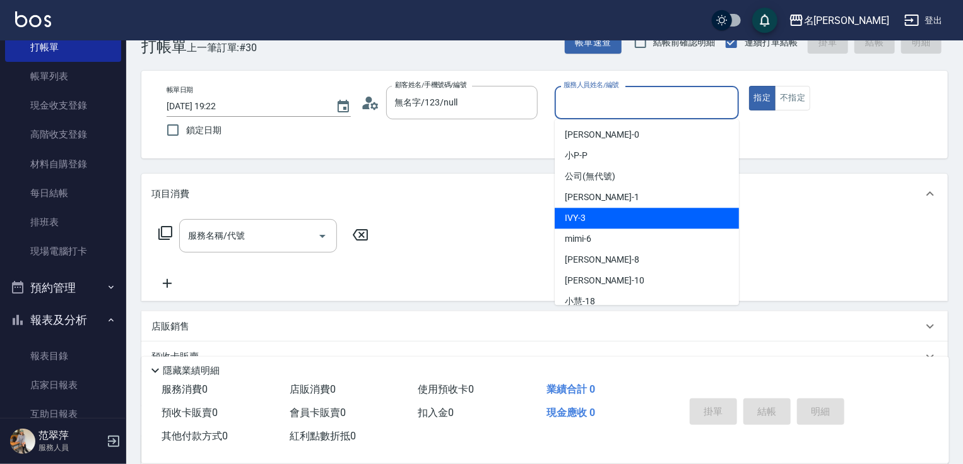
click at [616, 209] on div "IVY -3" at bounding box center [647, 218] width 184 height 21
type input "IVY-3"
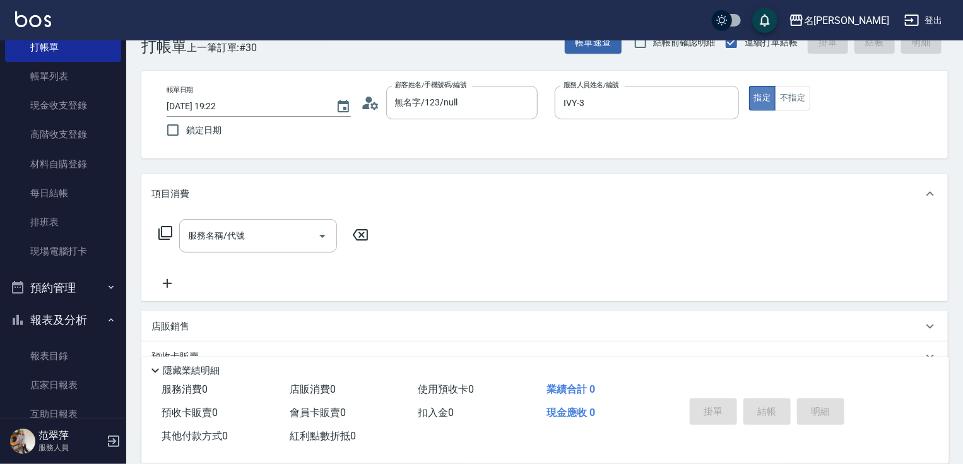
click at [758, 105] on button "指定" at bounding box center [762, 98] width 27 height 25
click at [313, 235] on button "Open" at bounding box center [322, 236] width 20 height 20
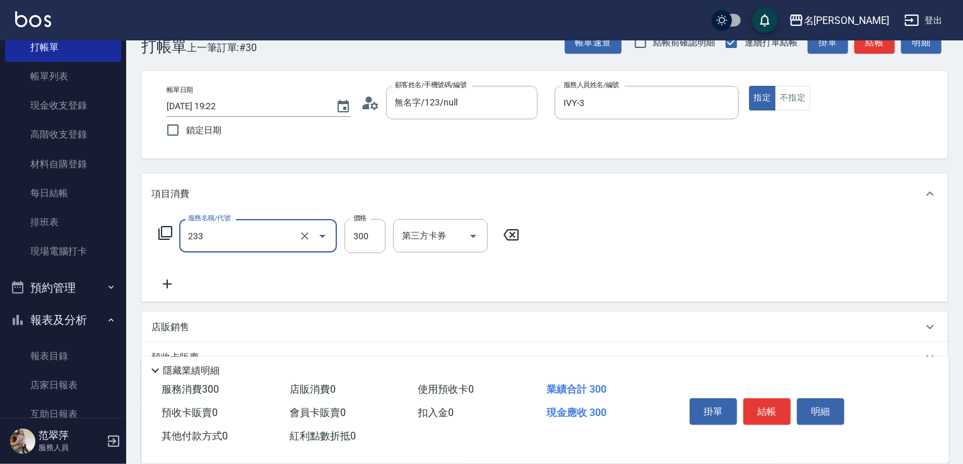
type input "洗髮300(233)"
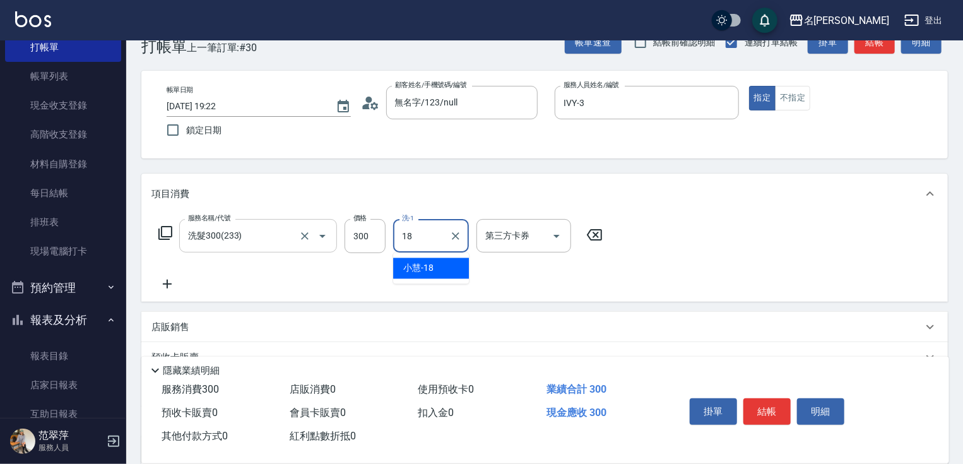
type input "[PERSON_NAME]-18"
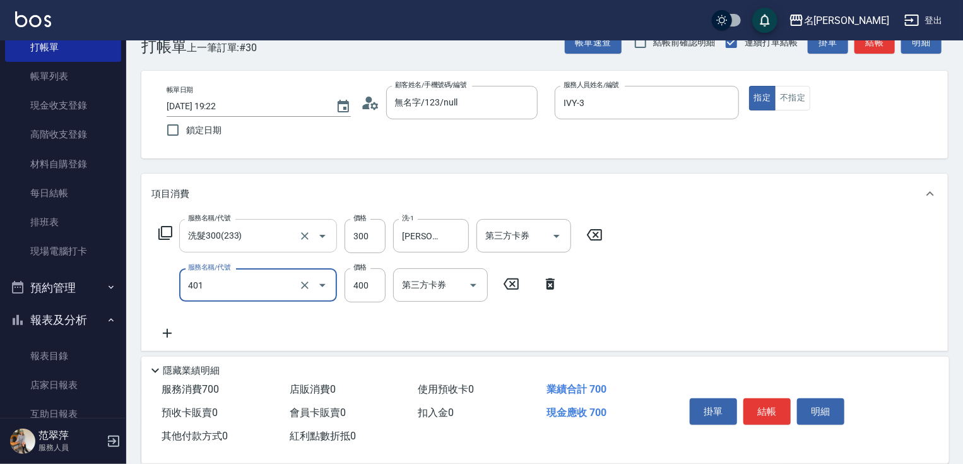
type input "剪髮(400)(401)"
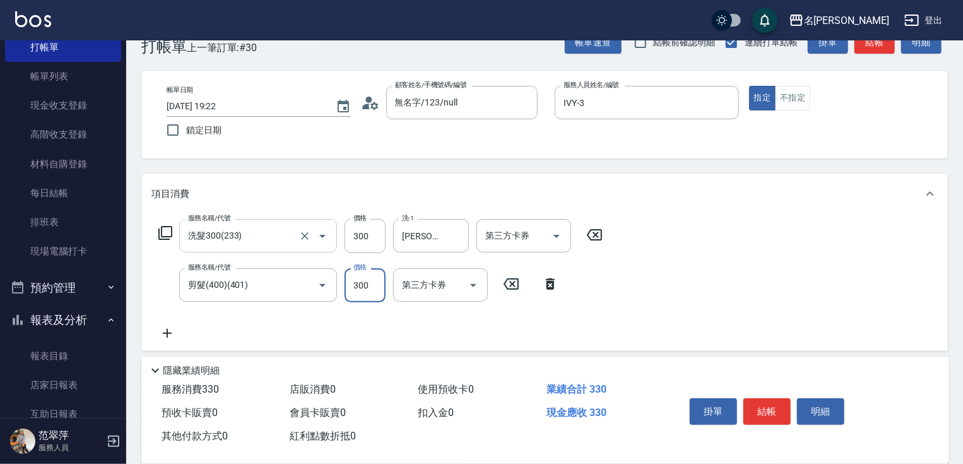
type input "300"
click at [765, 404] on button "結帳" at bounding box center [766, 411] width 47 height 26
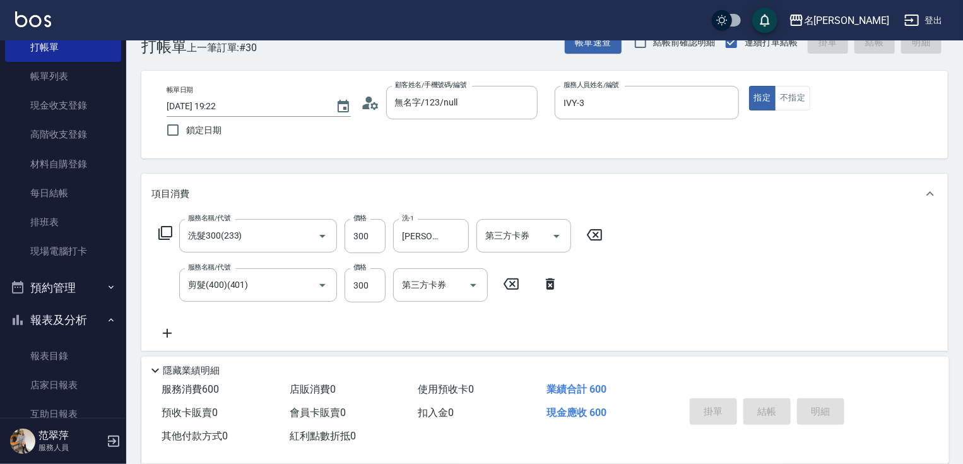
type input "[DATE] 19:23"
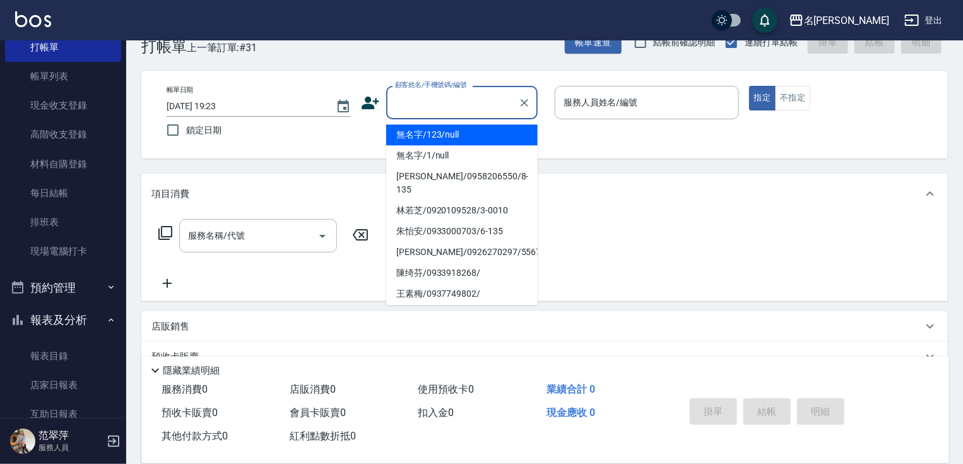
click at [402, 110] on input "顧客姓名/手機號碼/編號" at bounding box center [452, 102] width 121 height 22
click at [409, 131] on li "無名字/123/null" at bounding box center [461, 134] width 151 height 21
type input "無名字/123/null"
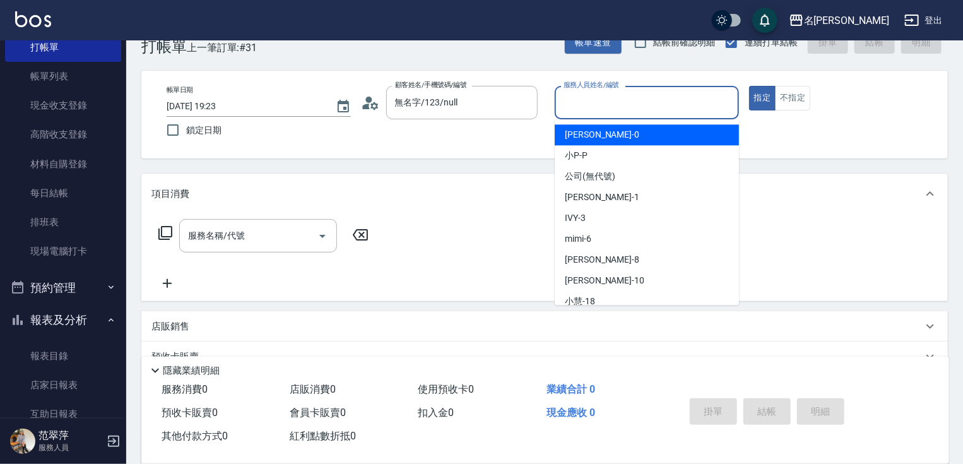
click at [602, 105] on input "服務人員姓名/編號" at bounding box center [646, 102] width 173 height 22
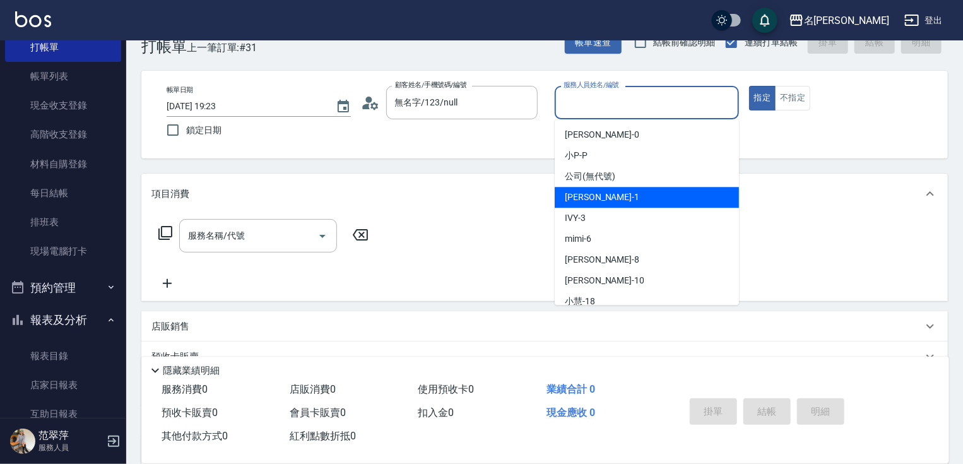
click at [594, 202] on span "[PERSON_NAME] -1" at bounding box center [602, 197] width 74 height 13
type input "[PERSON_NAME]-1"
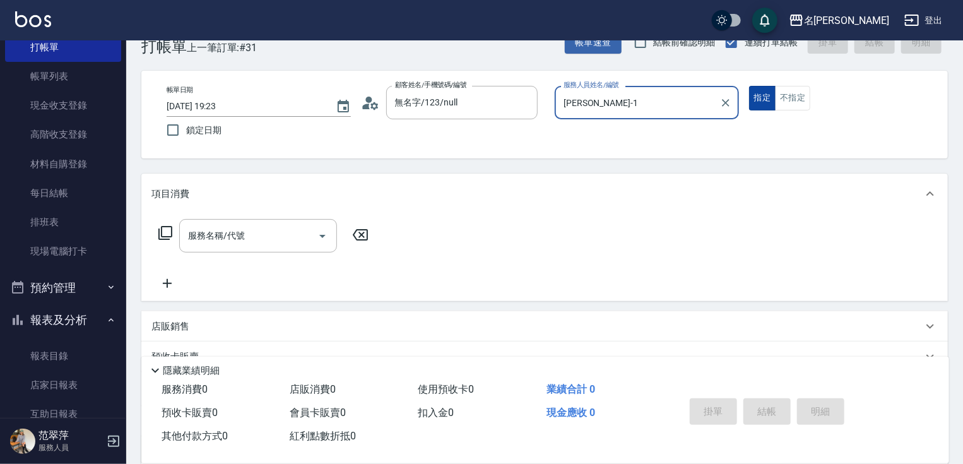
click at [762, 103] on button "指定" at bounding box center [762, 98] width 27 height 25
click at [164, 228] on icon at bounding box center [165, 232] width 15 height 15
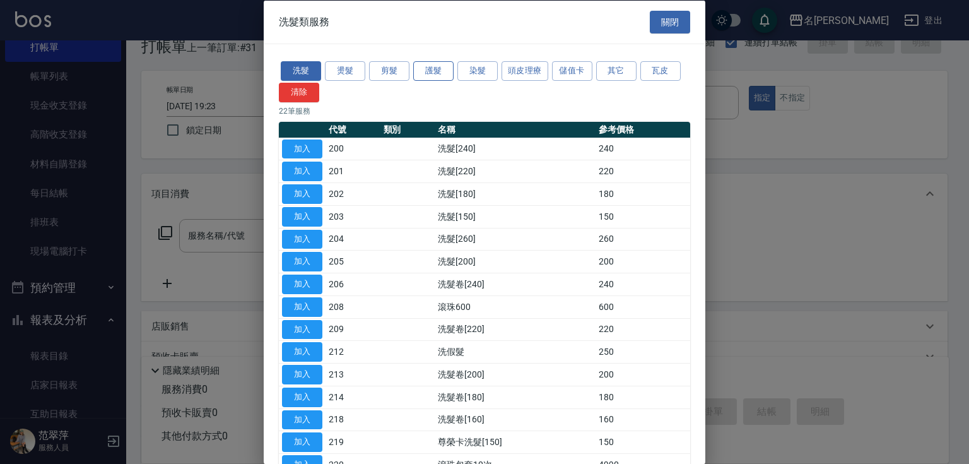
click at [429, 69] on button "護髮" at bounding box center [433, 71] width 40 height 20
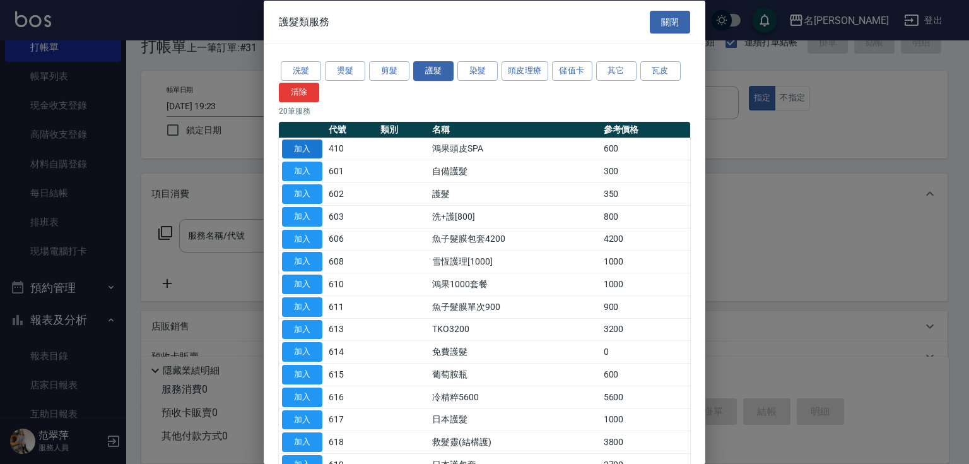
click at [300, 150] on button "加入" at bounding box center [302, 149] width 40 height 20
type input "鴻果頭皮SPA(410)"
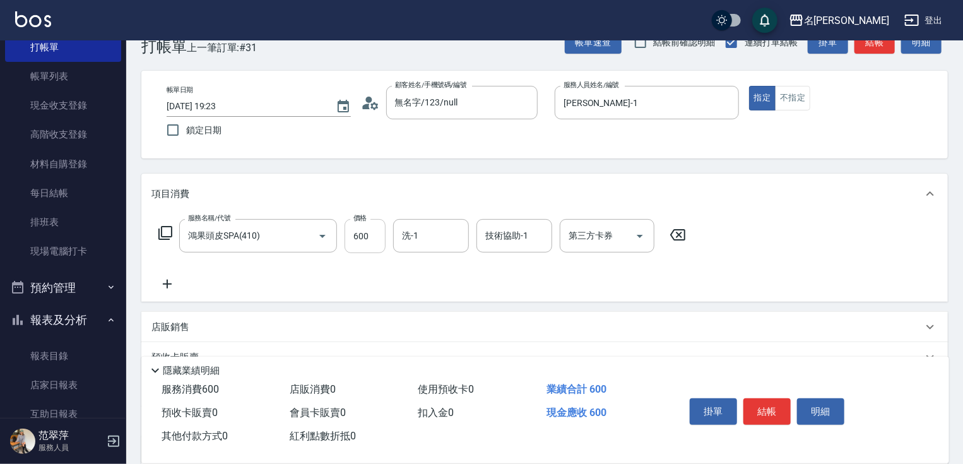
click at [366, 237] on input "600" at bounding box center [364, 236] width 41 height 34
type input "400"
type input "鴨肉-23"
click at [784, 406] on button "結帳" at bounding box center [766, 411] width 47 height 26
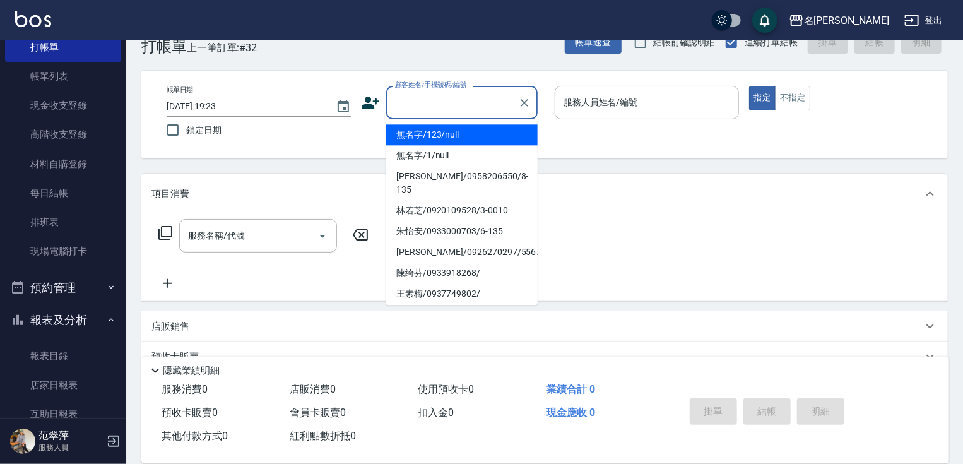
click at [401, 100] on input "顧客姓名/手機號碼/編號" at bounding box center [452, 102] width 121 height 22
click at [426, 130] on li "無名字/123/null" at bounding box center [461, 134] width 151 height 21
type input "無名字/123/null"
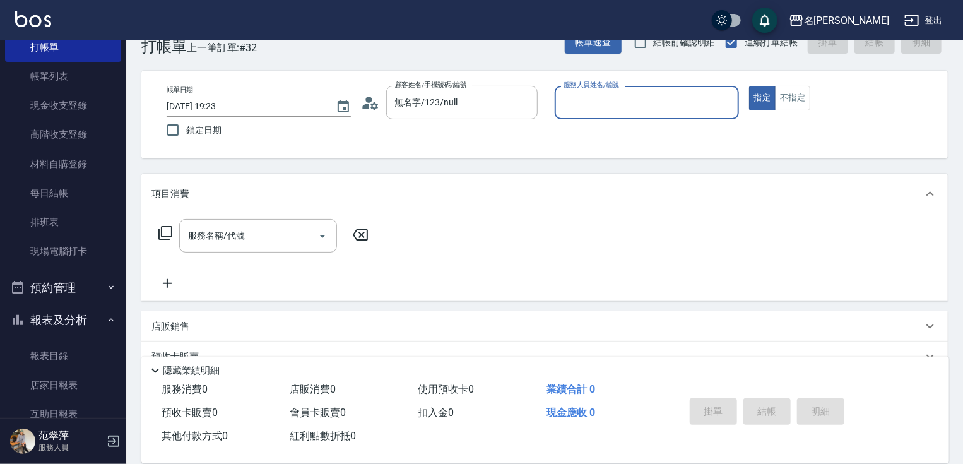
click at [582, 109] on input "服務人員姓名/編號" at bounding box center [646, 102] width 173 height 22
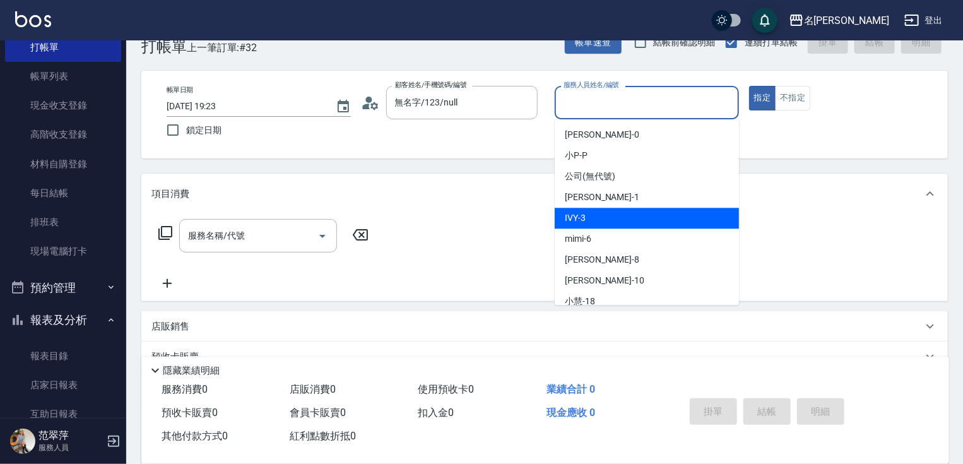
click at [604, 209] on div "IVY -3" at bounding box center [647, 218] width 184 height 21
type input "IVY-3"
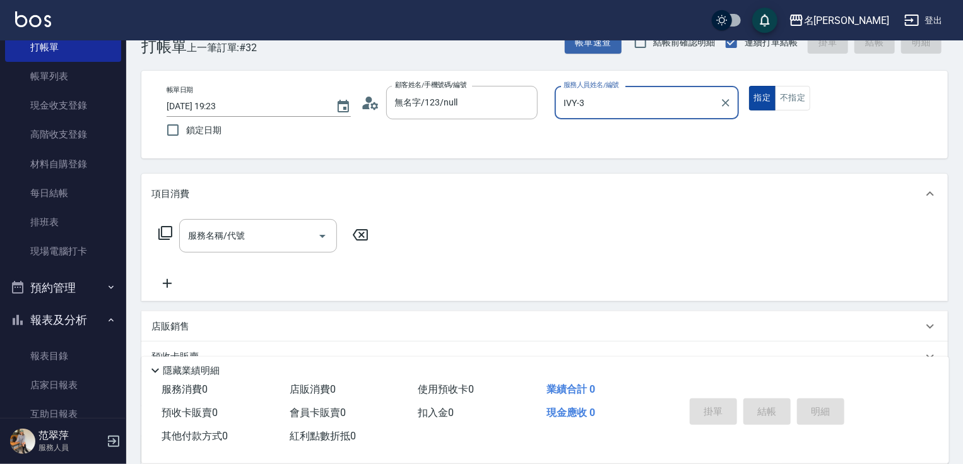
click at [765, 102] on button "指定" at bounding box center [762, 98] width 27 height 25
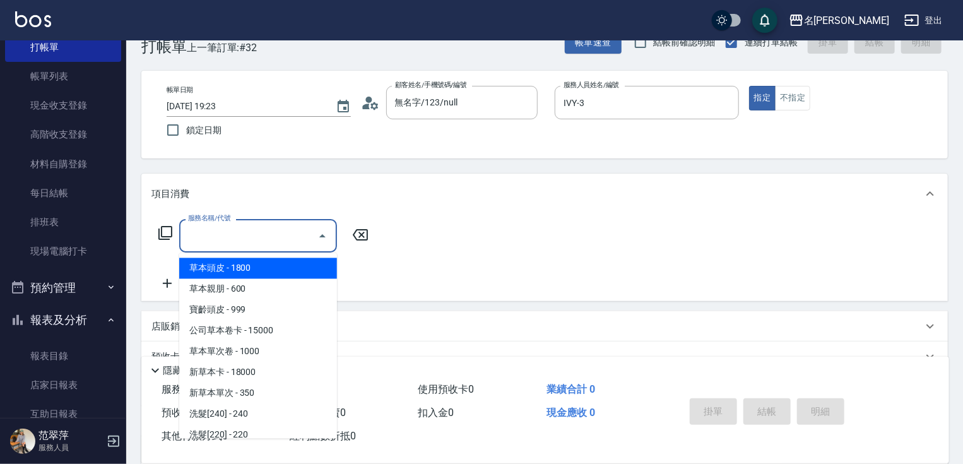
click at [240, 245] on input "服務名稱/代號" at bounding box center [248, 236] width 127 height 22
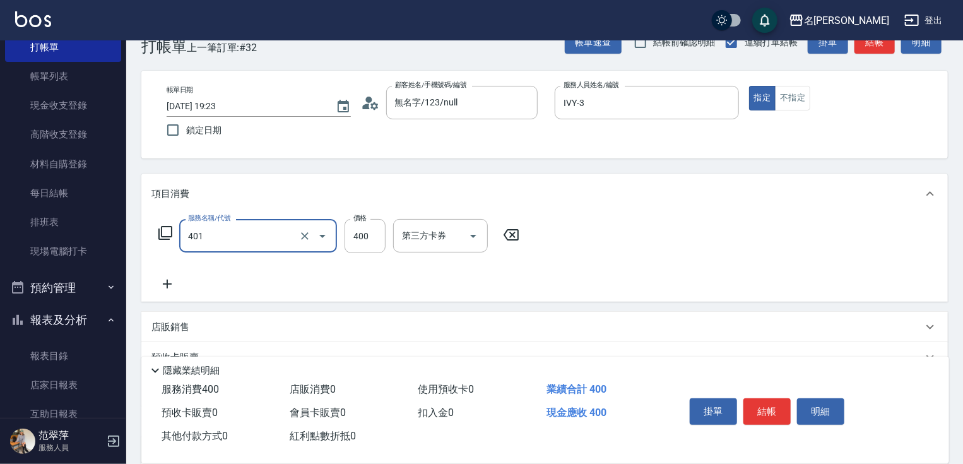
type input "剪髮(400)(401)"
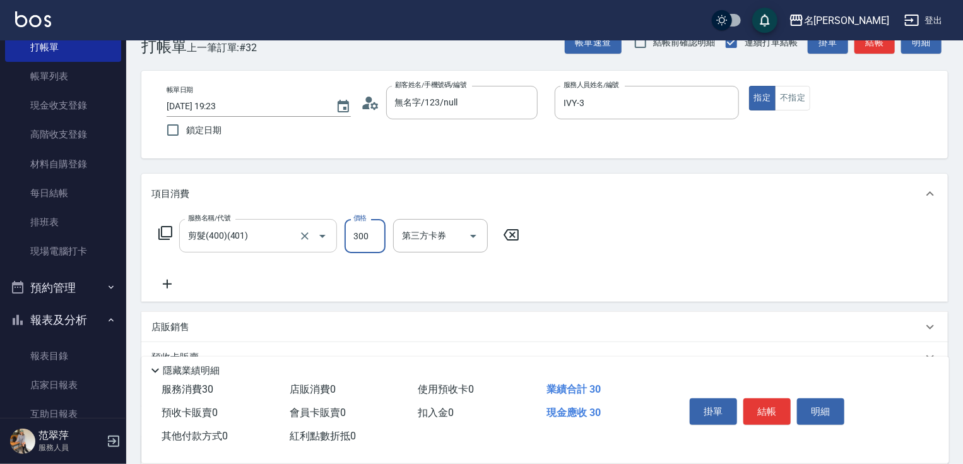
type input "300"
click at [747, 402] on button "結帳" at bounding box center [766, 411] width 47 height 26
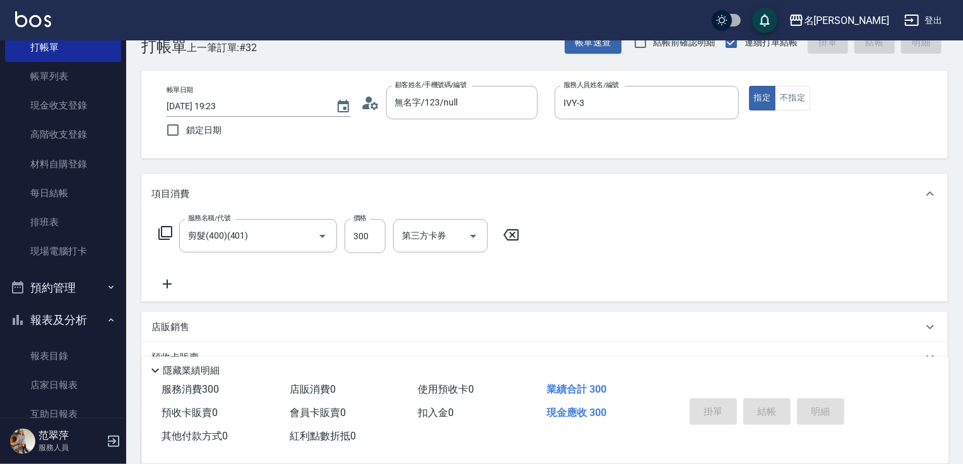
type input "[DATE] 19:24"
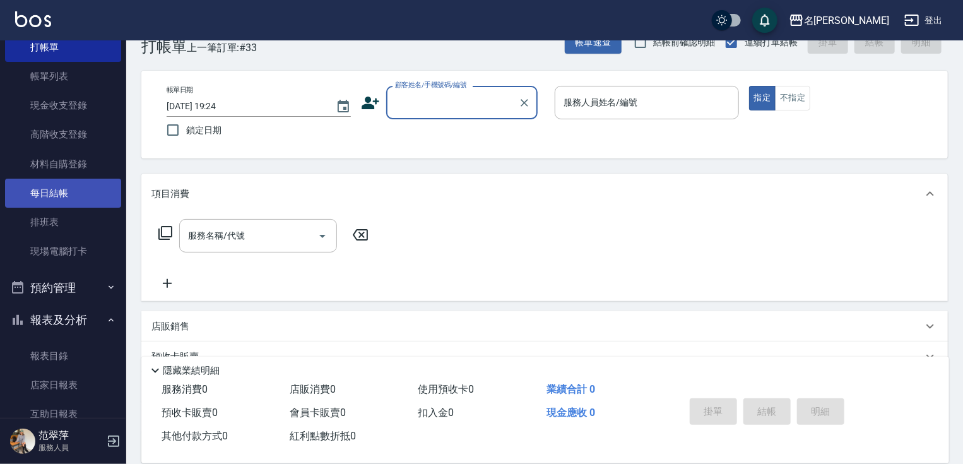
click at [78, 189] on link "每日結帳" at bounding box center [63, 193] width 116 height 29
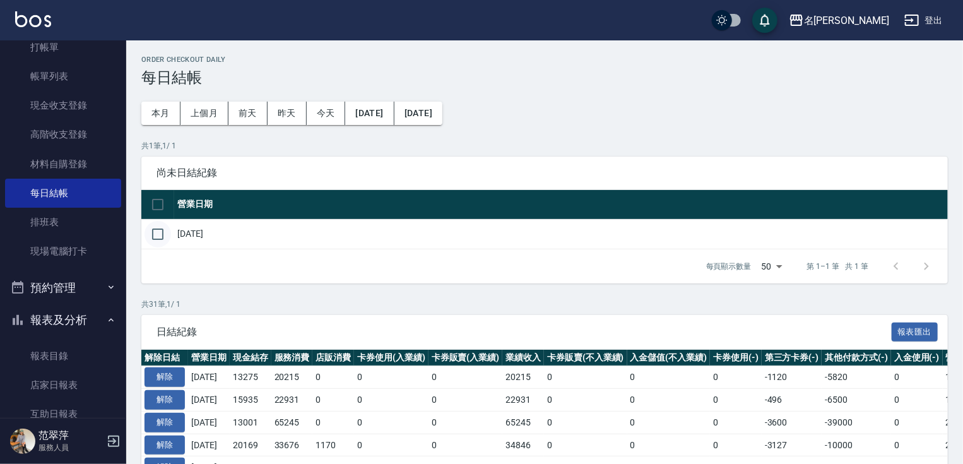
click at [155, 236] on input "checkbox" at bounding box center [157, 234] width 26 height 26
checkbox input "true"
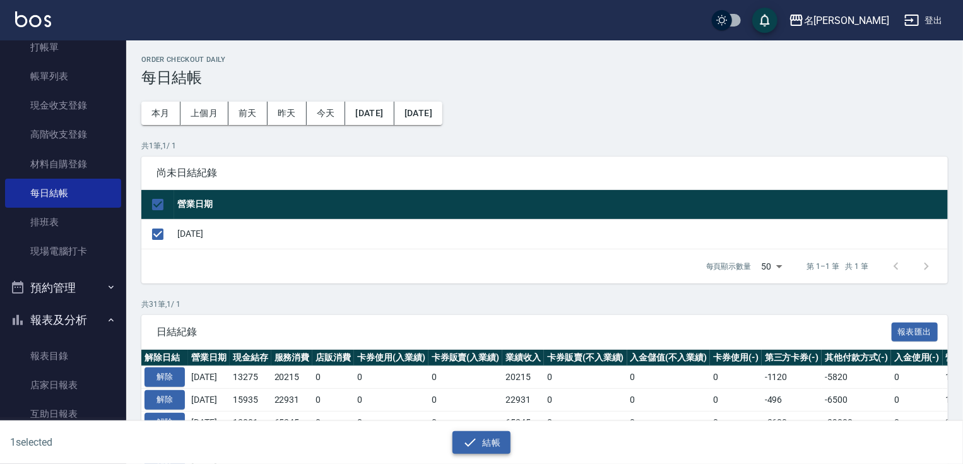
click at [484, 441] on button "結帳" at bounding box center [481, 442] width 59 height 23
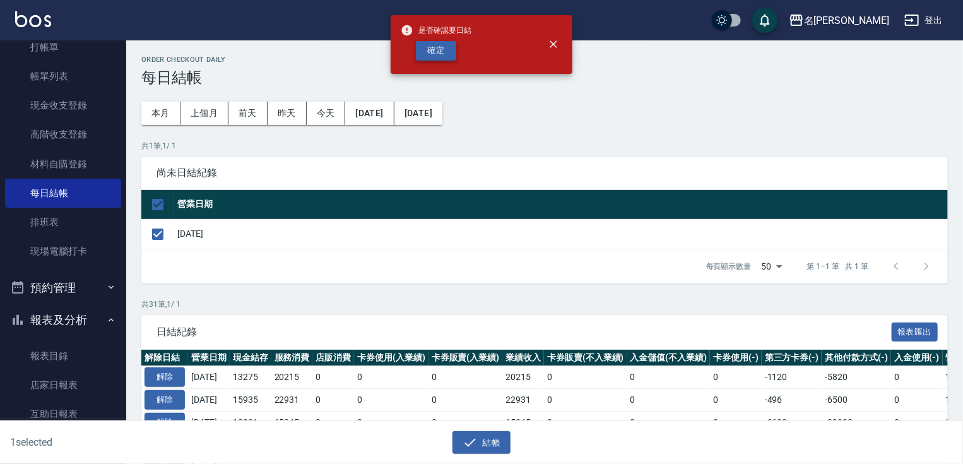
click at [447, 47] on button "確定" at bounding box center [436, 51] width 40 height 20
checkbox input "false"
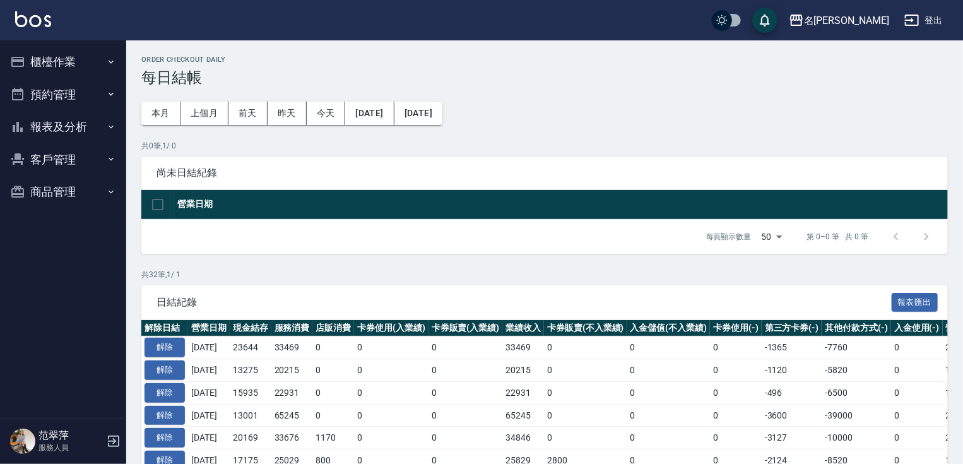
click at [83, 117] on button "報表及分析" at bounding box center [63, 126] width 116 height 33
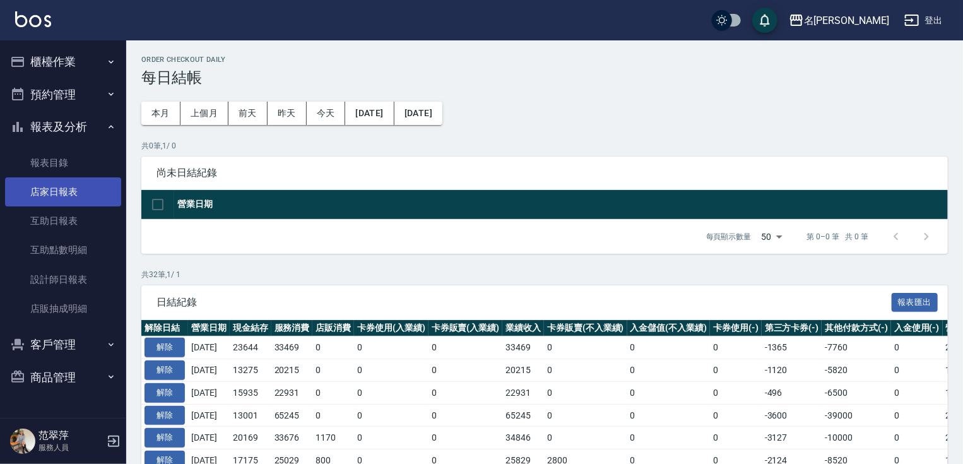
click at [66, 188] on link "店家日報表" at bounding box center [63, 191] width 116 height 29
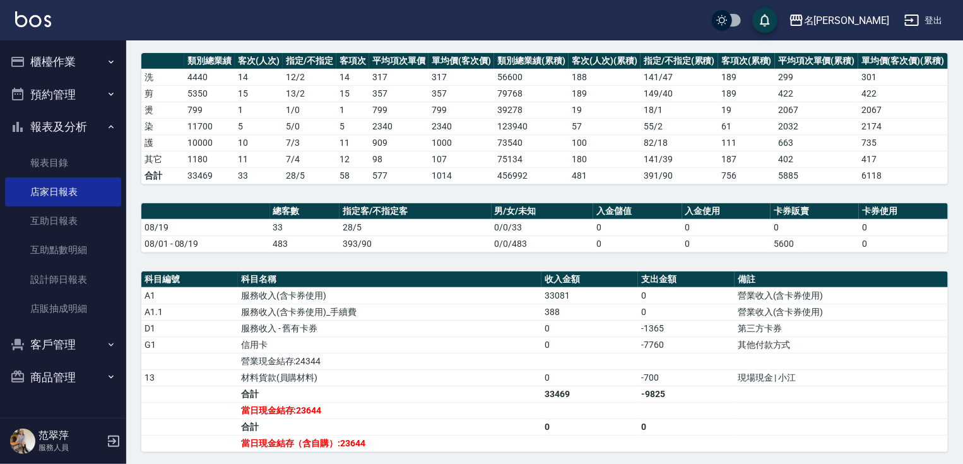
scroll to position [284, 0]
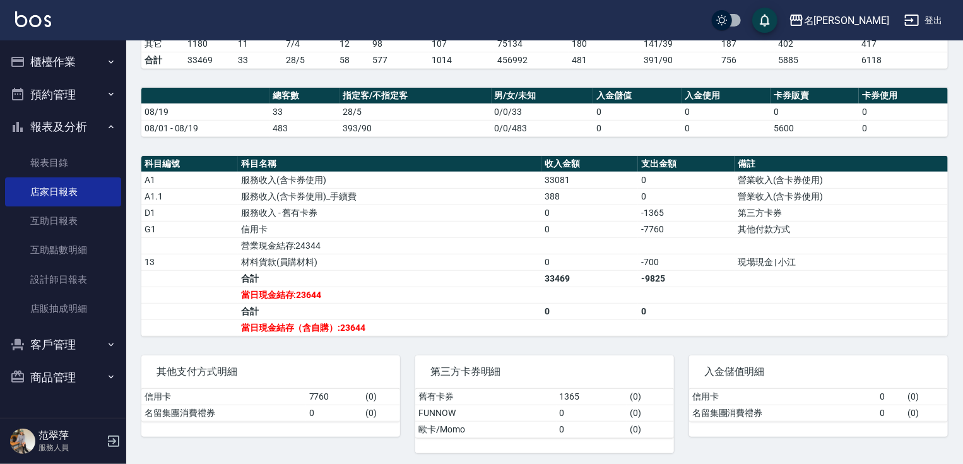
click at [68, 66] on button "櫃檯作業" at bounding box center [63, 61] width 116 height 33
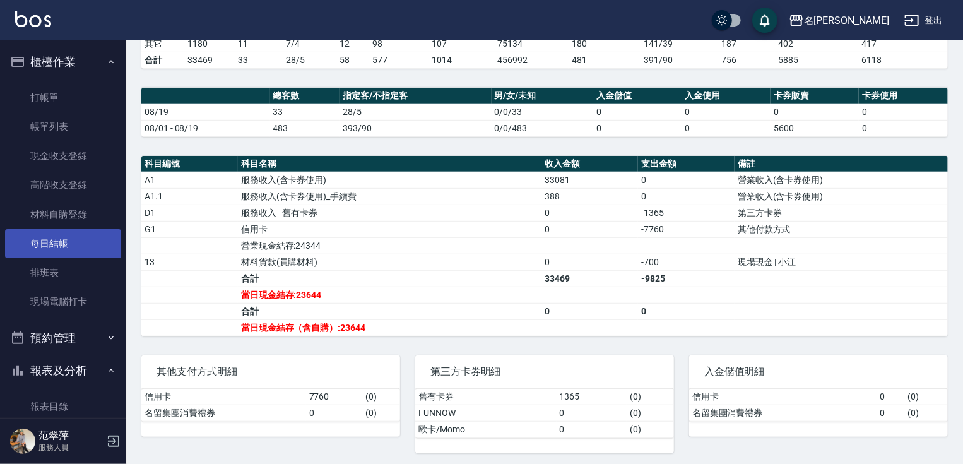
click at [64, 246] on link "每日結帳" at bounding box center [63, 243] width 116 height 29
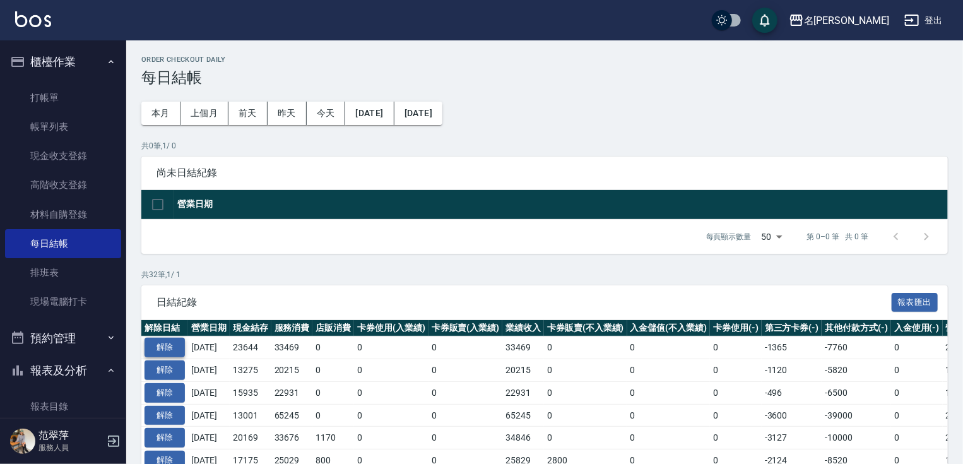
click at [170, 346] on button "解除" at bounding box center [164, 347] width 40 height 20
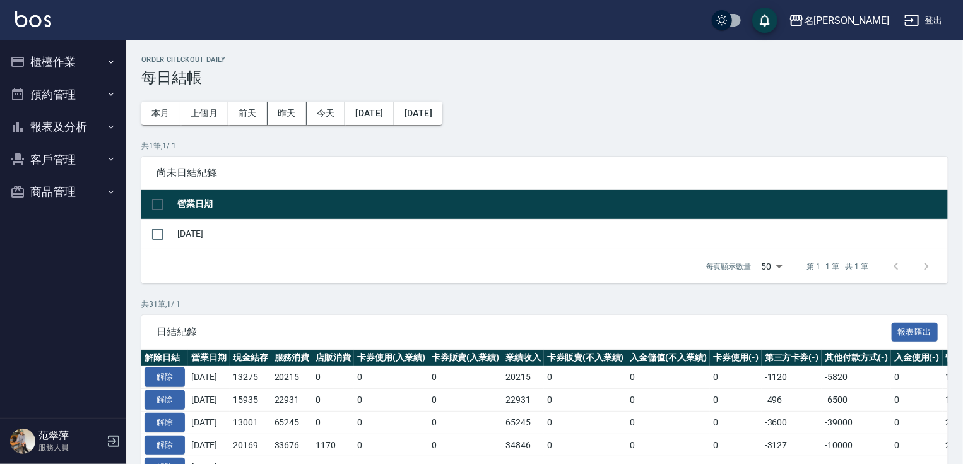
click at [66, 63] on button "櫃檯作業" at bounding box center [63, 61] width 116 height 33
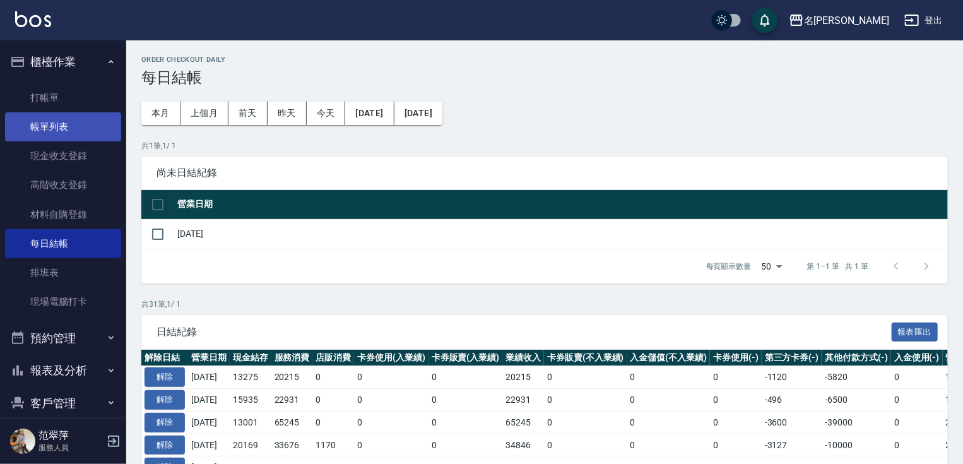
click at [55, 125] on link "帳單列表" at bounding box center [63, 126] width 116 height 29
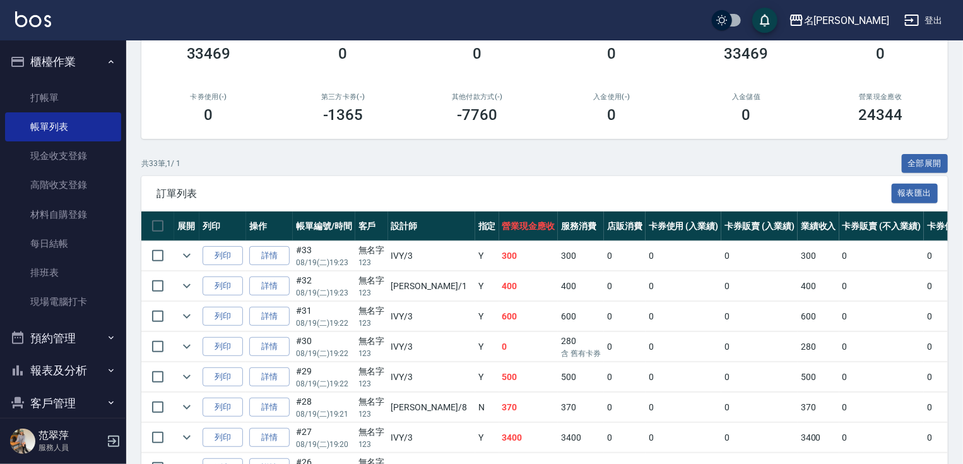
scroll to position [1003, 0]
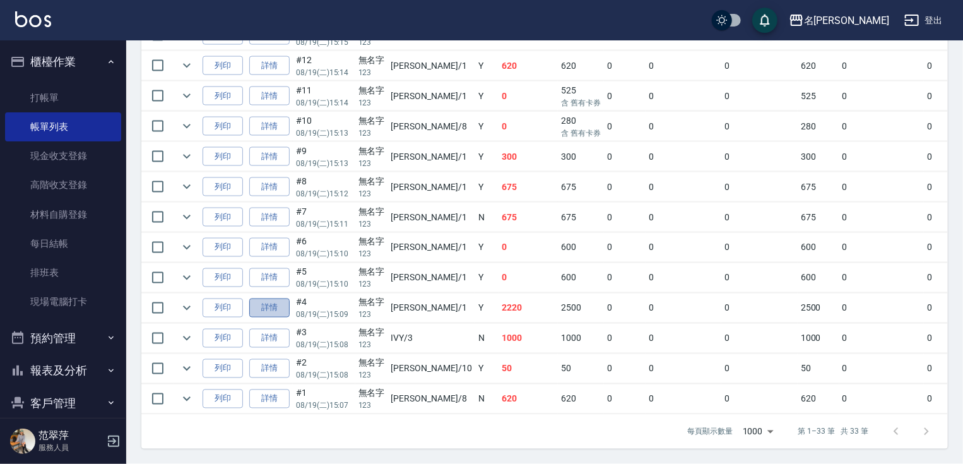
click at [261, 303] on link "詳情" at bounding box center [269, 308] width 40 height 20
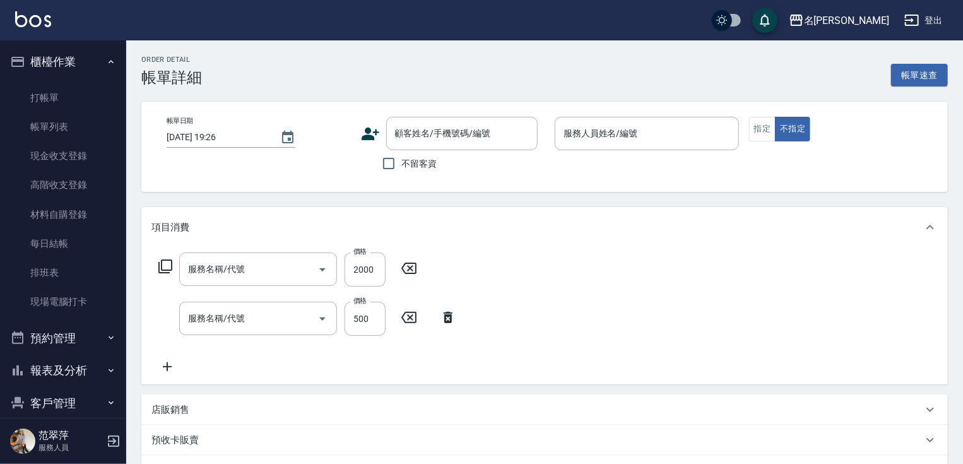
type input "2025/08/19 15:09"
type input "[PERSON_NAME]-1"
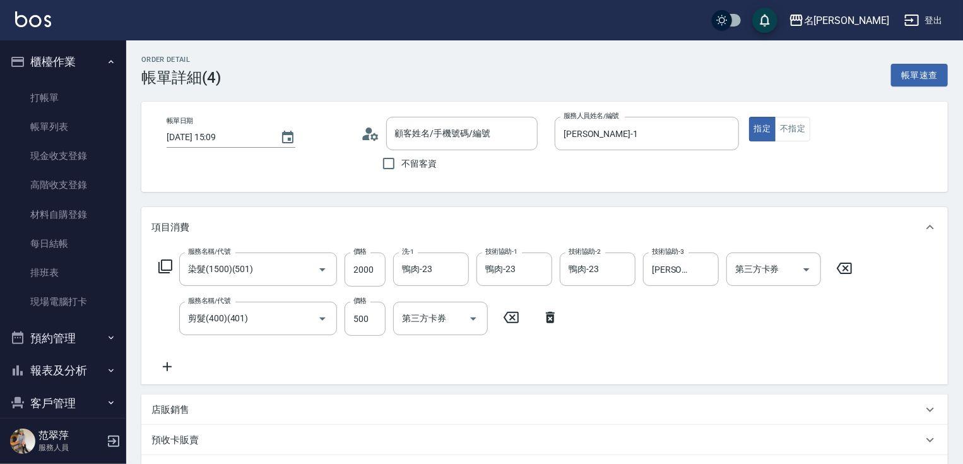
type input "染髮(1500)(501)"
type input "剪髮(400)(401)"
type input "無名字/123/null"
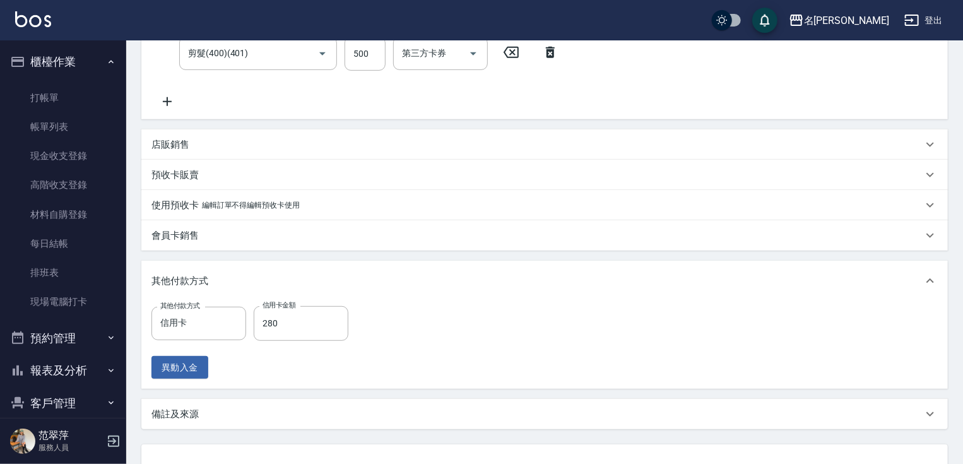
scroll to position [267, 0]
click at [298, 318] on input "280" at bounding box center [301, 321] width 95 height 34
type input "280"
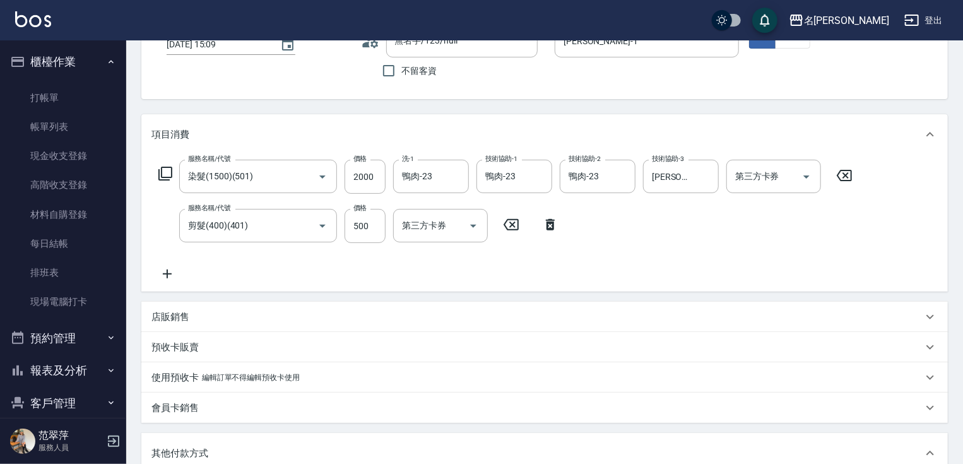
scroll to position [73, 0]
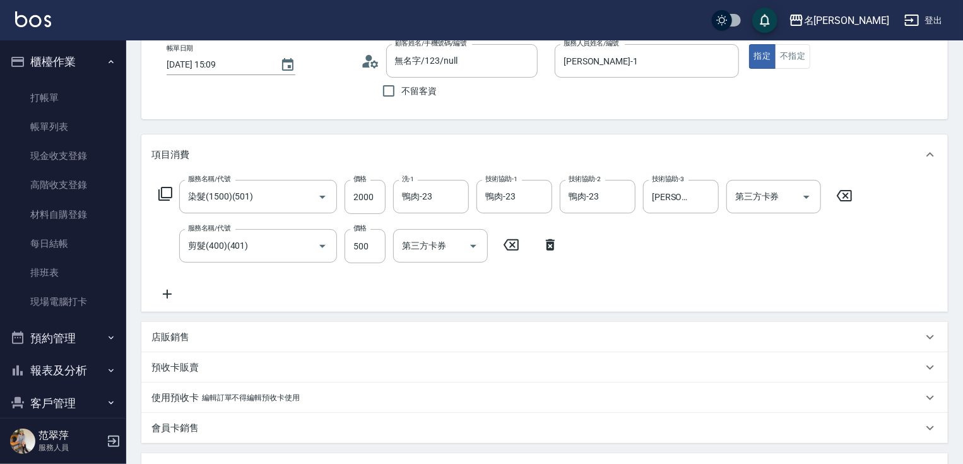
click at [170, 293] on icon at bounding box center [167, 293] width 32 height 15
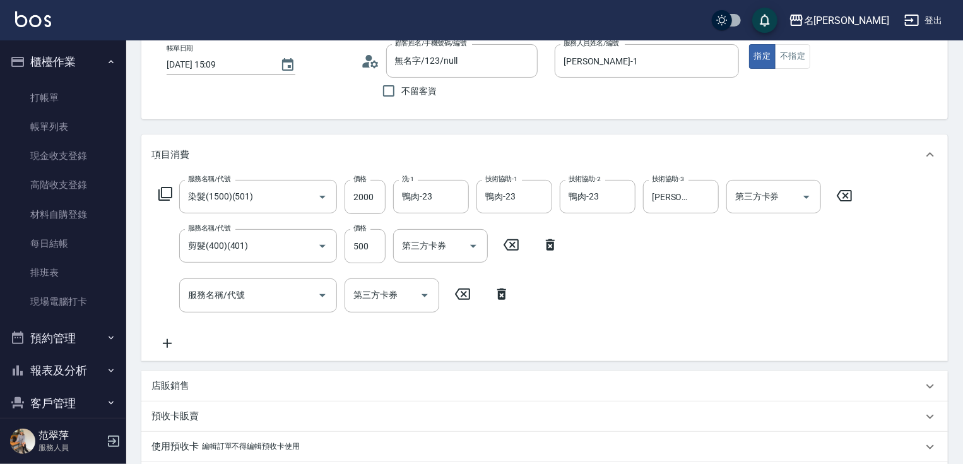
click at [164, 194] on icon at bounding box center [165, 193] width 15 height 15
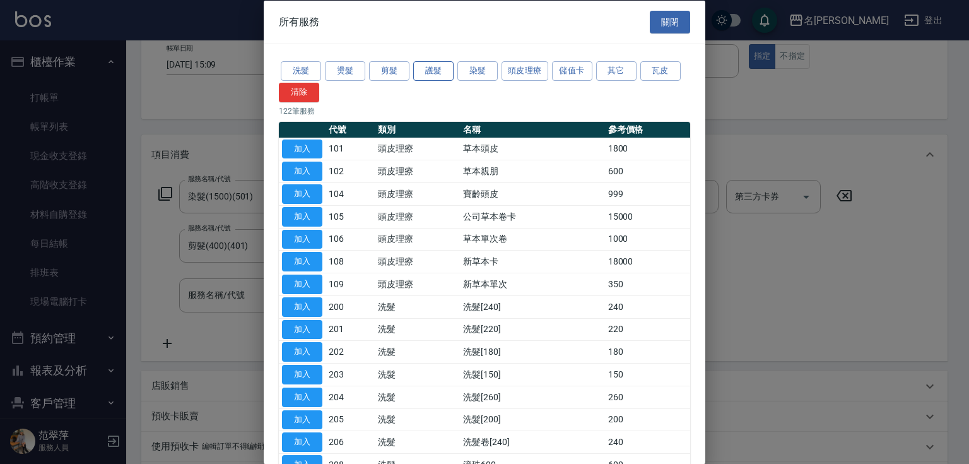
click at [433, 73] on button "護髮" at bounding box center [433, 71] width 40 height 20
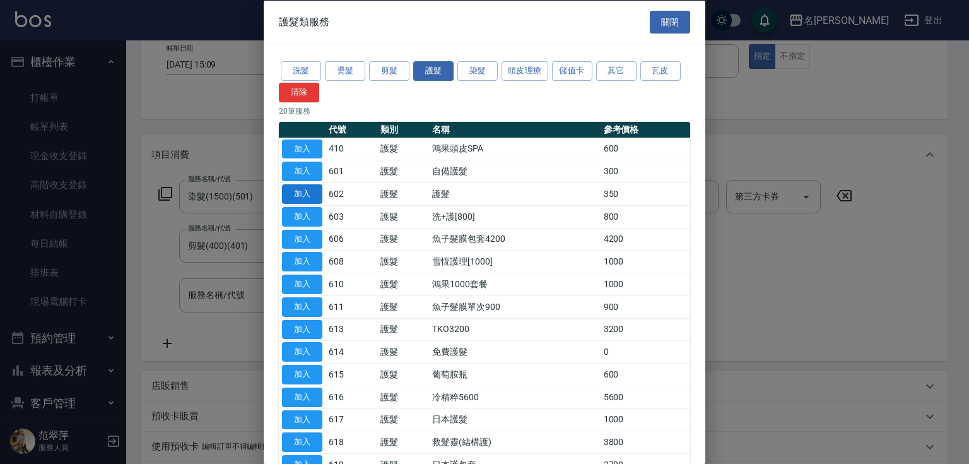
click at [303, 192] on button "加入" at bounding box center [302, 194] width 40 height 20
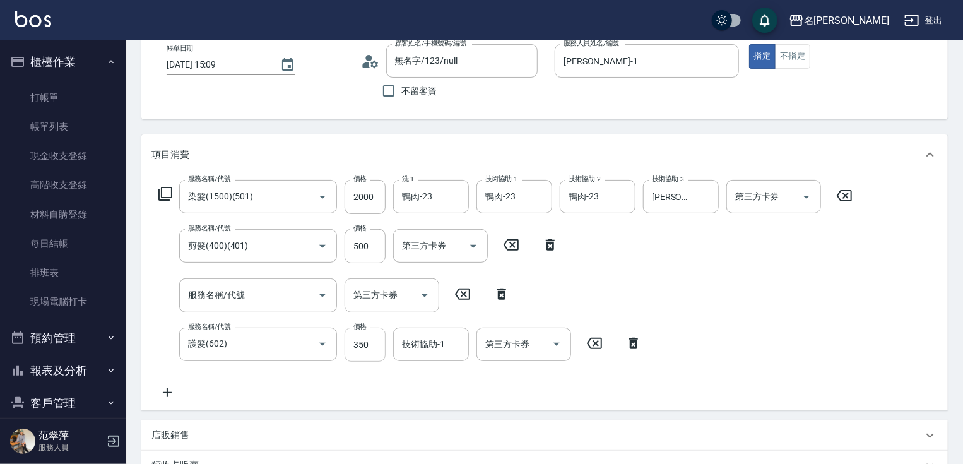
click at [376, 344] on input "350" at bounding box center [364, 344] width 41 height 34
type input "300"
type input "23"
type input "鴨肉-23"
click at [637, 368] on div "服務名稱/代號 染髮(1500)(501) 服務名稱/代號 價格 2000 價格 洗-1 鴨肉-23 洗-1 技術協助-1 鴨肉-23 技術協助-1 技術協助…" at bounding box center [505, 290] width 708 height 220
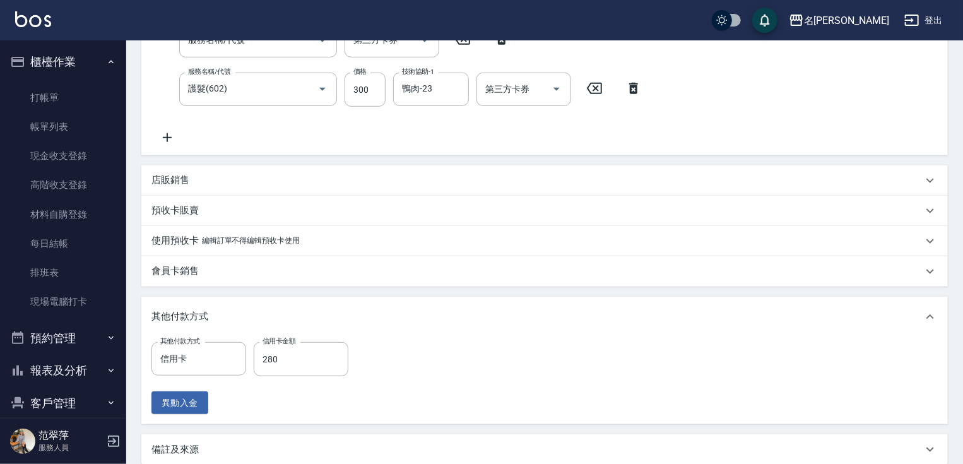
scroll to position [341, 0]
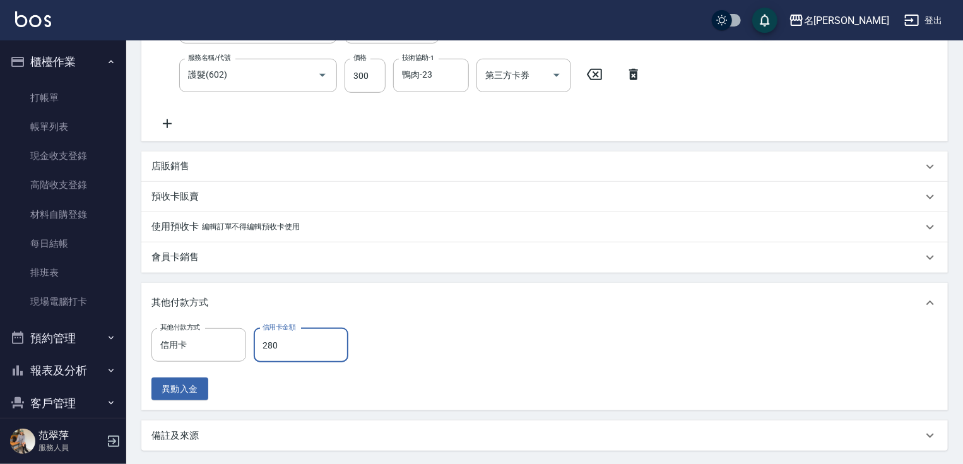
click at [288, 340] on input "280" at bounding box center [301, 345] width 95 height 34
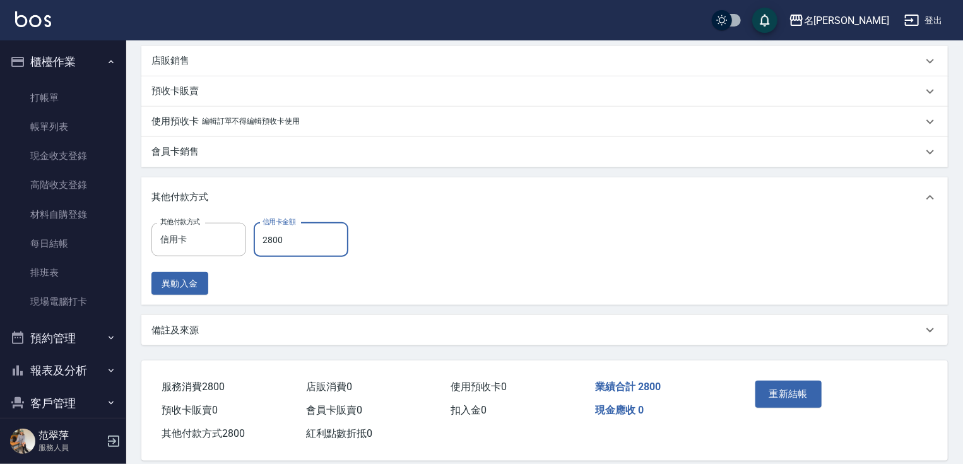
scroll to position [462, 0]
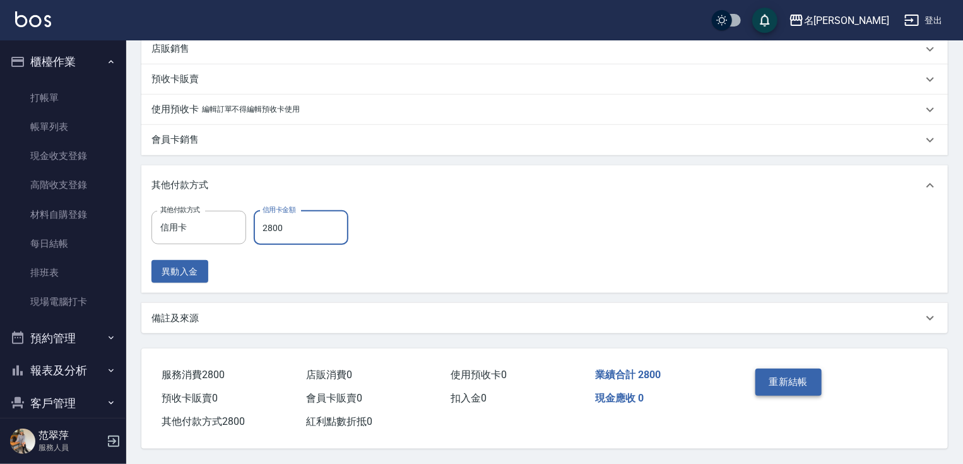
type input "2800"
click at [801, 377] on button "重新結帳" at bounding box center [788, 381] width 67 height 26
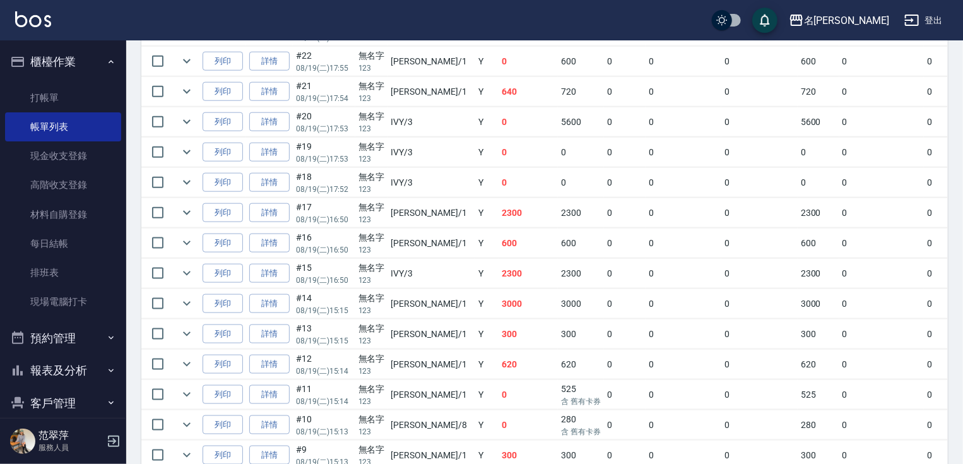
scroll to position [633, 0]
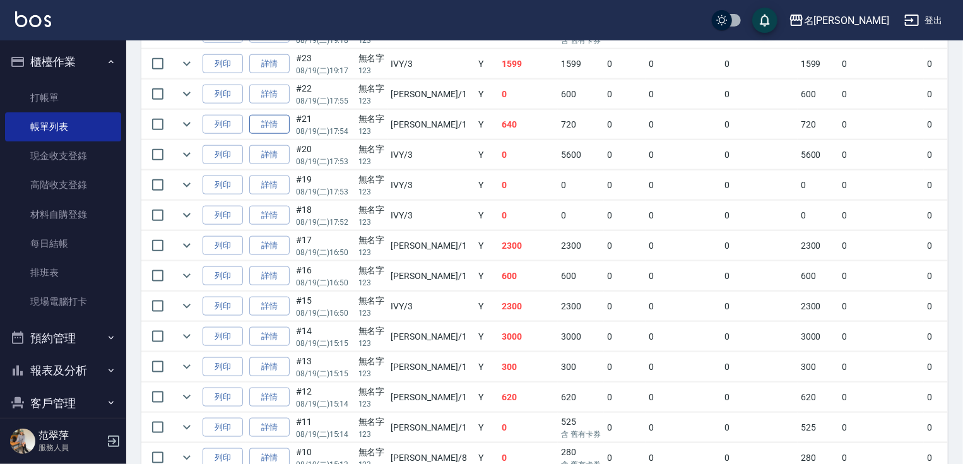
click at [269, 134] on link "詳情" at bounding box center [269, 125] width 40 height 20
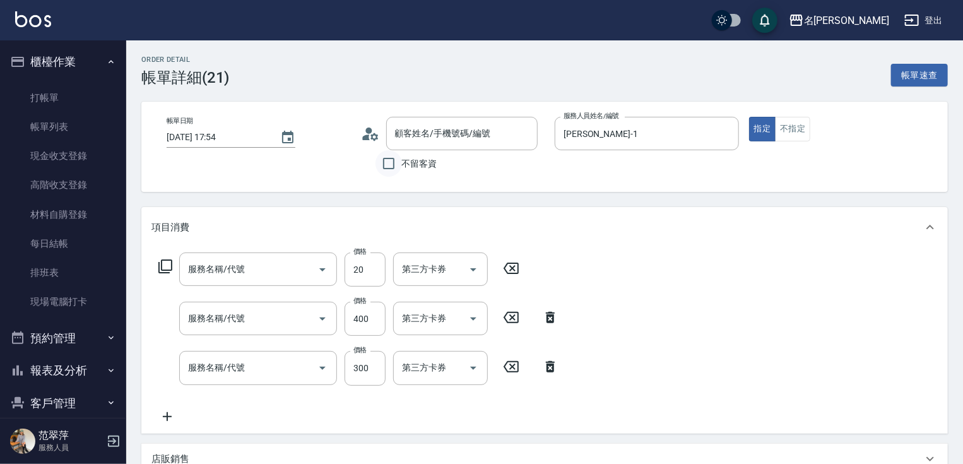
type input "2025/08/19 17:54"
type input "[PERSON_NAME]-1"
type input "潤絲20(801)"
type input "剪髮(400)(401)"
type input "洗髮300(233)"
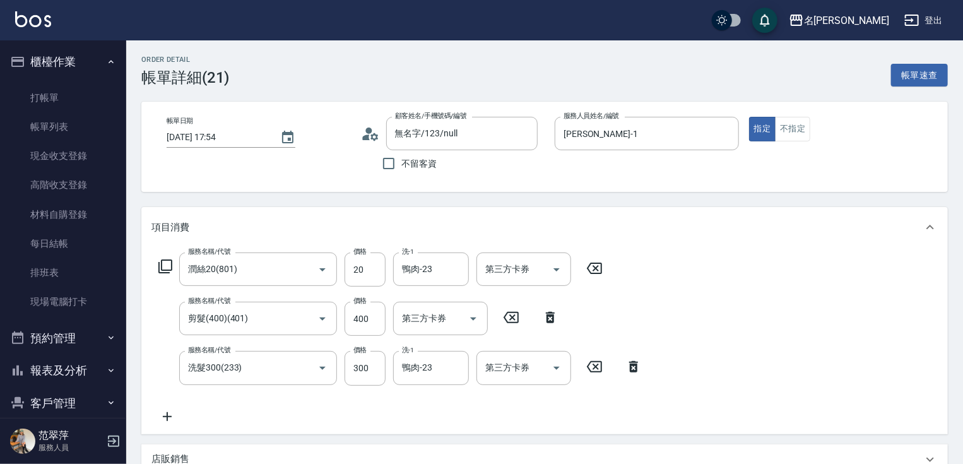
type input "無名字/123/null"
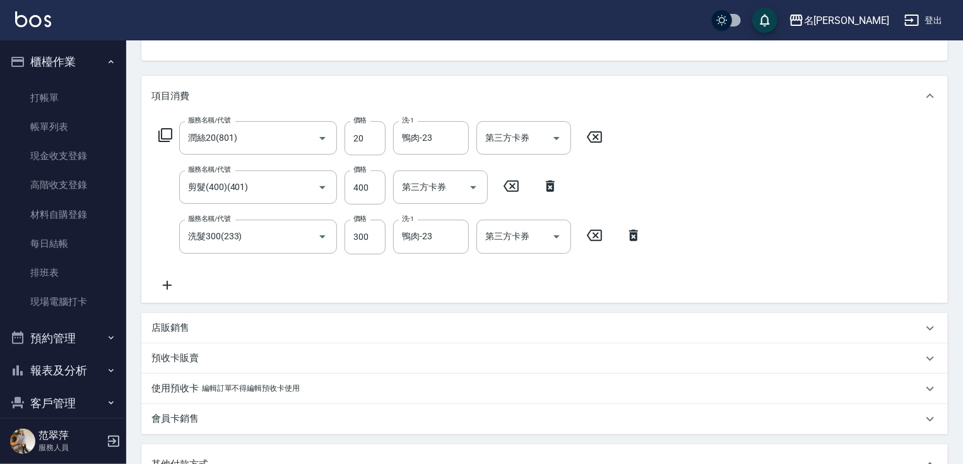
scroll to position [136, 0]
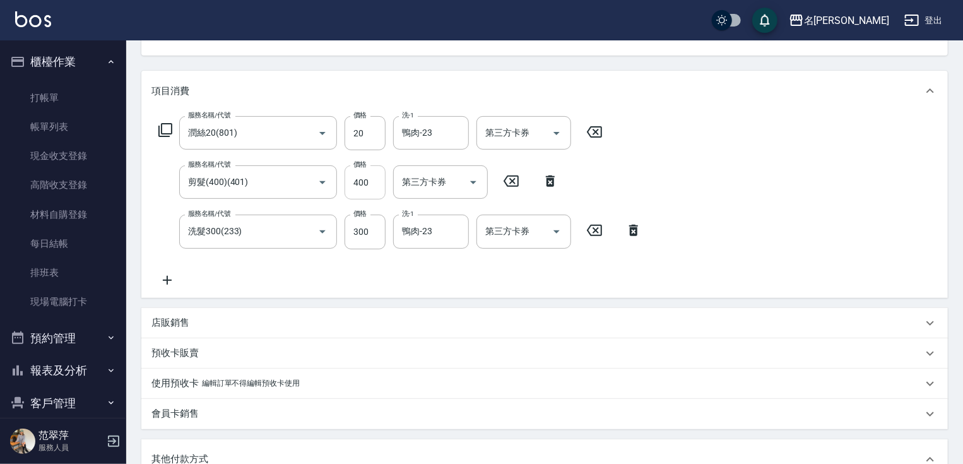
click at [370, 177] on input "400" at bounding box center [364, 182] width 41 height 34
type input "500"
drag, startPoint x: 962, startPoint y: 198, endPoint x: 968, endPoint y: 363, distance: 164.8
click at [963, 363] on html "名留竹林 登出 櫃檯作業 打帳單 帳單列表 現金收支登錄 高階收支登錄 材料自購登錄 每日結帳 排班表 現場電腦打卡 預約管理 預約管理 單日預約紀錄 單週預…" at bounding box center [481, 301] width 963 height 874
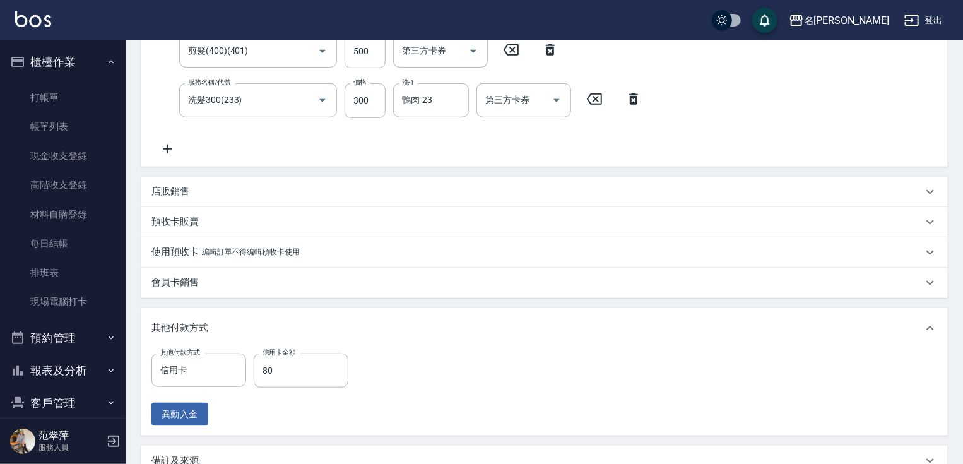
scroll to position [267, 0]
click at [298, 368] on input "80" at bounding box center [301, 370] width 95 height 34
type input "820"
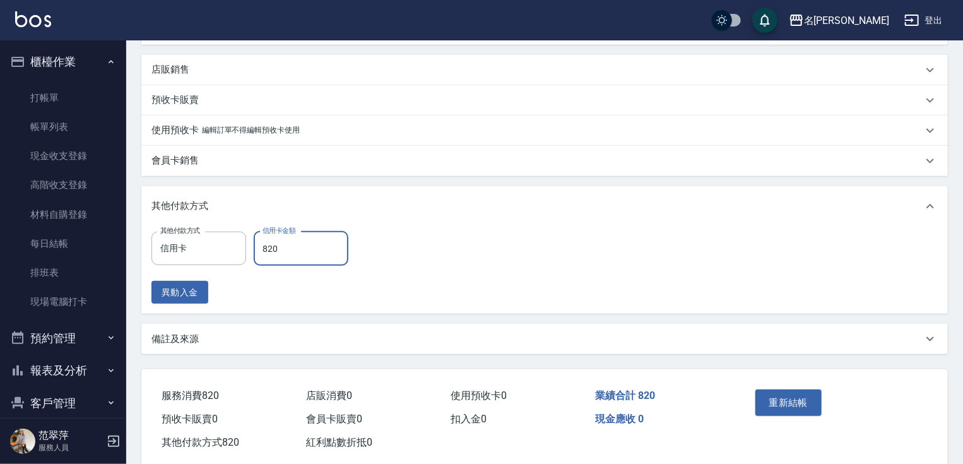
scroll to position [414, 0]
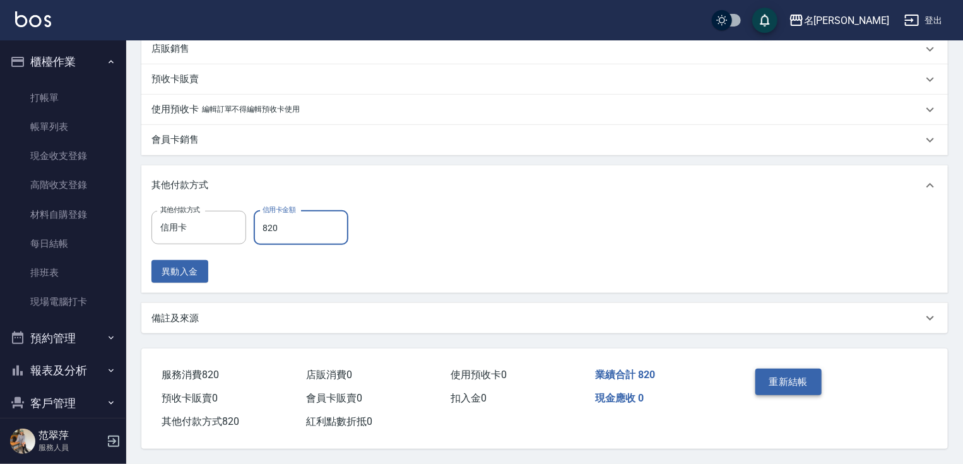
click at [789, 379] on button "重新結帳" at bounding box center [788, 381] width 67 height 26
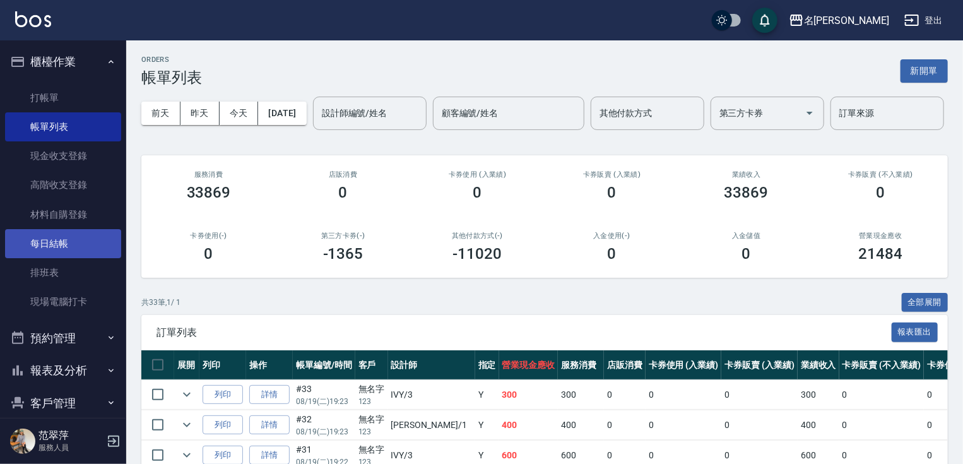
click at [73, 232] on link "每日結帳" at bounding box center [63, 243] width 116 height 29
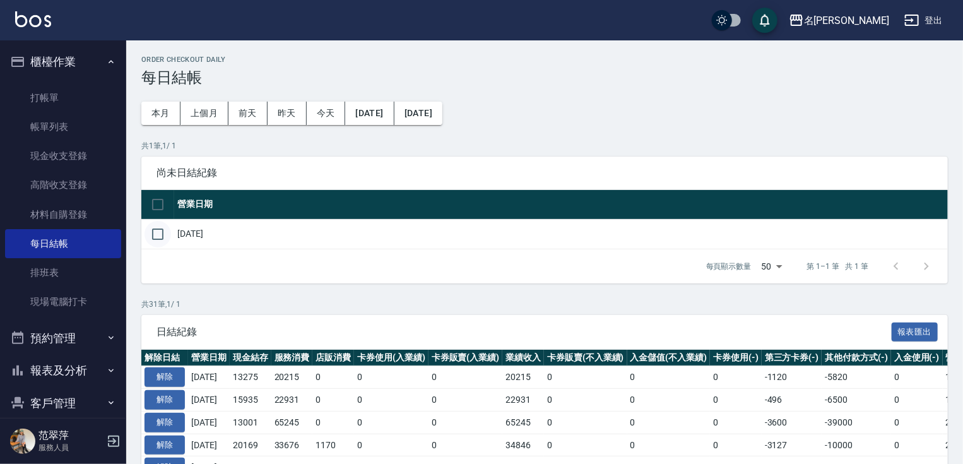
click at [153, 231] on input "checkbox" at bounding box center [157, 234] width 26 height 26
checkbox input "true"
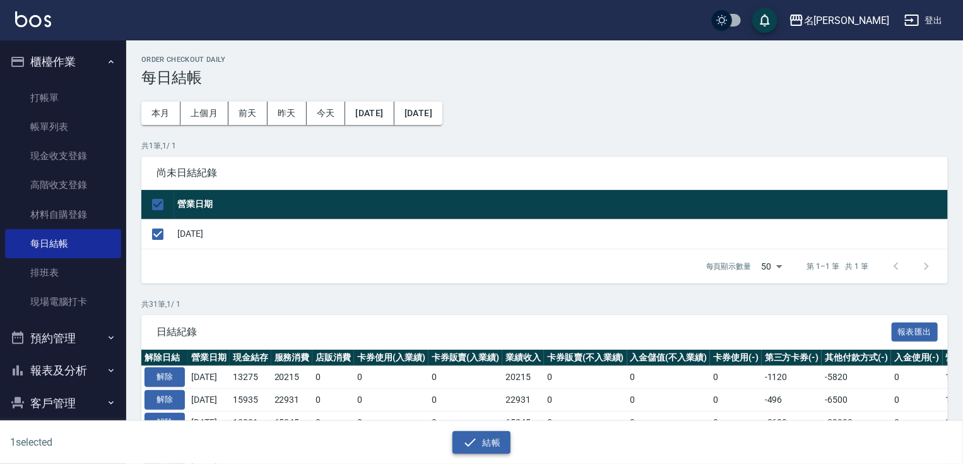
click at [506, 441] on button "結帳" at bounding box center [481, 442] width 59 height 23
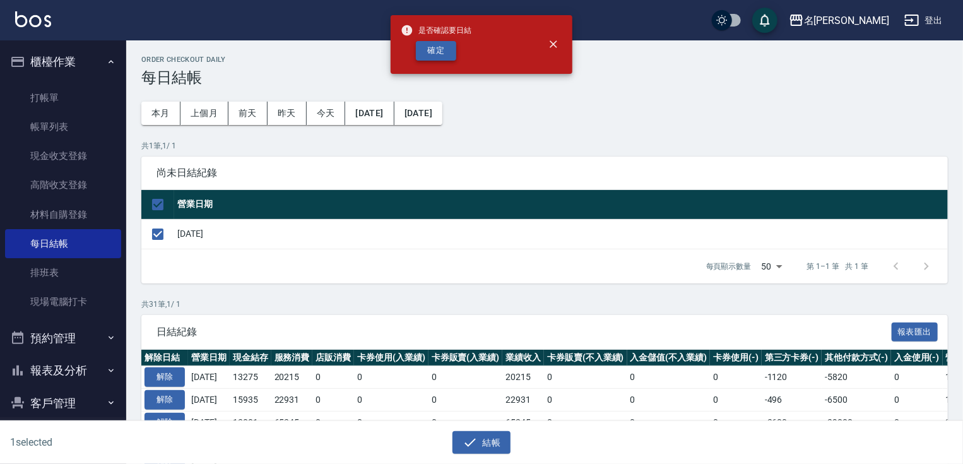
click at [435, 53] on button "確定" at bounding box center [436, 51] width 40 height 20
checkbox input "false"
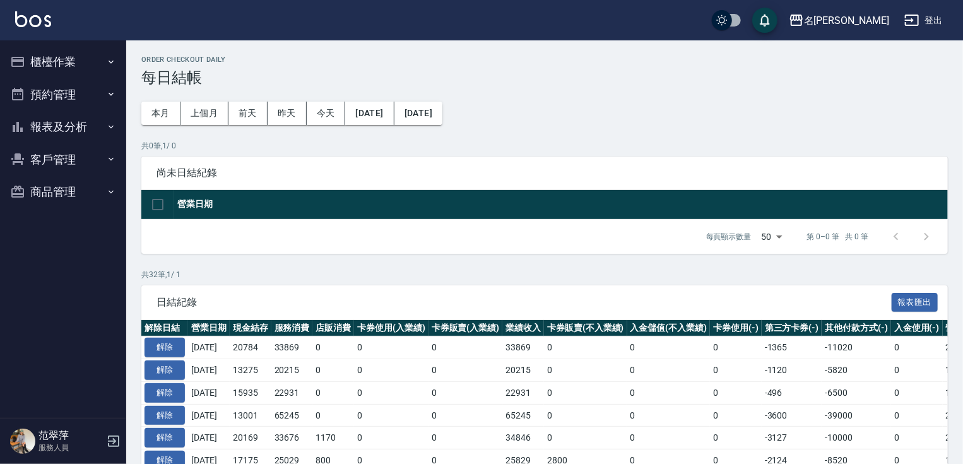
click at [90, 130] on button "報表及分析" at bounding box center [63, 126] width 116 height 33
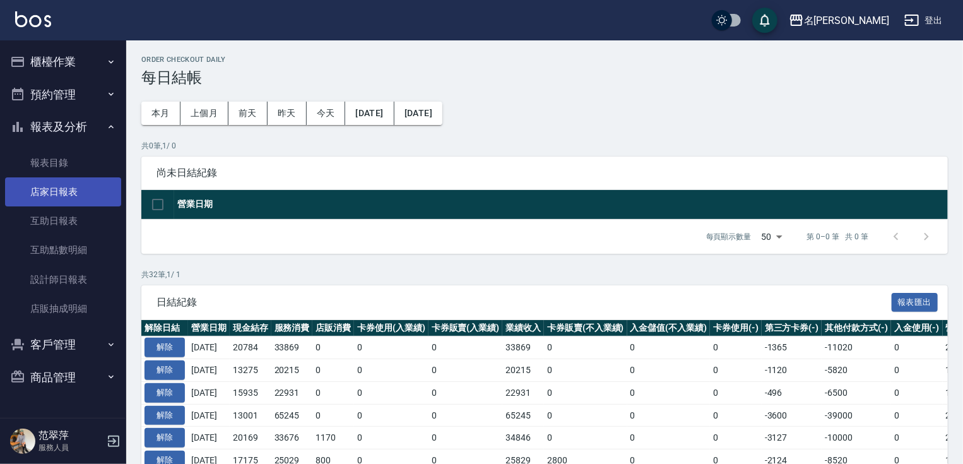
click at [74, 189] on link "店家日報表" at bounding box center [63, 191] width 116 height 29
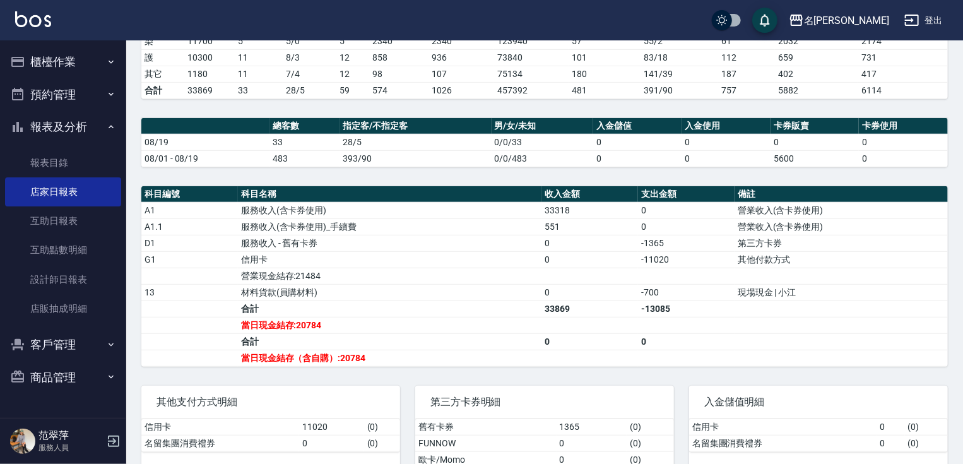
scroll to position [257, 0]
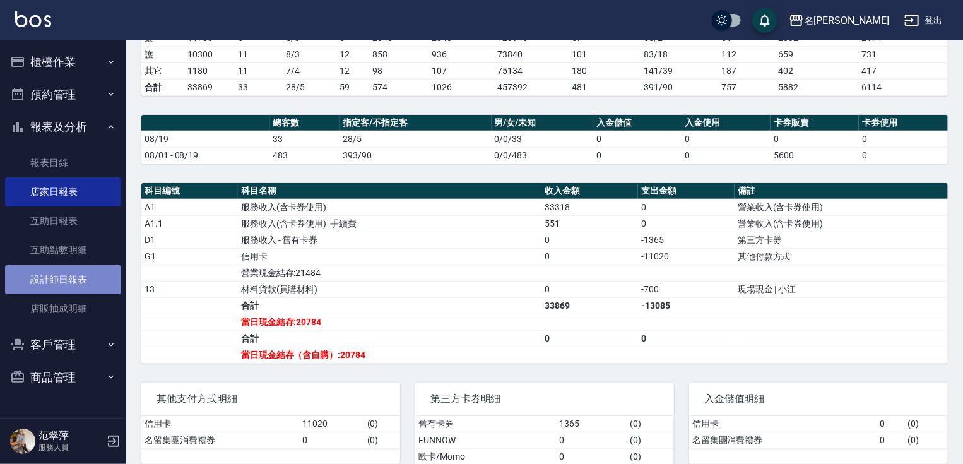
click at [97, 288] on link "設計師日報表" at bounding box center [63, 279] width 116 height 29
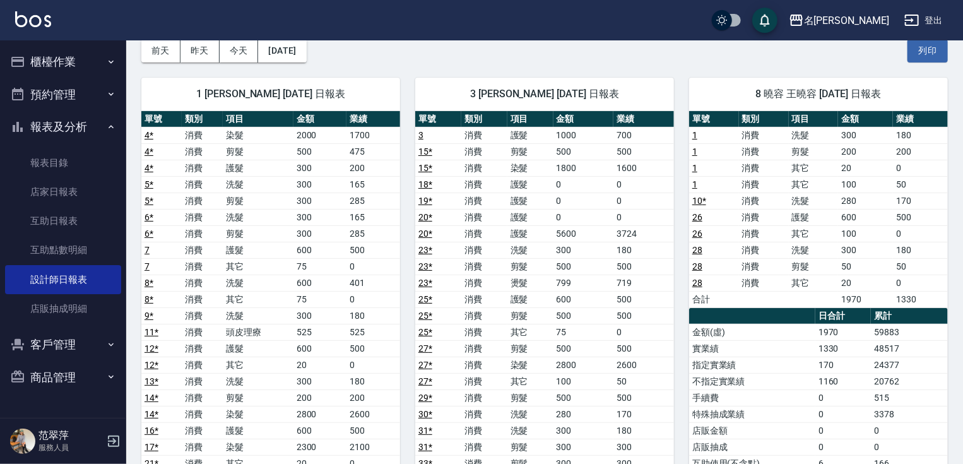
scroll to position [197, 0]
